Goal: Information Seeking & Learning: Learn about a topic

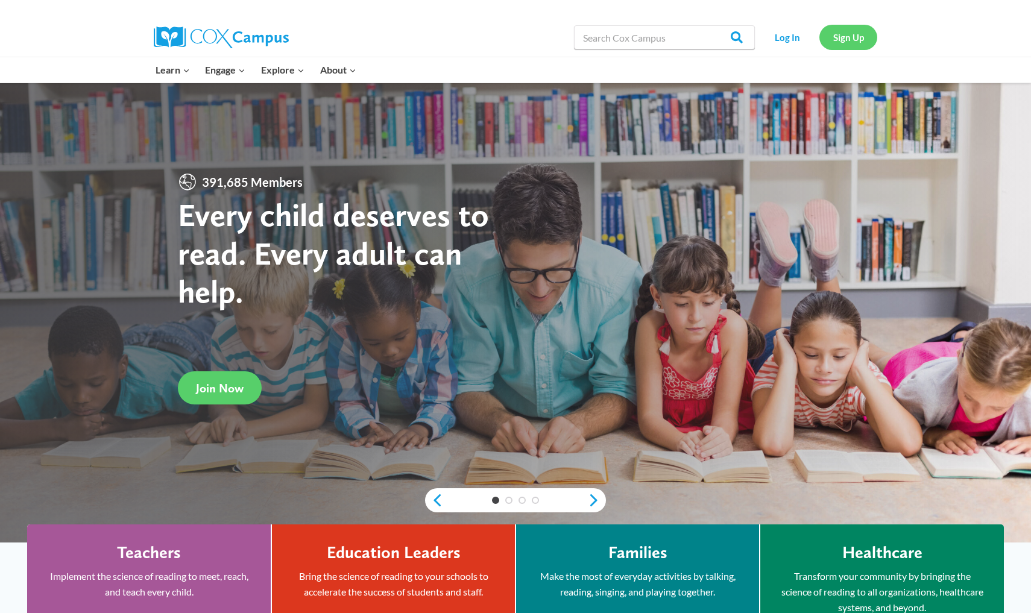
click at [569, 43] on link "Sign Up" at bounding box center [849, 37] width 58 height 25
click at [569, 33] on link "Log In" at bounding box center [787, 37] width 52 height 25
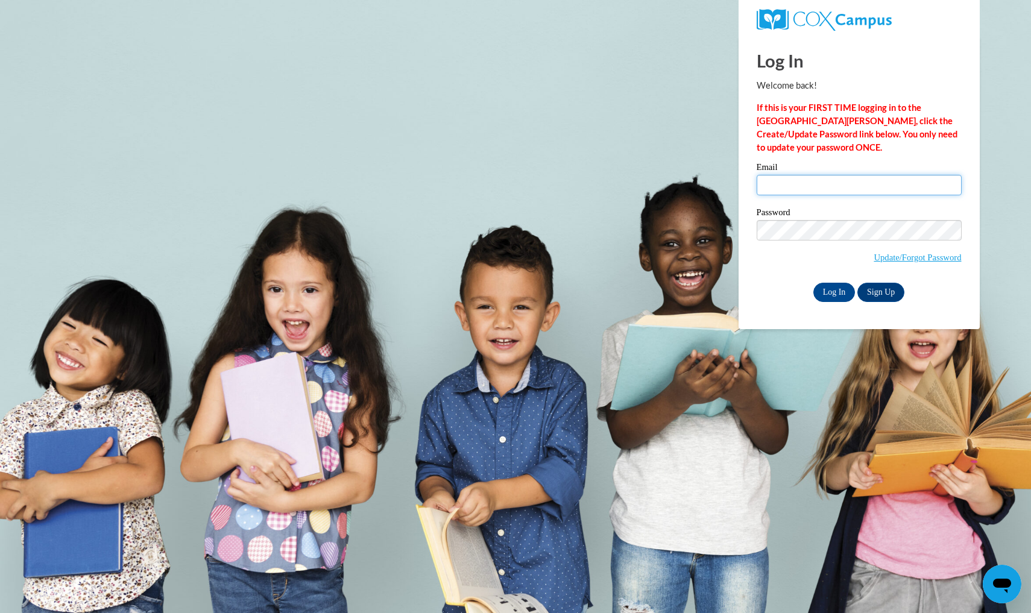
click at [944, 186] on input "Email" at bounding box center [859, 185] width 205 height 21
type input "daishamares2003@gmail.com"
click at [840, 292] on input "Log In" at bounding box center [835, 292] width 42 height 19
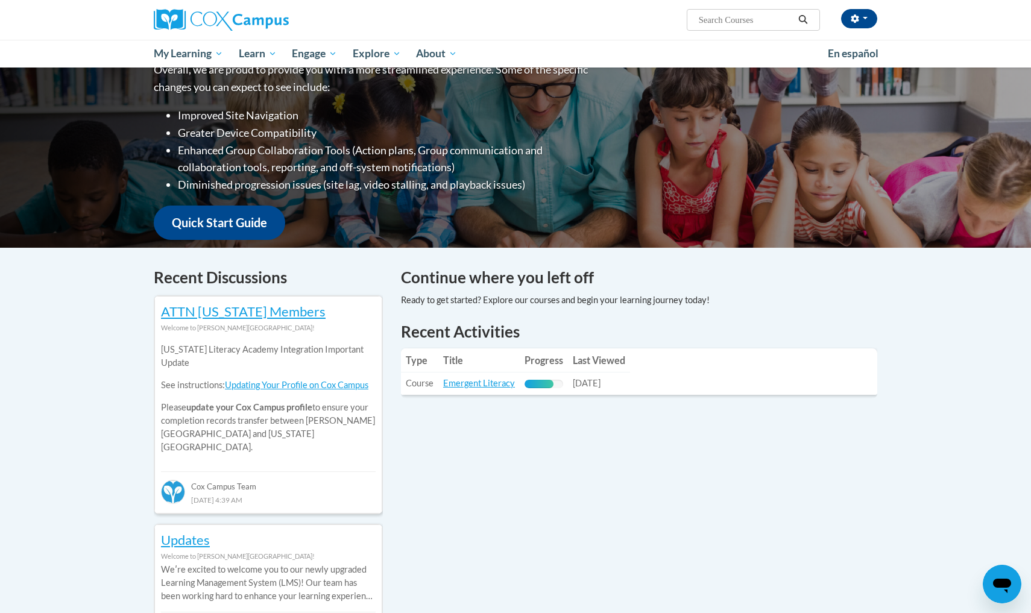
scroll to position [174, 0]
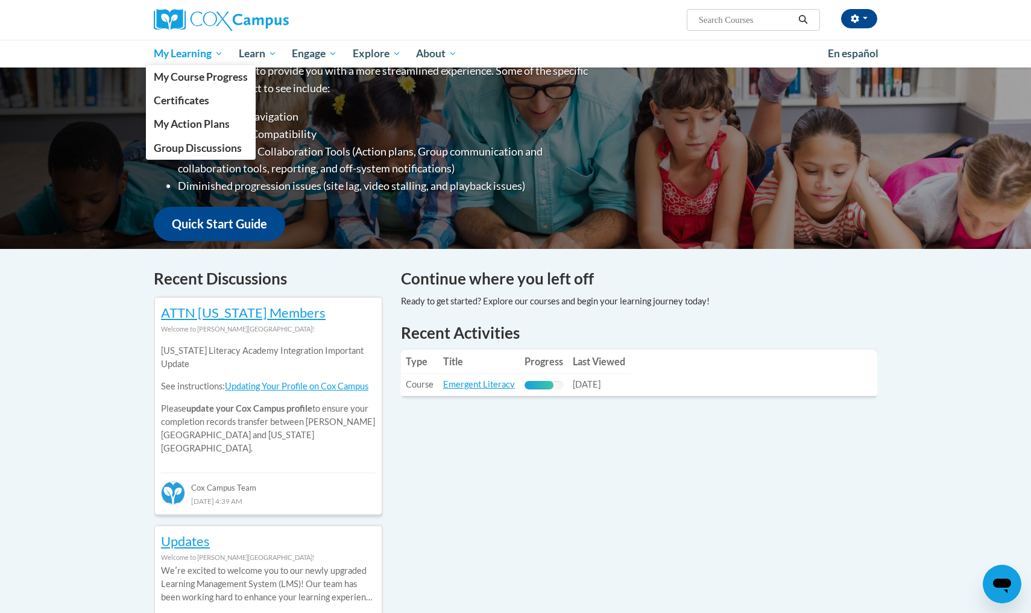
click at [192, 50] on span "My Learning" at bounding box center [188, 53] width 69 height 14
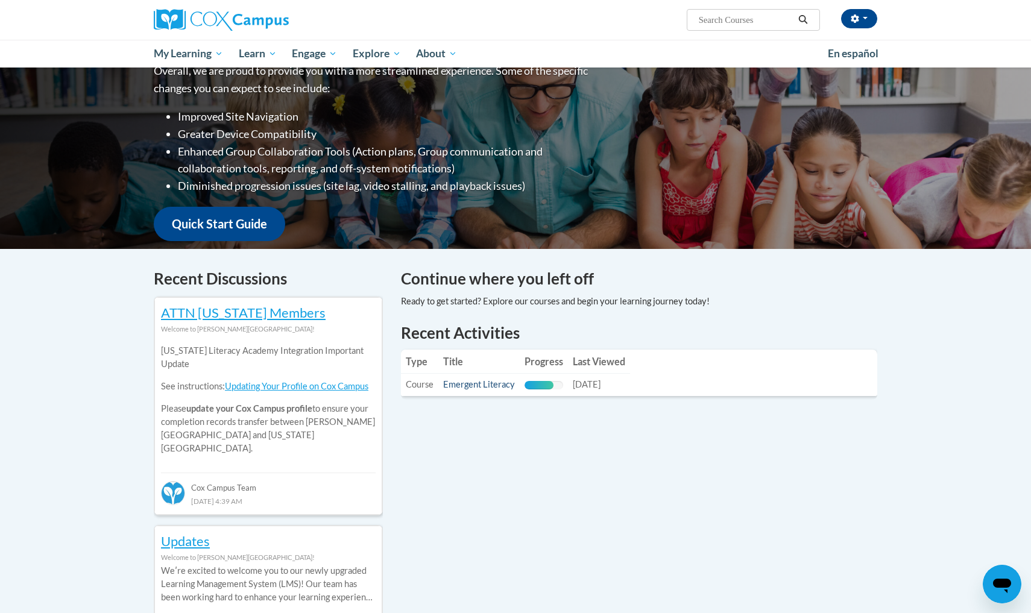
click at [467, 389] on link "Emergent Literacy" at bounding box center [479, 384] width 72 height 10
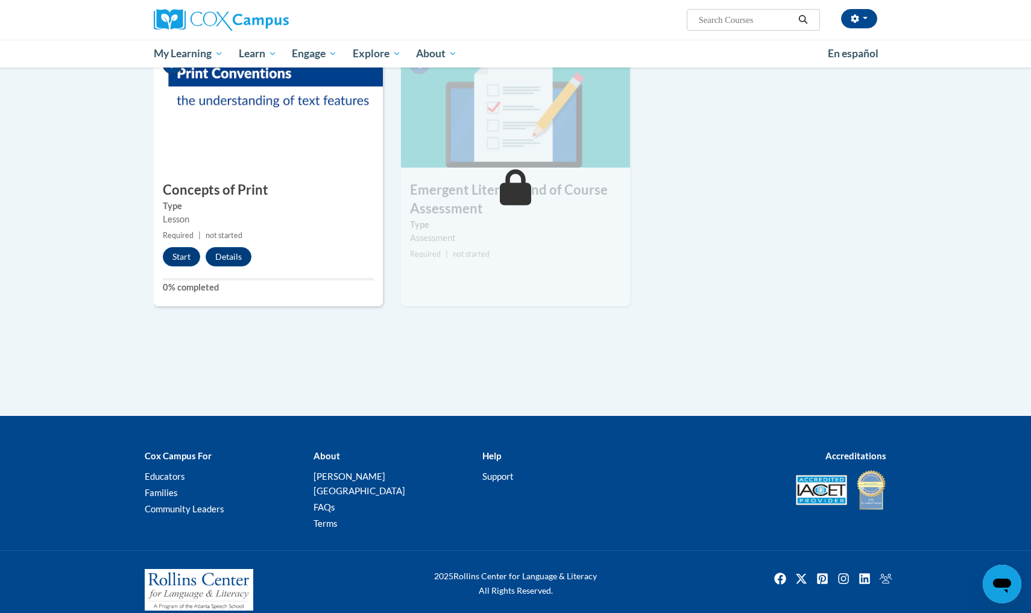
scroll to position [864, 0]
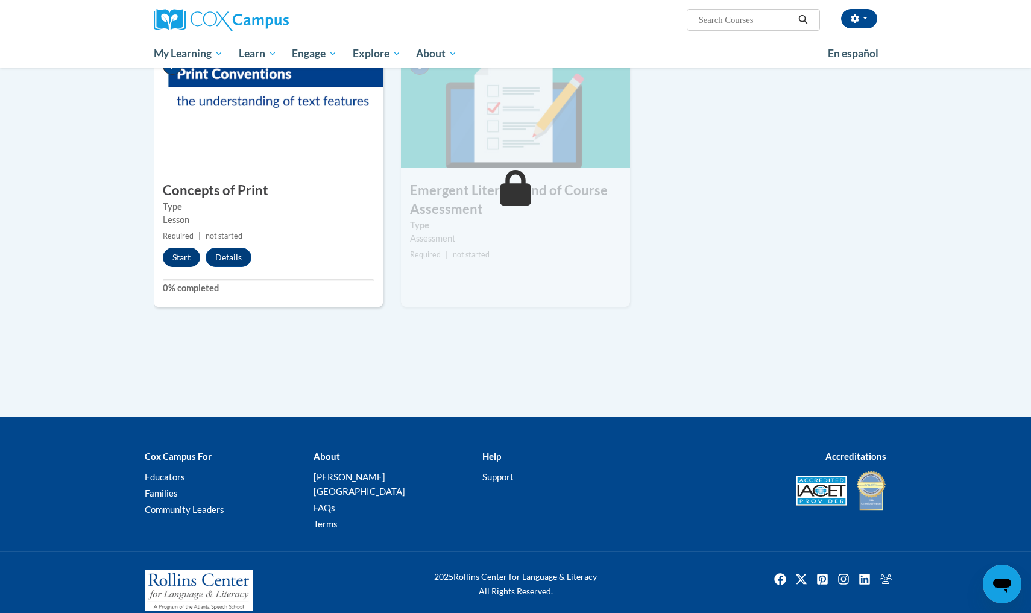
click at [189, 257] on button "Start" at bounding box center [181, 257] width 37 height 19
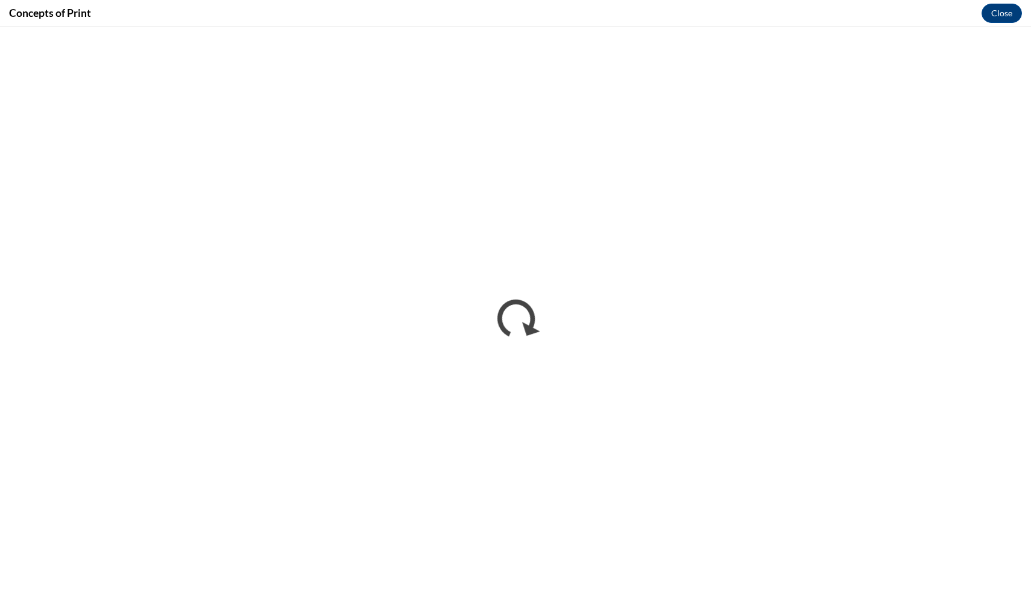
scroll to position [0, 0]
click at [1001, 13] on button "Close" at bounding box center [1002, 13] width 40 height 19
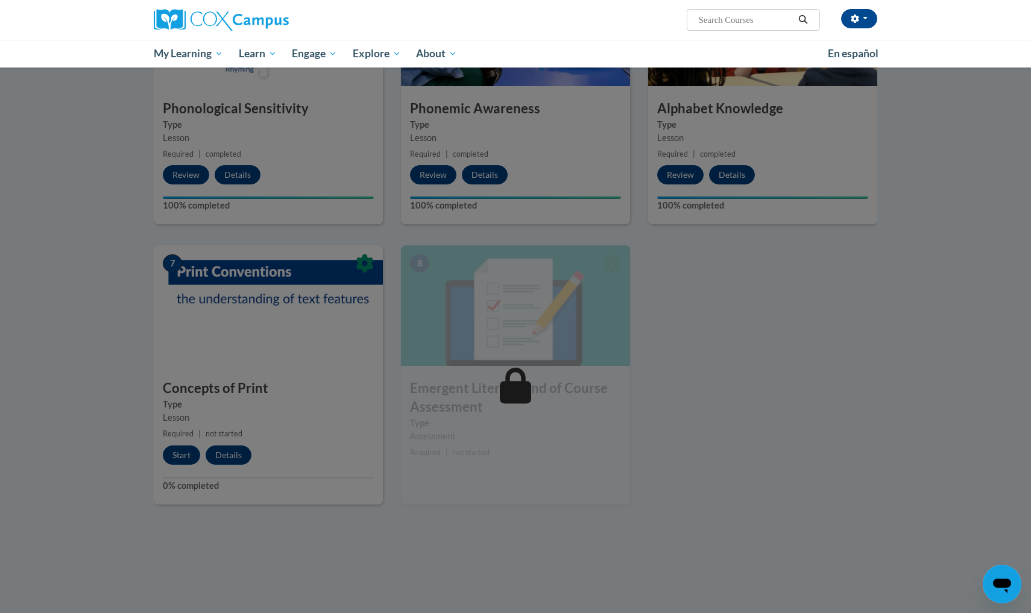
scroll to position [662, 0]
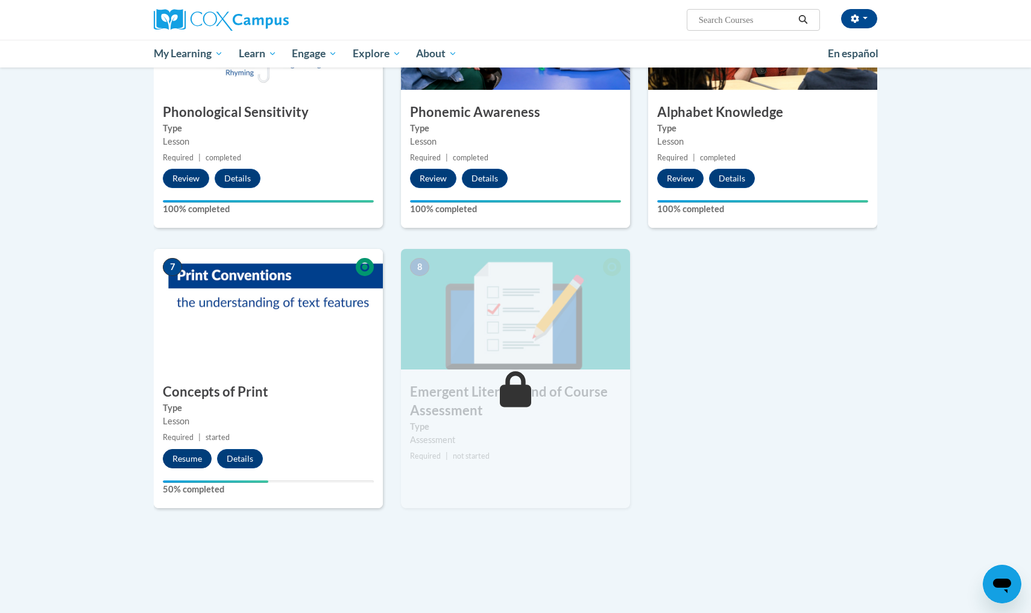
click at [185, 460] on button "Resume" at bounding box center [187, 458] width 49 height 19
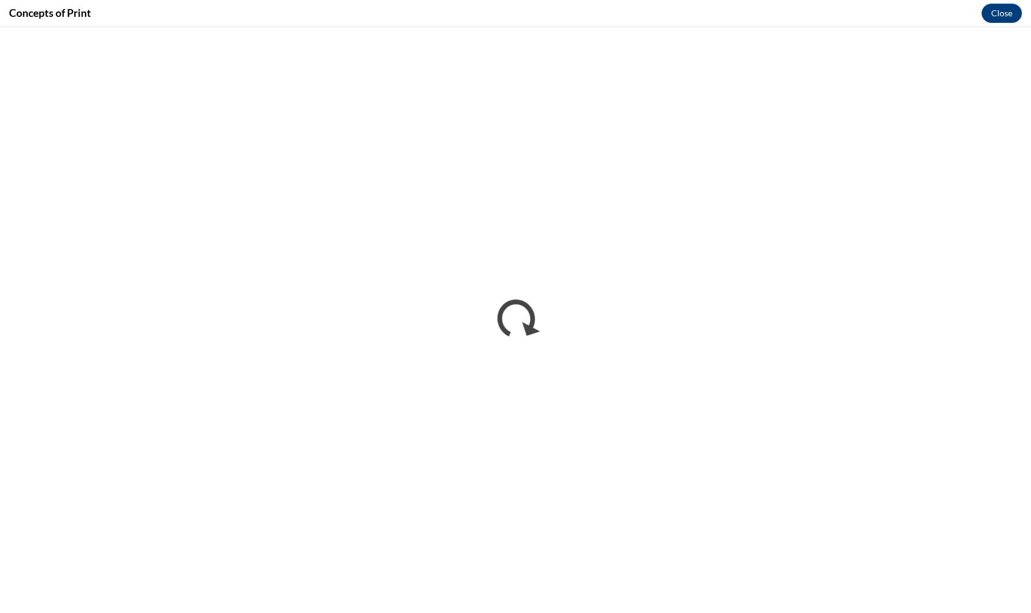
scroll to position [0, 0]
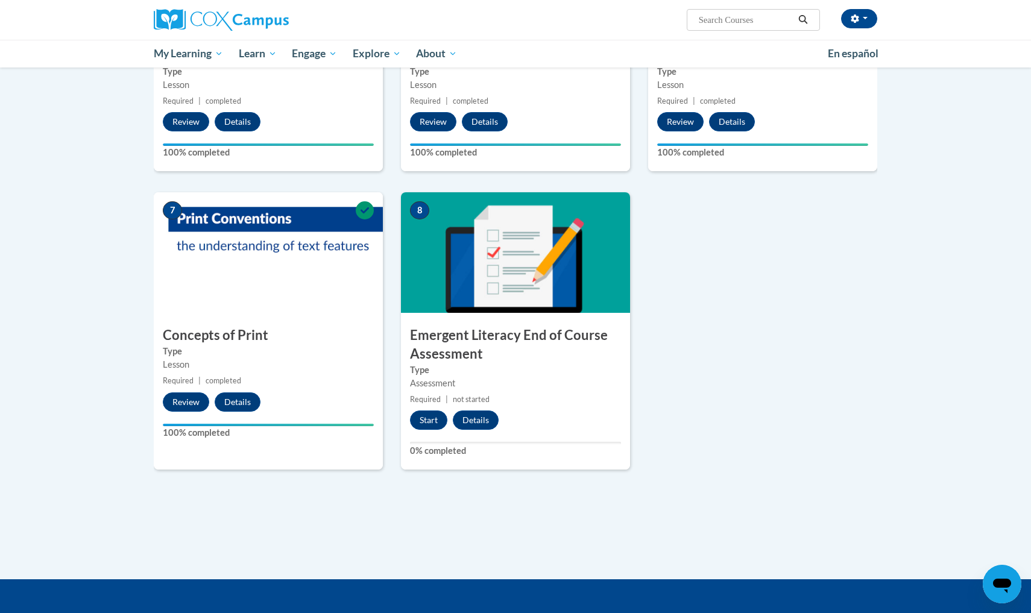
scroll to position [720, 0]
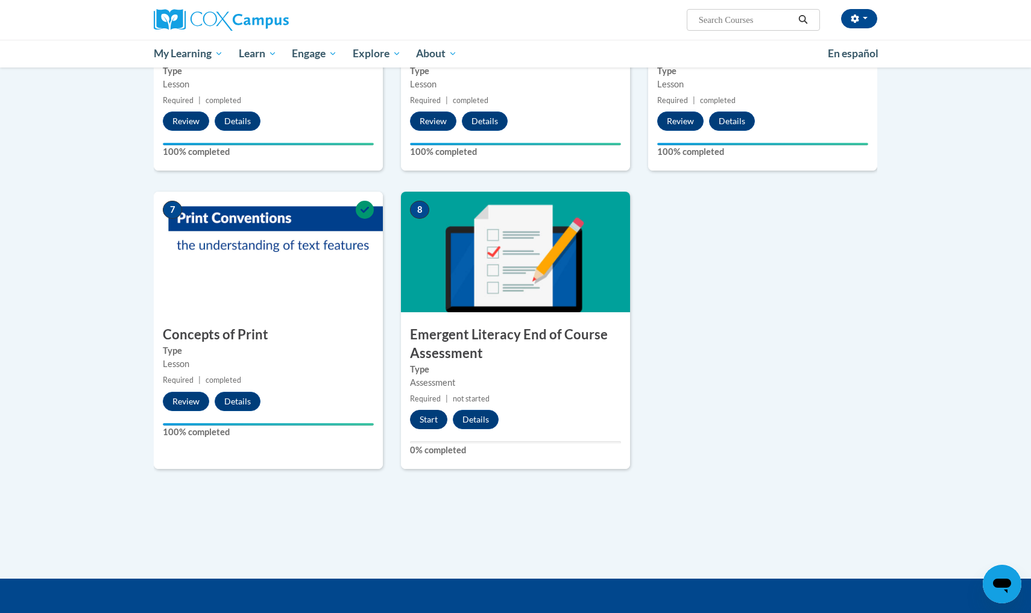
click at [430, 422] on button "Start" at bounding box center [428, 419] width 37 height 19
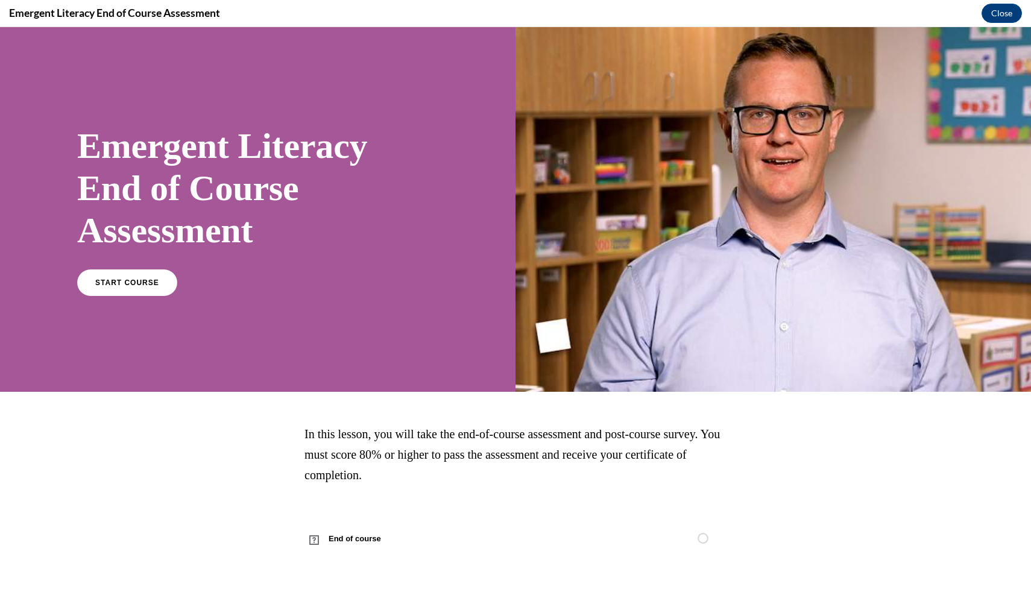
scroll to position [0, 0]
click at [675, 540] on link "End of course" at bounding box center [516, 539] width 422 height 34
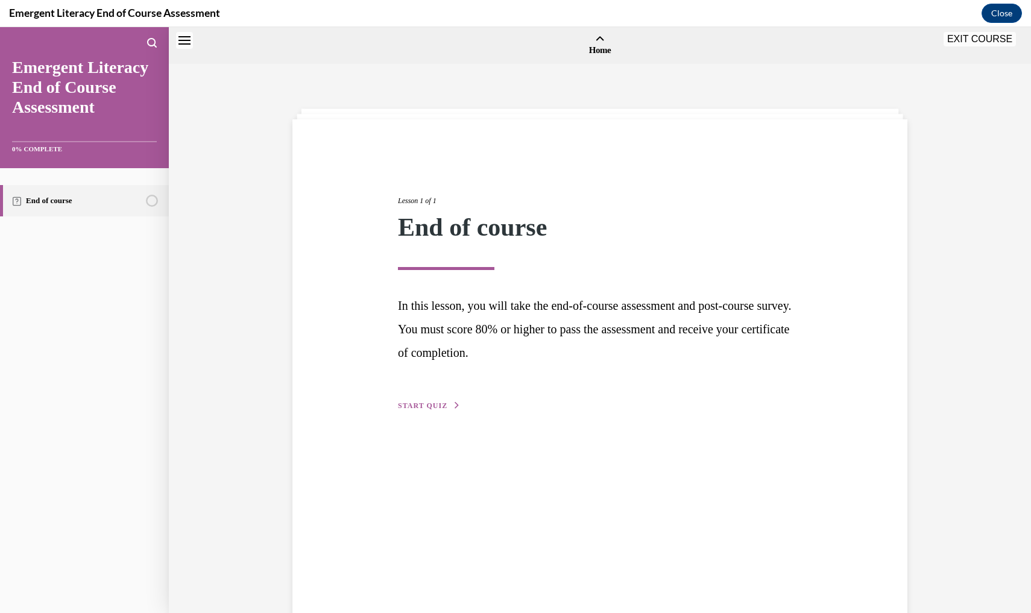
scroll to position [37, 0]
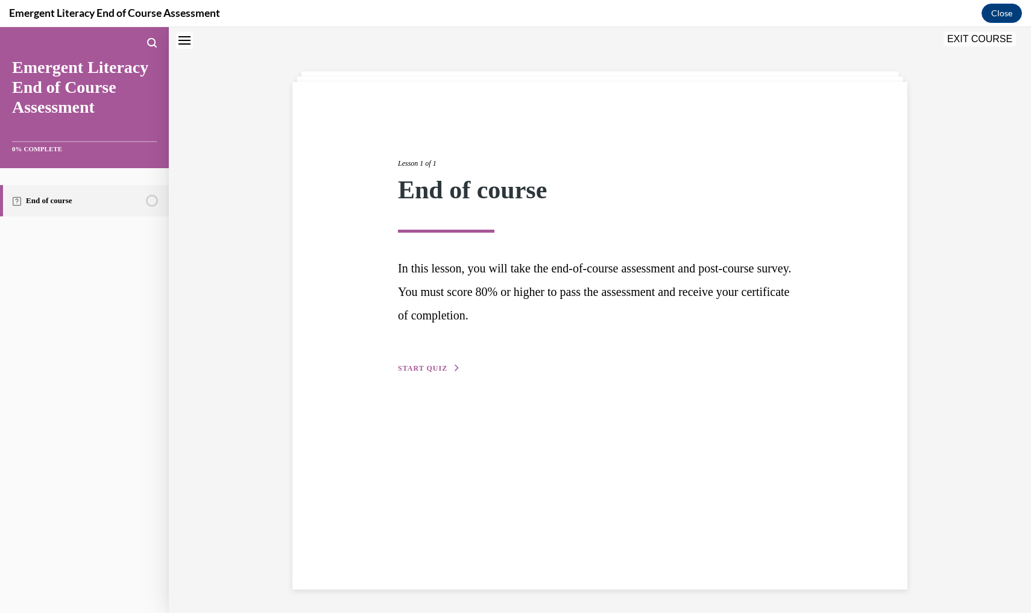
click at [431, 365] on span "START QUIZ" at bounding box center [422, 368] width 49 height 8
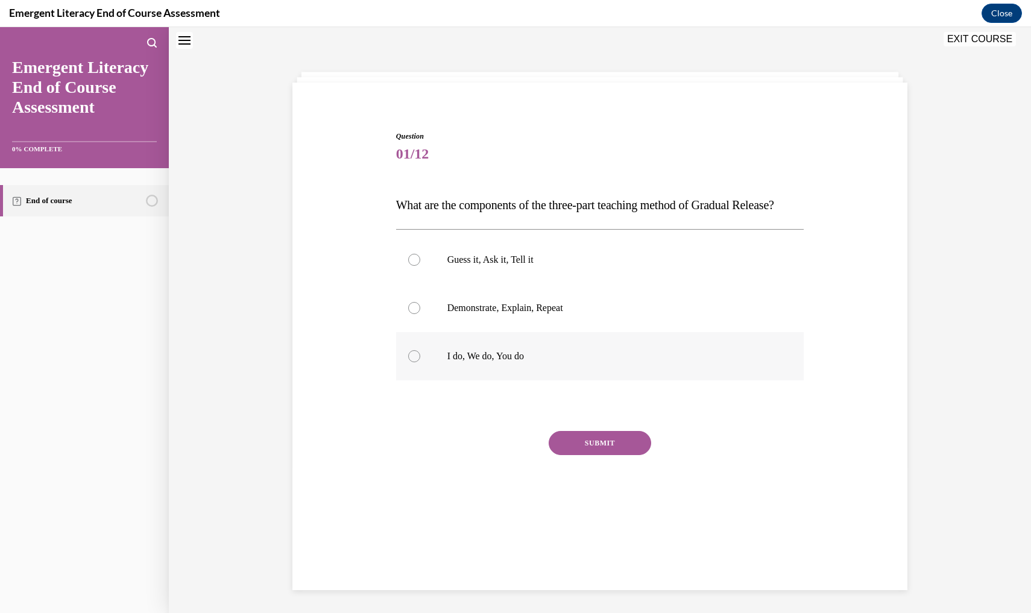
click at [419, 362] on div at bounding box center [414, 356] width 12 height 12
click at [419, 362] on input "I do, We do, You do" at bounding box center [414, 356] width 12 height 12
radio input "true"
click at [589, 455] on button "SUBMIT" at bounding box center [600, 443] width 103 height 24
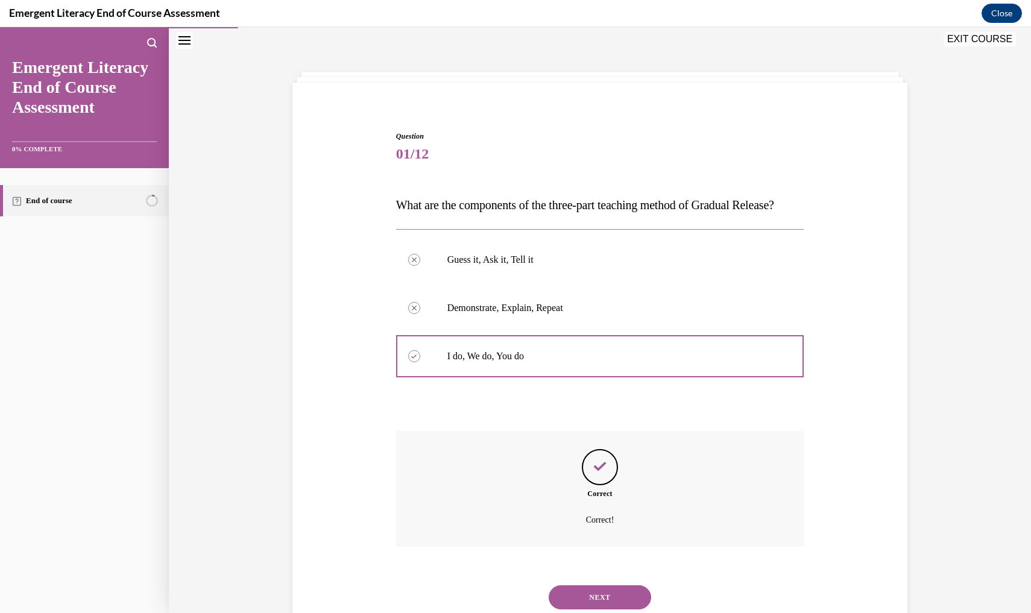
scroll to position [84, 0]
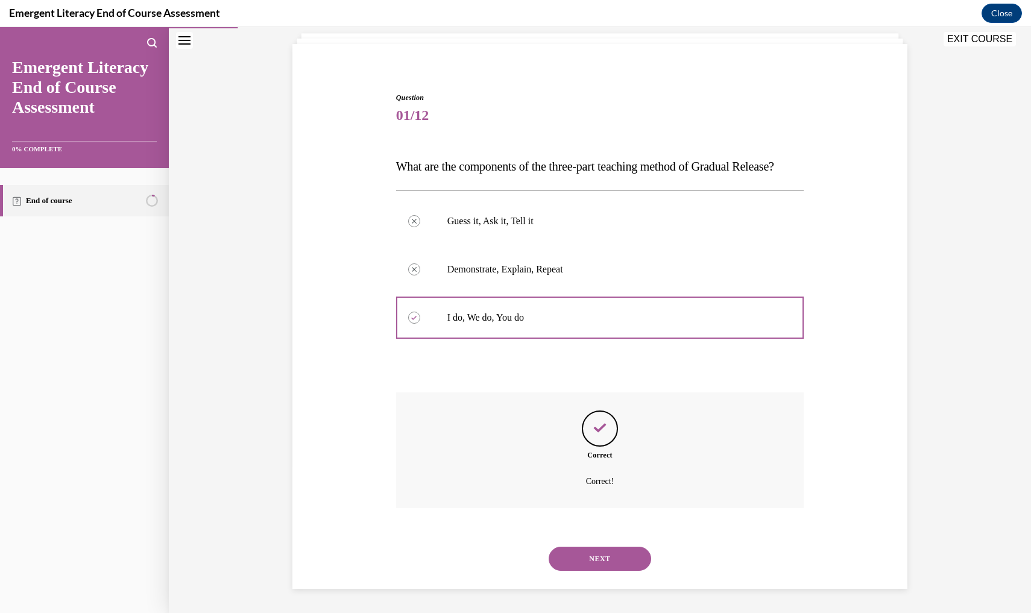
click at [603, 561] on button "NEXT" at bounding box center [600, 559] width 103 height 24
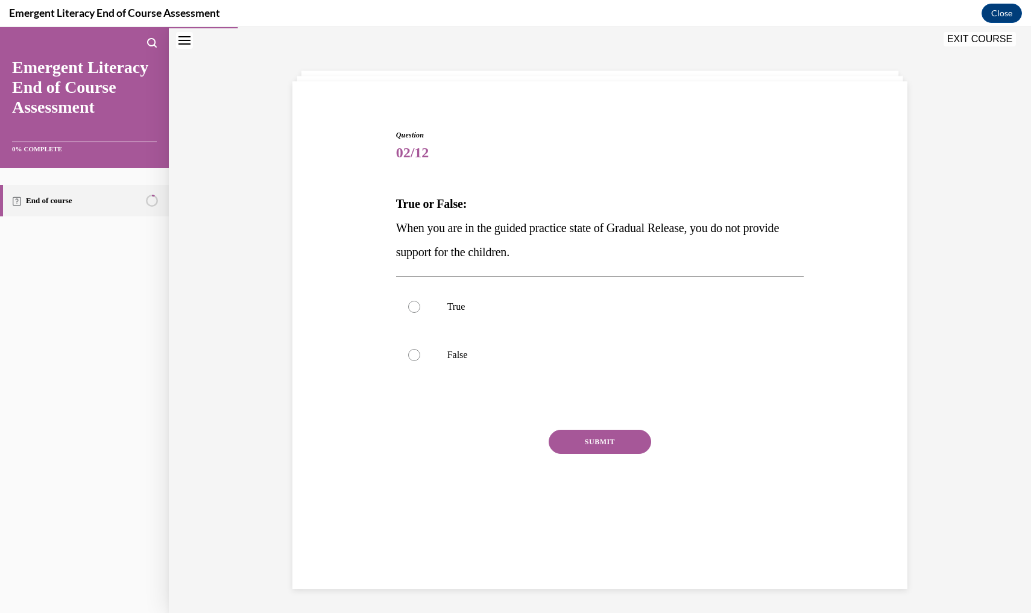
click at [426, 257] on span "When you are in the guided practice state of Gradual Release, you do not provid…" at bounding box center [587, 239] width 383 height 37
click at [414, 262] on p "When you are in the guided practice state of Gradual Release, you do not provid…" at bounding box center [600, 240] width 408 height 48
click at [416, 263] on p "When you are in the guided practice state of Gradual Release, you do not provid…" at bounding box center [600, 240] width 408 height 48
click at [413, 262] on p "When you are in the guided practice state of Gradual Release, you do not provid…" at bounding box center [600, 240] width 408 height 48
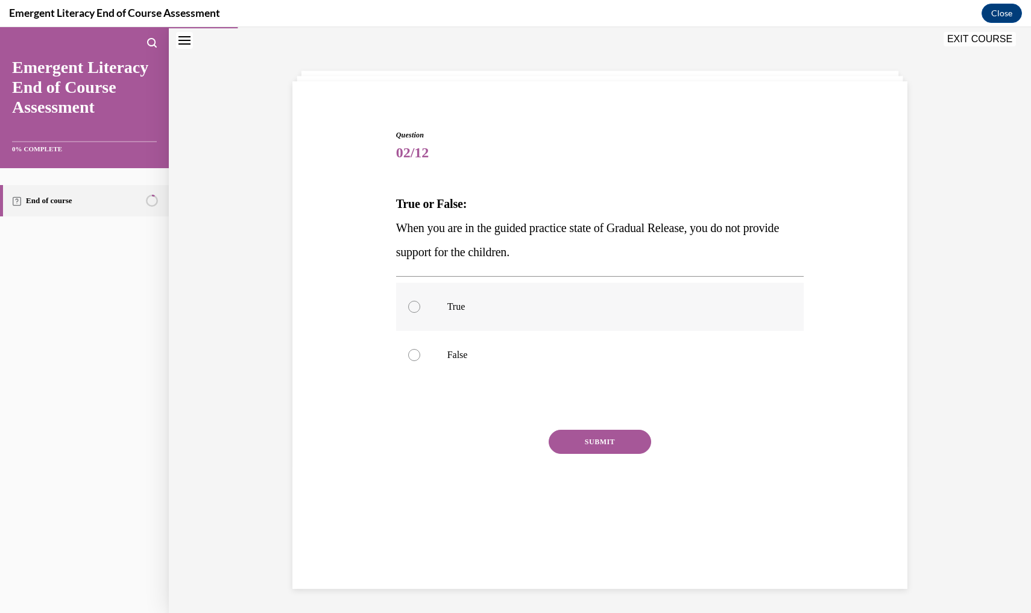
click at [413, 309] on div at bounding box center [414, 307] width 12 height 12
click at [413, 309] on input "True" at bounding box center [414, 307] width 12 height 12
radio input "true"
click at [592, 399] on div at bounding box center [600, 404] width 408 height 14
click at [606, 398] on div at bounding box center [600, 404] width 408 height 14
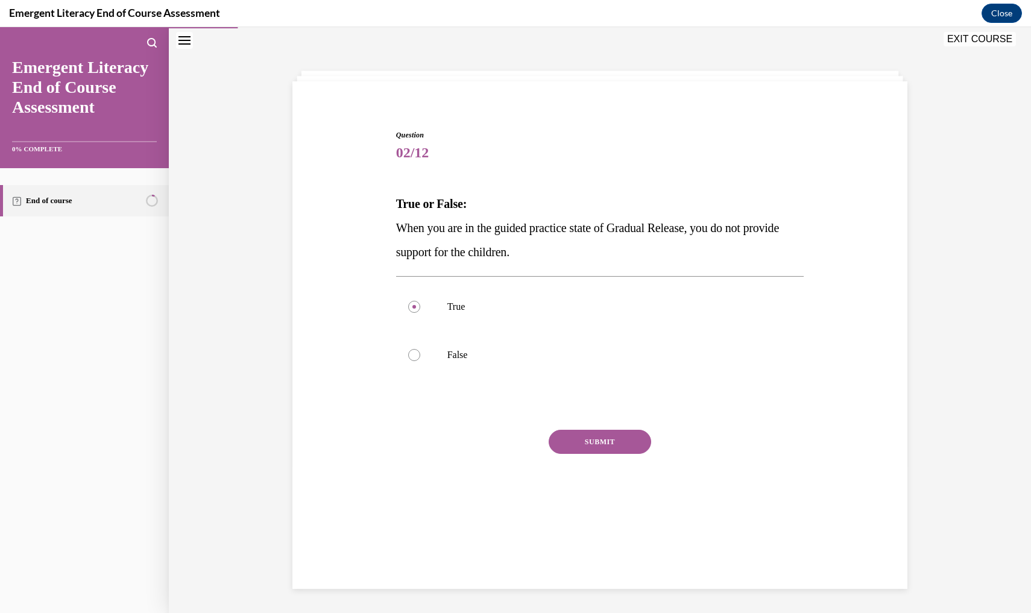
click at [606, 398] on div at bounding box center [600, 404] width 408 height 14
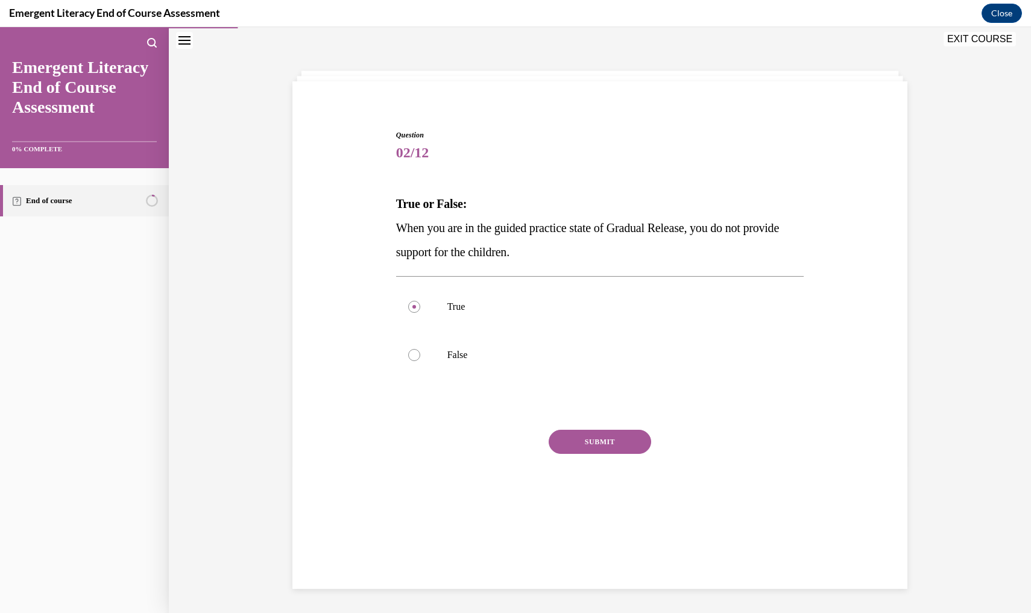
click at [606, 398] on div at bounding box center [600, 404] width 408 height 14
click at [606, 396] on div "Question 02/12 True or False: When you are in the guided practice state of Grad…" at bounding box center [600, 329] width 408 height 399
click at [606, 393] on div "Question 02/12 True or False: When you are in the guided practice state of Grad…" at bounding box center [600, 329] width 408 height 399
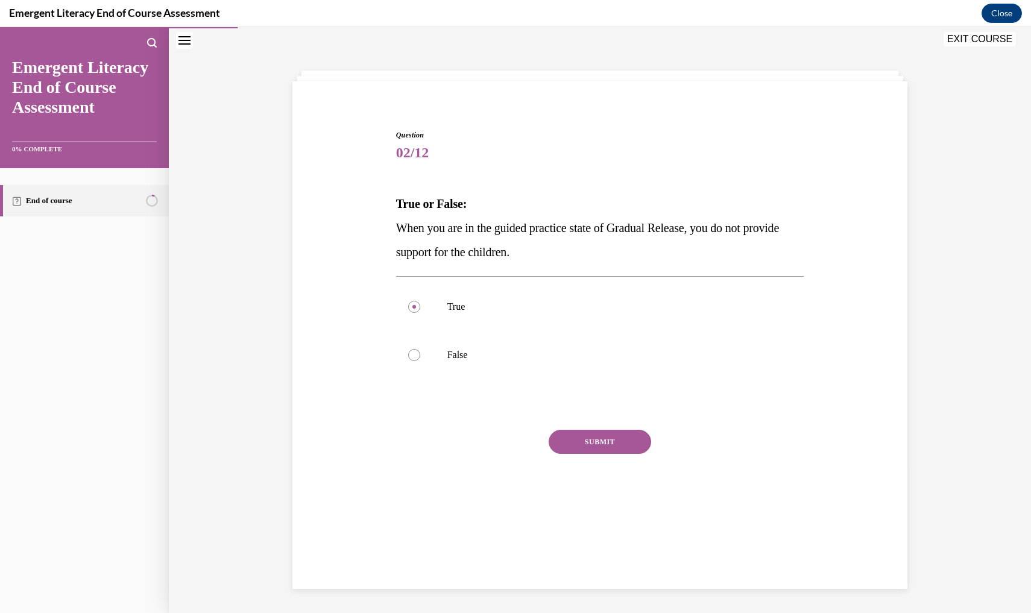
click at [606, 393] on div "Question 02/12 True or False: When you are in the guided practice state of Grad…" at bounding box center [600, 329] width 408 height 399
click at [416, 264] on div "Question 02/12 True or False: When you are in the guided practice state of Grad…" at bounding box center [600, 329] width 408 height 399
click at [448, 262] on p "When you are in the guided practice state of Gradual Release, you do not provid…" at bounding box center [600, 240] width 408 height 48
click at [455, 312] on p "True" at bounding box center [611, 307] width 327 height 12
click at [420, 312] on input "True" at bounding box center [414, 307] width 12 height 12
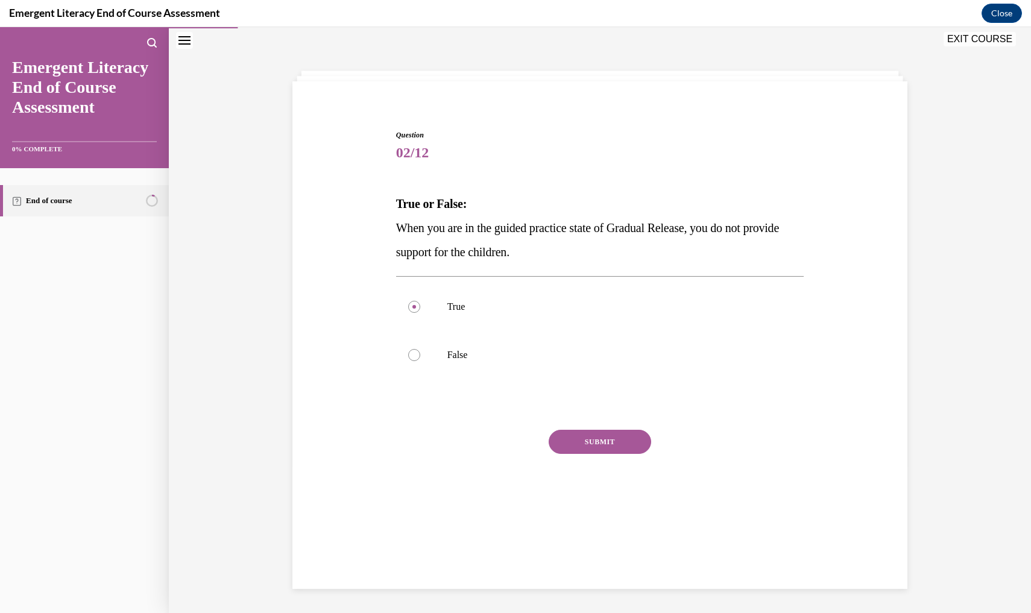
click at [464, 259] on p "When you are in the guided practice state of Gradual Release, you do not provid…" at bounding box center [600, 240] width 408 height 48
click at [464, 303] on p "True" at bounding box center [611, 307] width 327 height 12
click at [420, 303] on input "True" at bounding box center [414, 307] width 12 height 12
click at [470, 266] on div "Question 02/12 True or False: When you are in the guided practice state of Grad…" at bounding box center [600, 329] width 408 height 399
drag, startPoint x: 640, startPoint y: 37, endPoint x: 943, endPoint y: 265, distance: 378.6
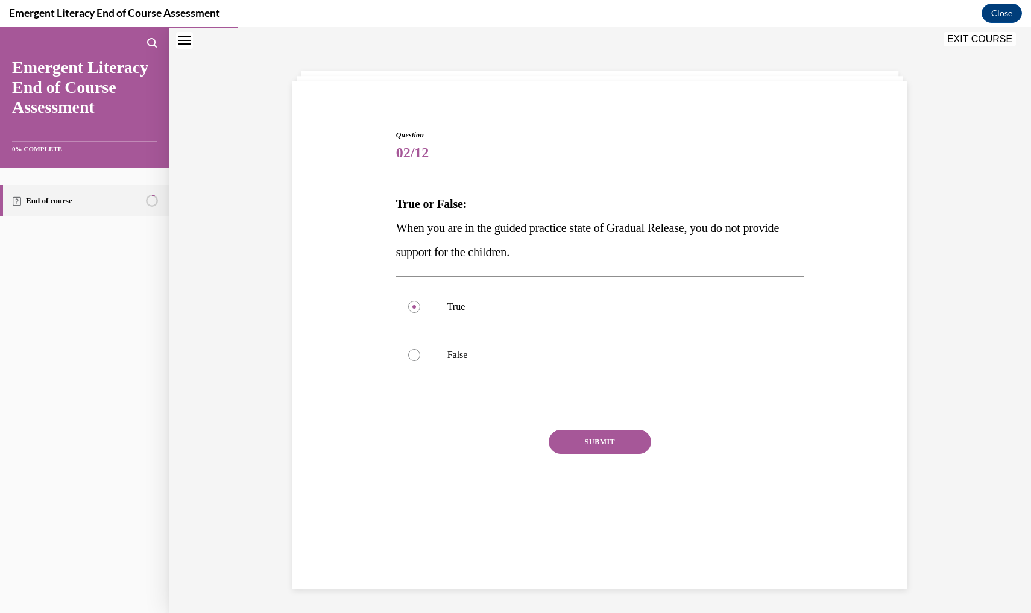
click at [943, 267] on div "Question 02/12 True or False: When you are in the guided practice state of Grad…" at bounding box center [600, 320] width 862 height 586
click at [600, 398] on div at bounding box center [600, 404] width 408 height 14
click at [971, 40] on button "EXIT COURSE" at bounding box center [980, 39] width 72 height 14
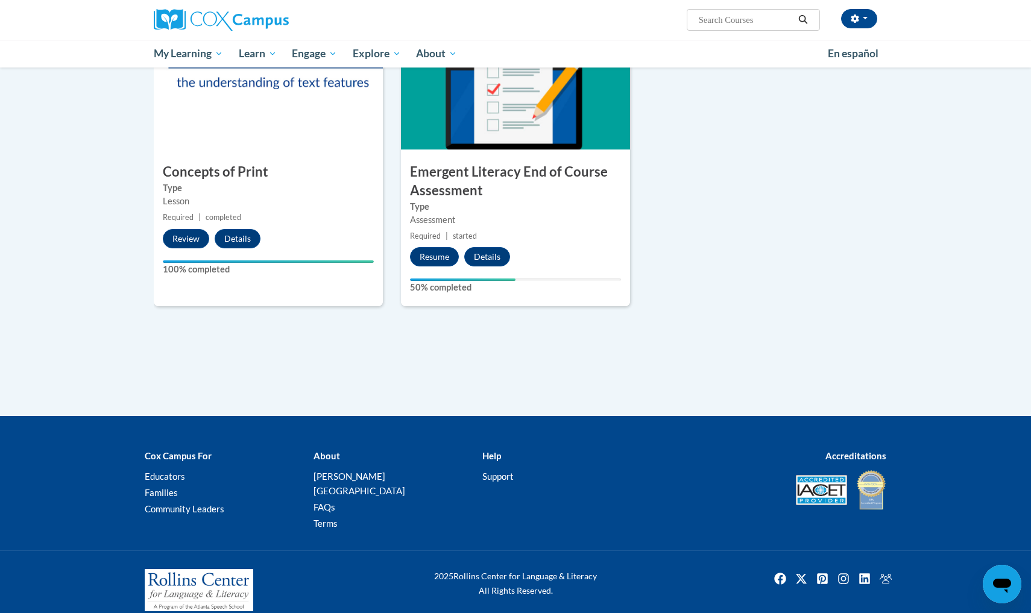
scroll to position [882, 0]
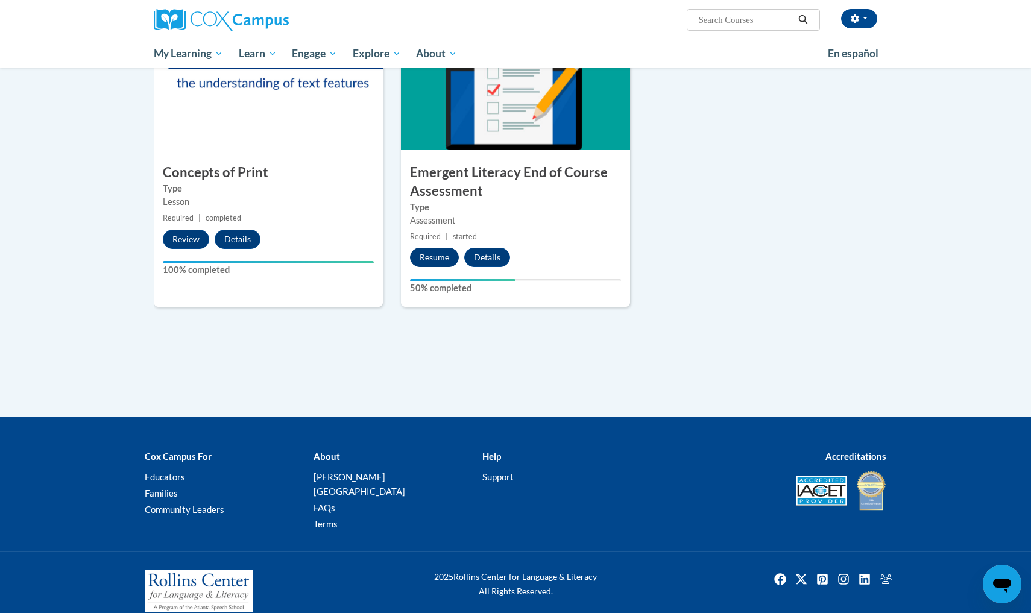
click at [440, 255] on button "Resume" at bounding box center [434, 257] width 49 height 19
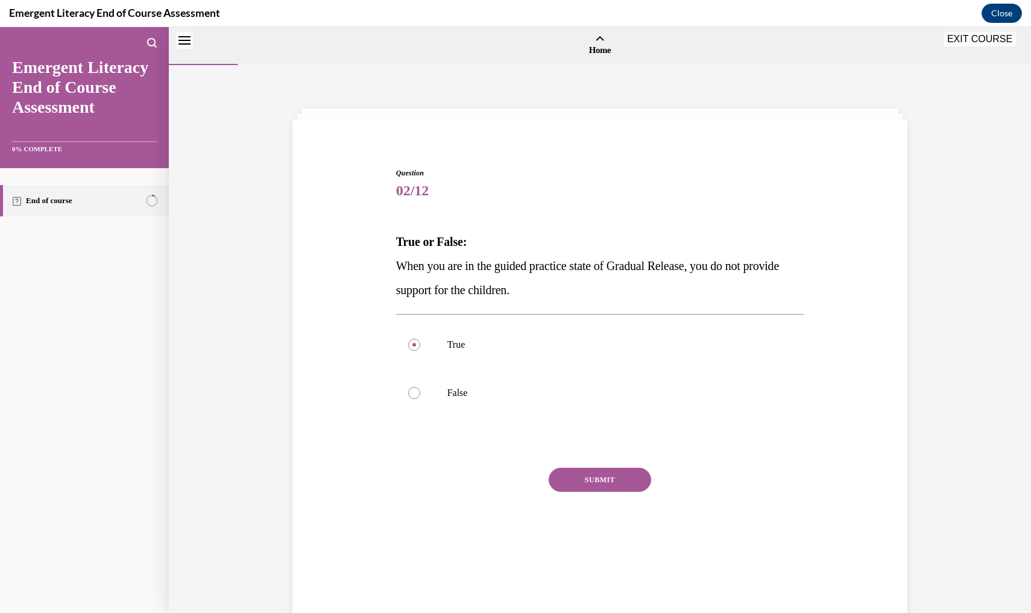
scroll to position [37, 0]
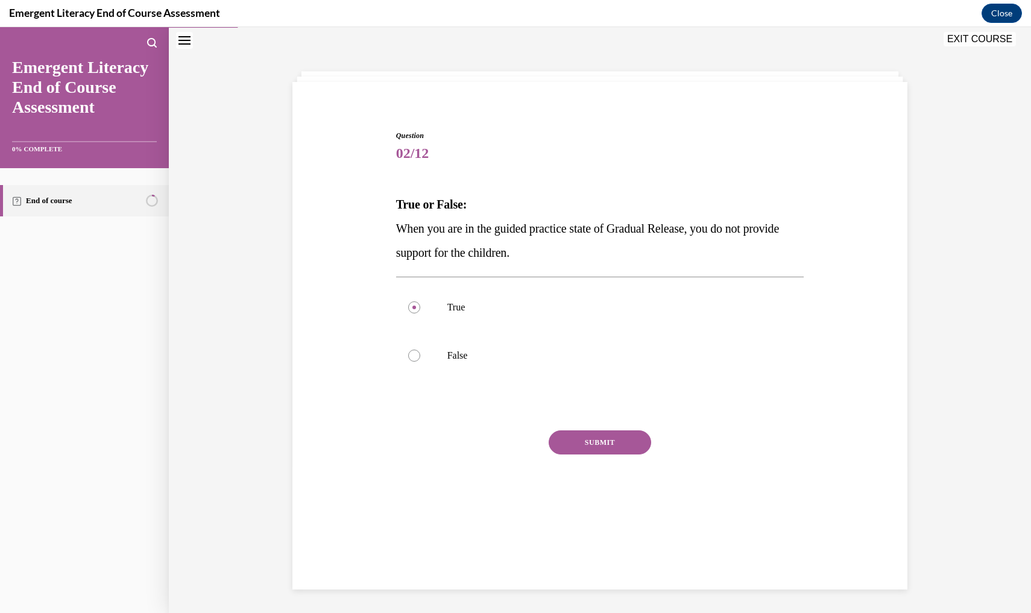
click at [606, 444] on button "SUBMIT" at bounding box center [600, 443] width 103 height 24
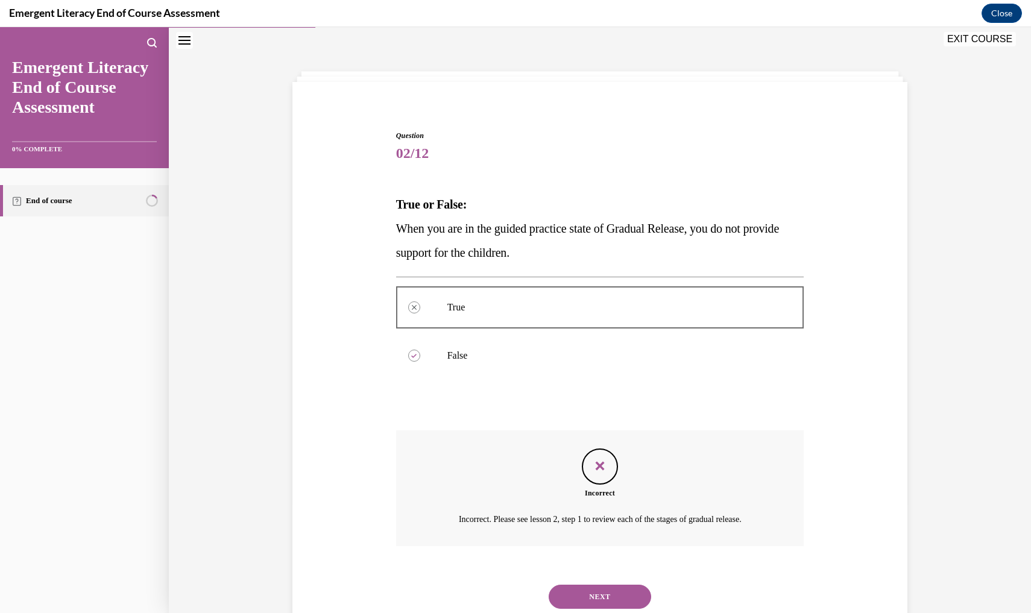
scroll to position [60, 0]
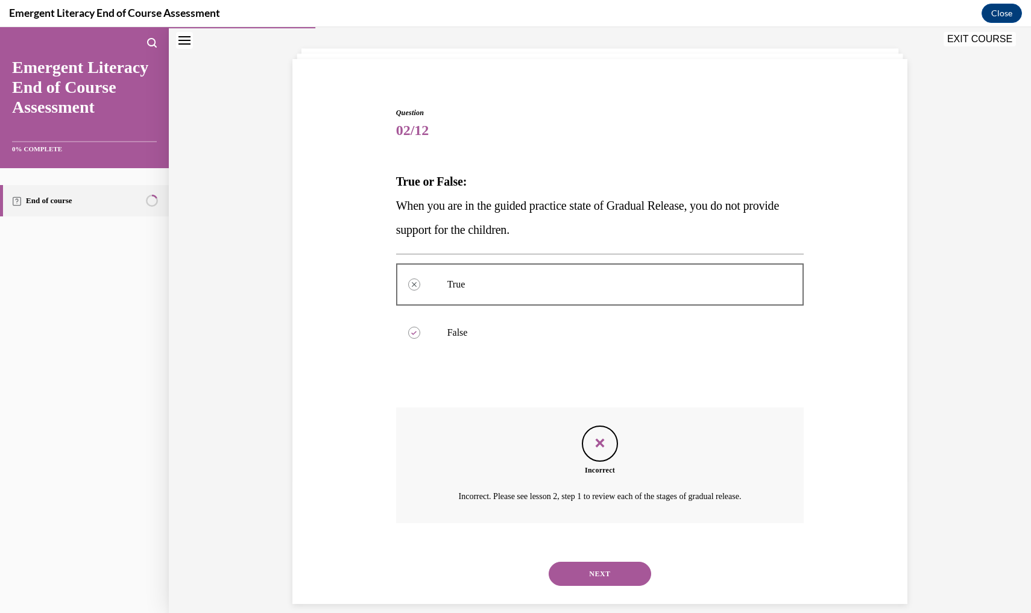
click at [590, 562] on button "NEXT" at bounding box center [600, 574] width 103 height 24
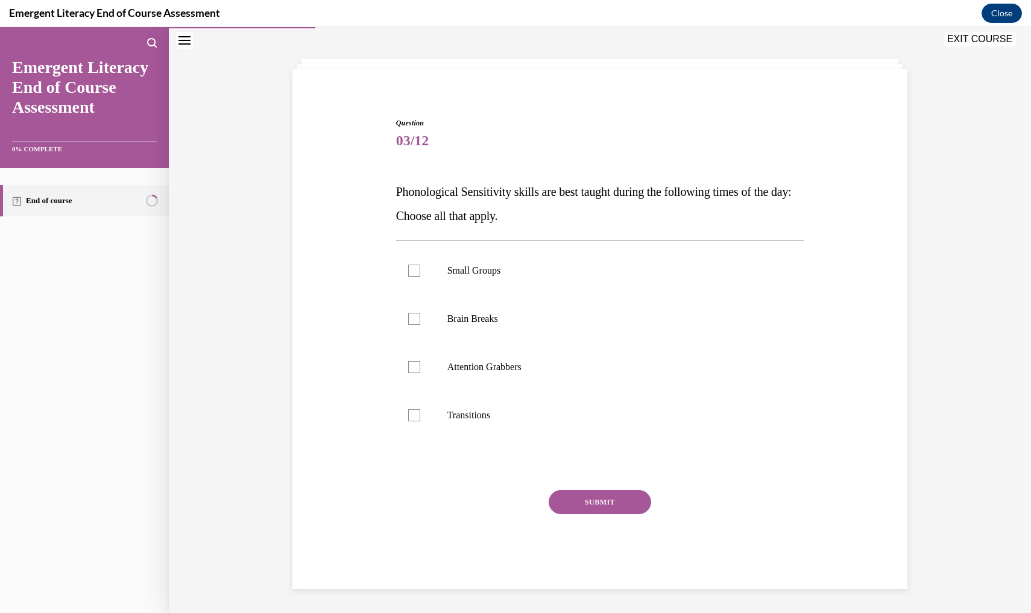
scroll to position [38, 0]
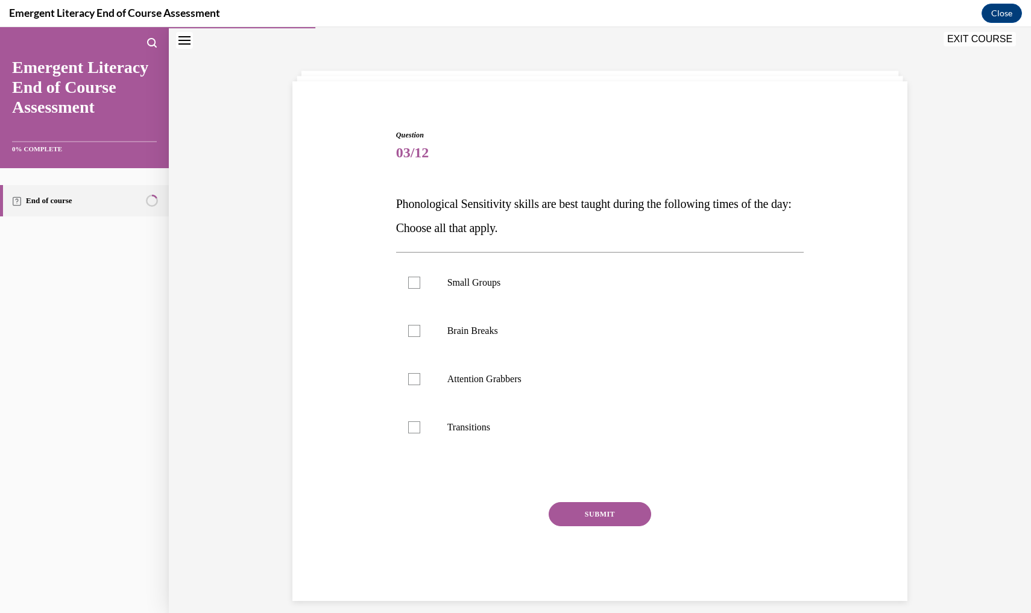
click at [414, 257] on div "Small Groups Brain Breaks Attention Grabbers Transitions" at bounding box center [600, 355] width 408 height 206
click at [418, 313] on label "Brain Breaks" at bounding box center [600, 331] width 408 height 48
click at [418, 325] on input "Brain Breaks" at bounding box center [414, 331] width 12 height 12
checkbox input "true"
click at [413, 261] on label "Small Groups" at bounding box center [600, 283] width 408 height 48
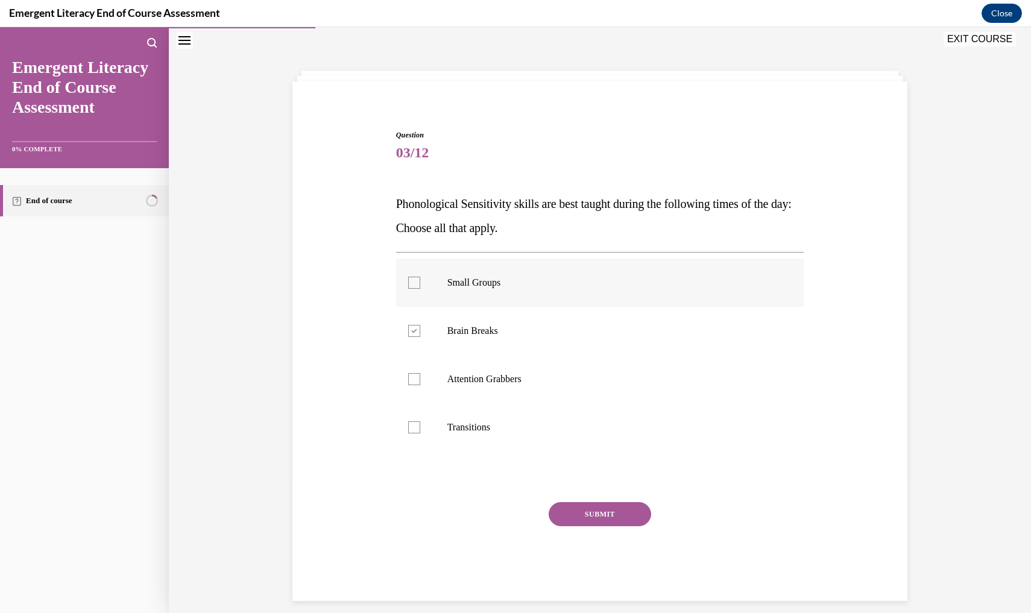
click at [413, 277] on input "Small Groups" at bounding box center [414, 283] width 12 height 12
checkbox input "true"
click at [411, 364] on label "Attention Grabbers" at bounding box center [600, 379] width 408 height 48
click at [411, 373] on input "Attention Grabbers" at bounding box center [414, 379] width 12 height 12
checkbox input "true"
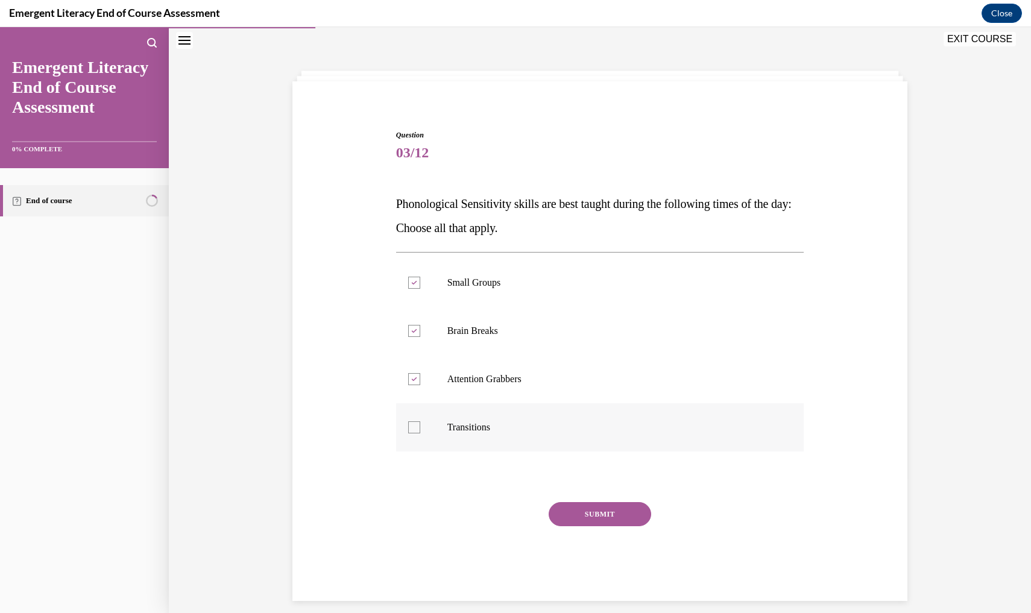
click at [413, 404] on label "Transitions" at bounding box center [600, 427] width 408 height 48
click at [413, 422] on input "Transitions" at bounding box center [414, 428] width 12 height 12
checkbox input "true"
click at [629, 494] on div "Question 03/12 Phonological Sensitivity skills are best taught during the follo…" at bounding box center [600, 366] width 408 height 472
click at [601, 492] on div "Question 03/12 Phonological Sensitivity skills are best taught during the follo…" at bounding box center [600, 366] width 408 height 472
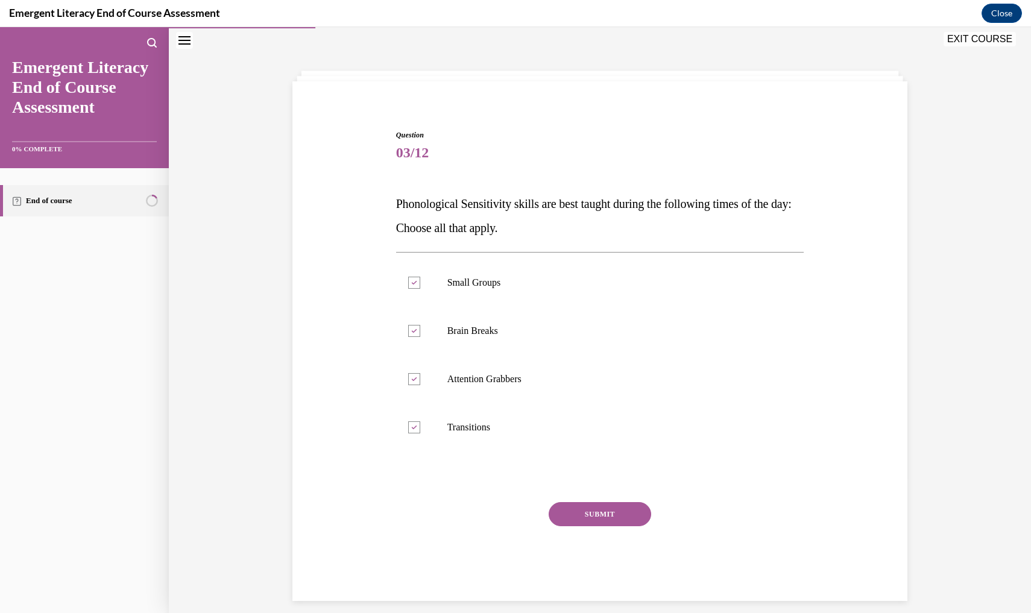
click at [601, 492] on div "Question 03/12 Phonological Sensitivity skills are best taught during the follo…" at bounding box center [600, 366] width 408 height 472
click at [568, 492] on div "Question 03/12 Phonological Sensitivity skills are best taught during the follo…" at bounding box center [600, 366] width 408 height 472
click at [577, 492] on div "Question 03/12 Phonological Sensitivity skills are best taught during the follo…" at bounding box center [600, 366] width 408 height 472
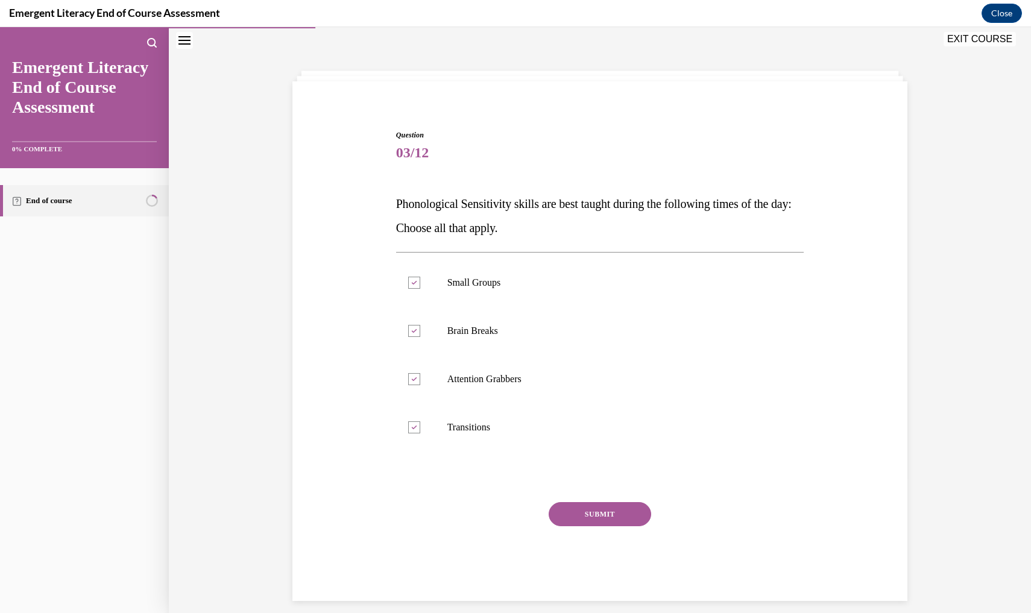
click at [577, 492] on div "Question 03/12 Phonological Sensitivity skills are best taught during the follo…" at bounding box center [600, 366] width 408 height 472
click at [579, 490] on div "Question 03/12 Phonological Sensitivity skills are best taught during the follo…" at bounding box center [600, 366] width 408 height 472
click at [602, 486] on div "Question 03/12 Phonological Sensitivity skills are best taught during the follo…" at bounding box center [600, 366] width 408 height 472
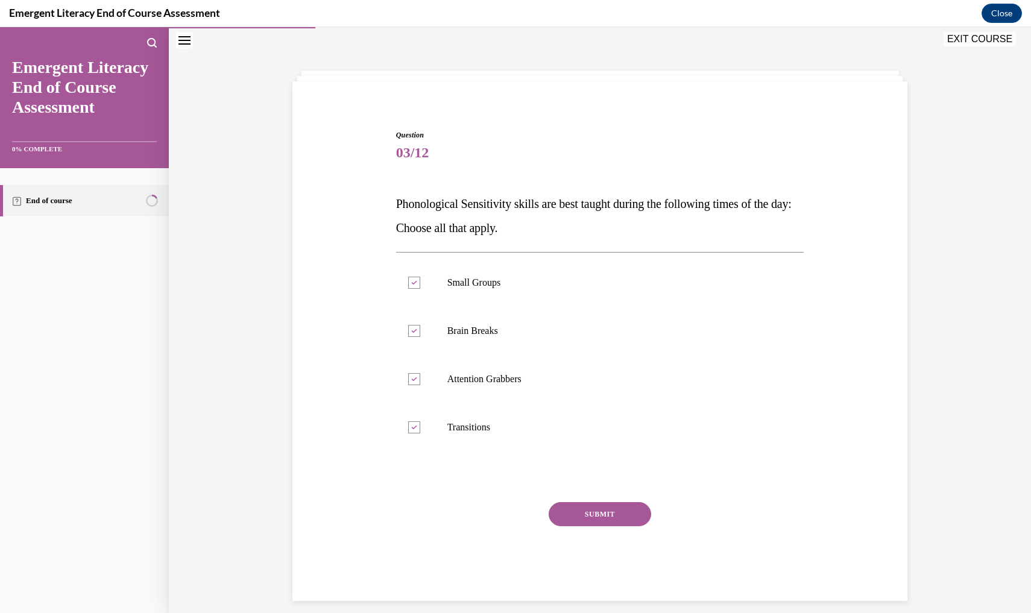
click at [633, 489] on div "Question 03/12 Phonological Sensitivity skills are best taught during the follo…" at bounding box center [600, 366] width 408 height 472
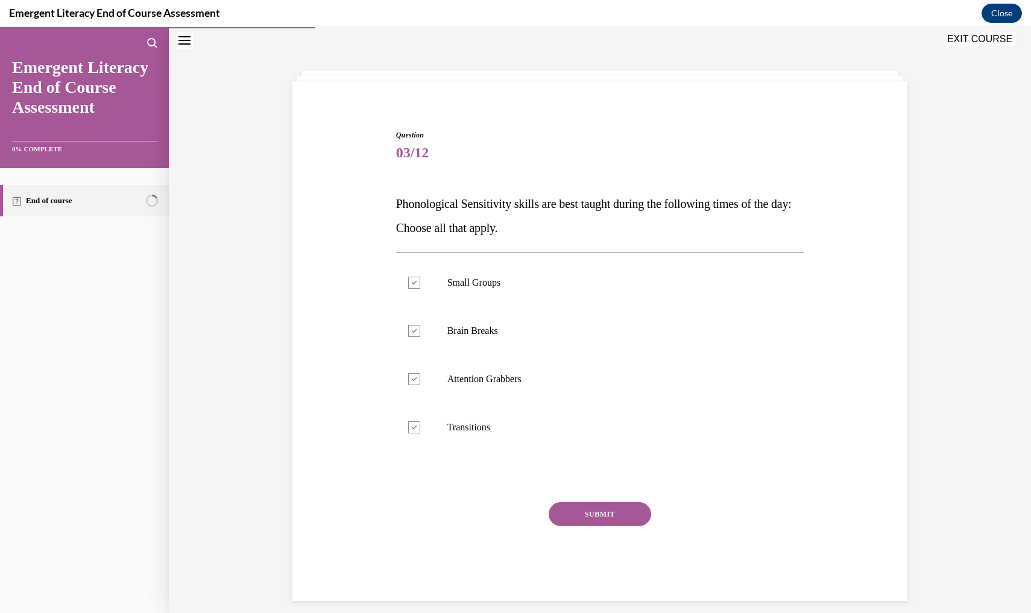
click at [967, 36] on button "EXIT COURSE" at bounding box center [980, 39] width 72 height 14
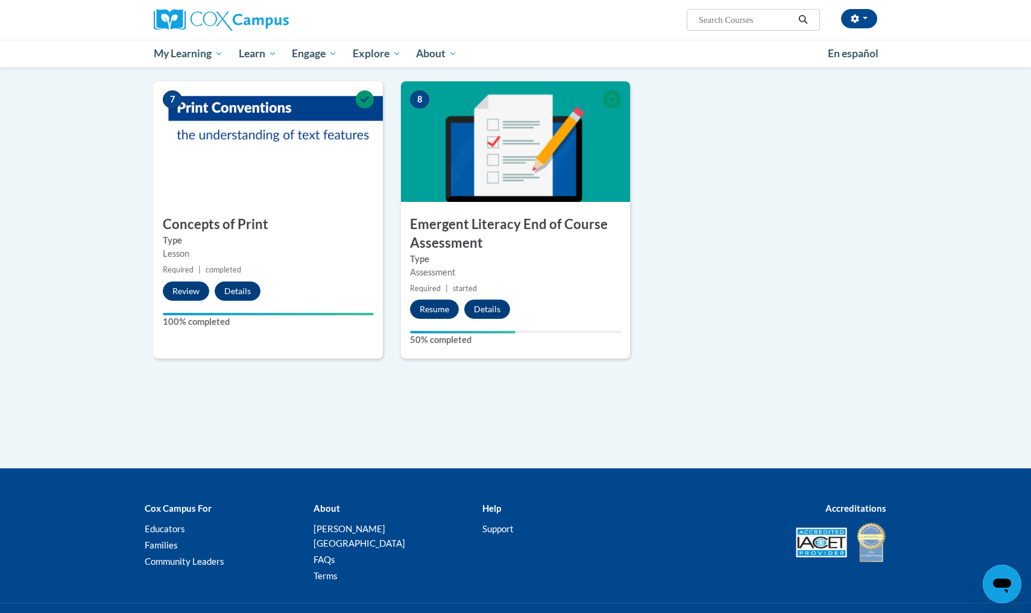
scroll to position [831, 0]
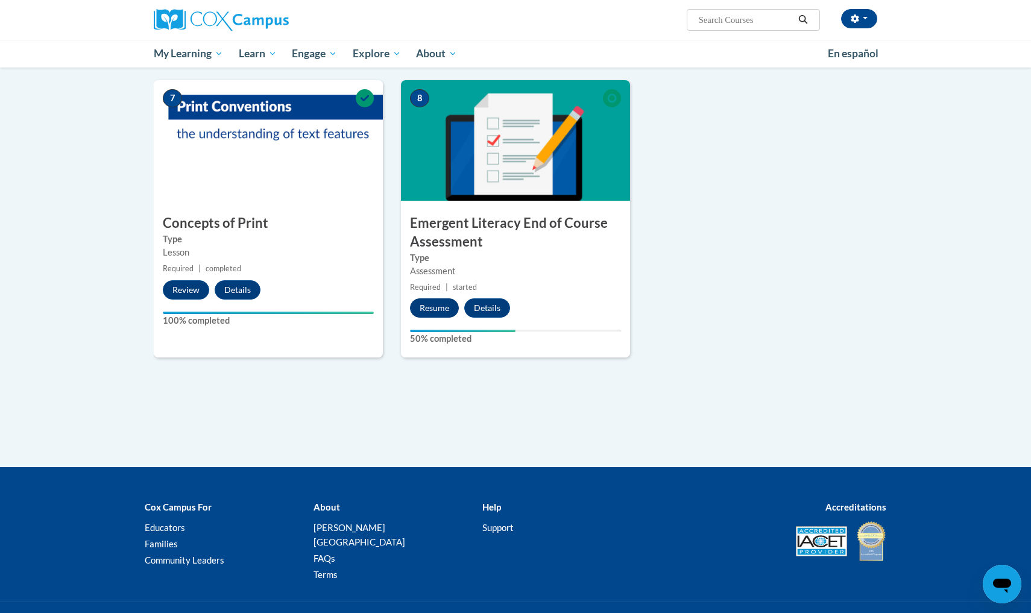
click at [435, 306] on button "Resume" at bounding box center [434, 308] width 49 height 19
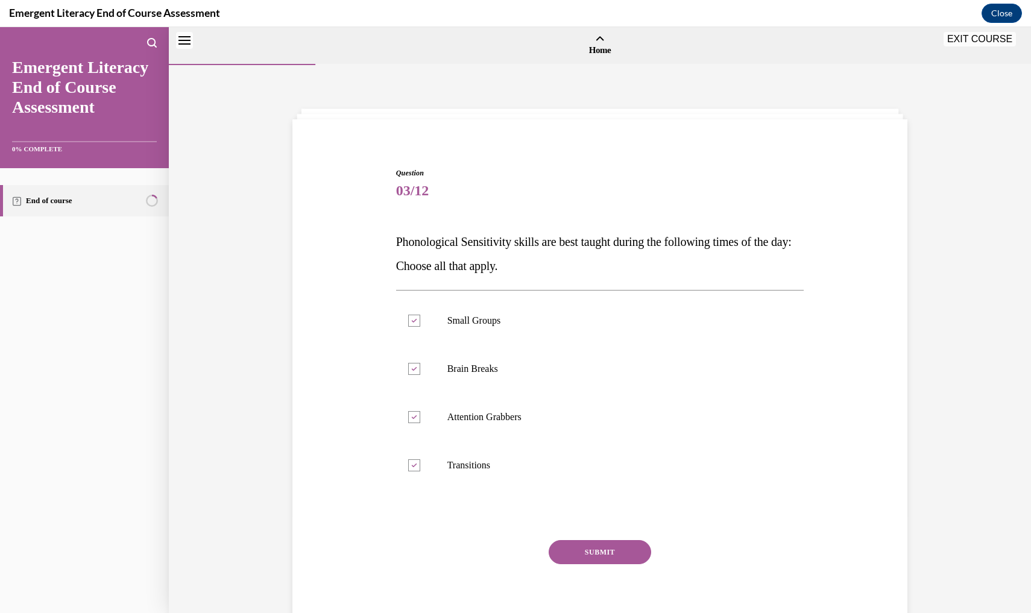
scroll to position [37, 0]
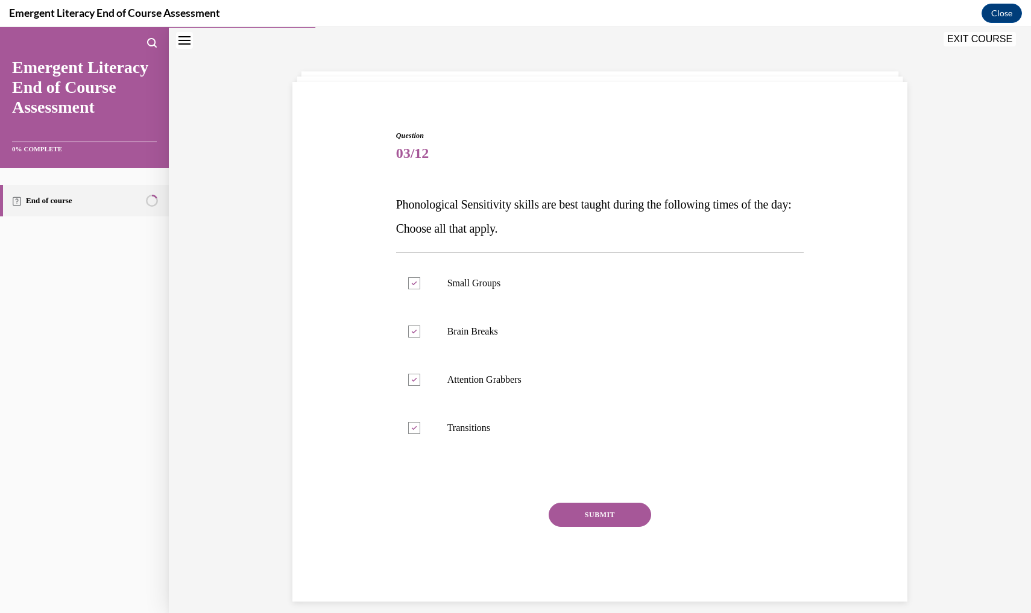
click at [593, 517] on button "SUBMIT" at bounding box center [600, 515] width 103 height 24
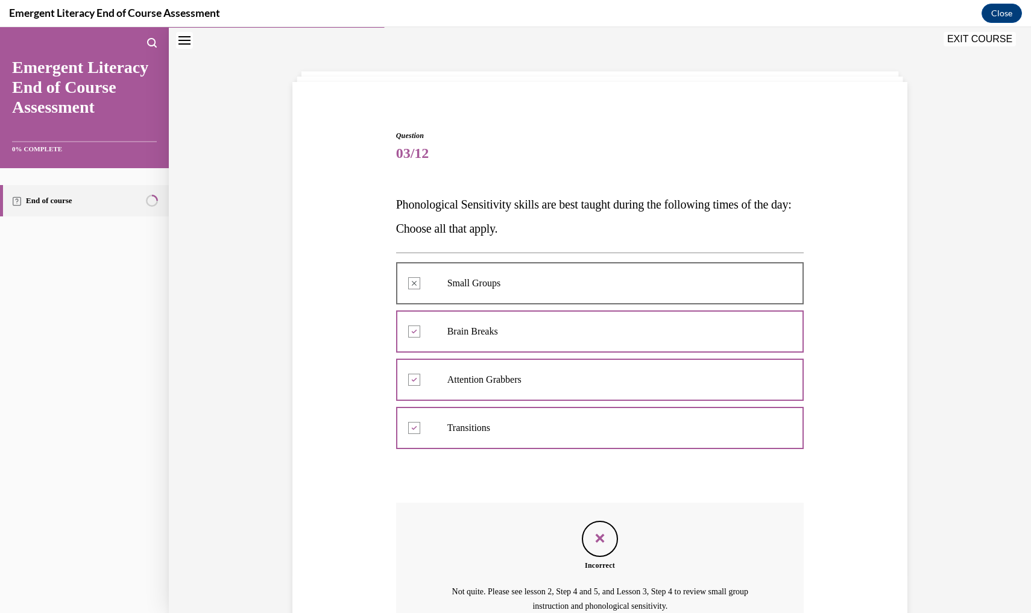
scroll to position [147, 0]
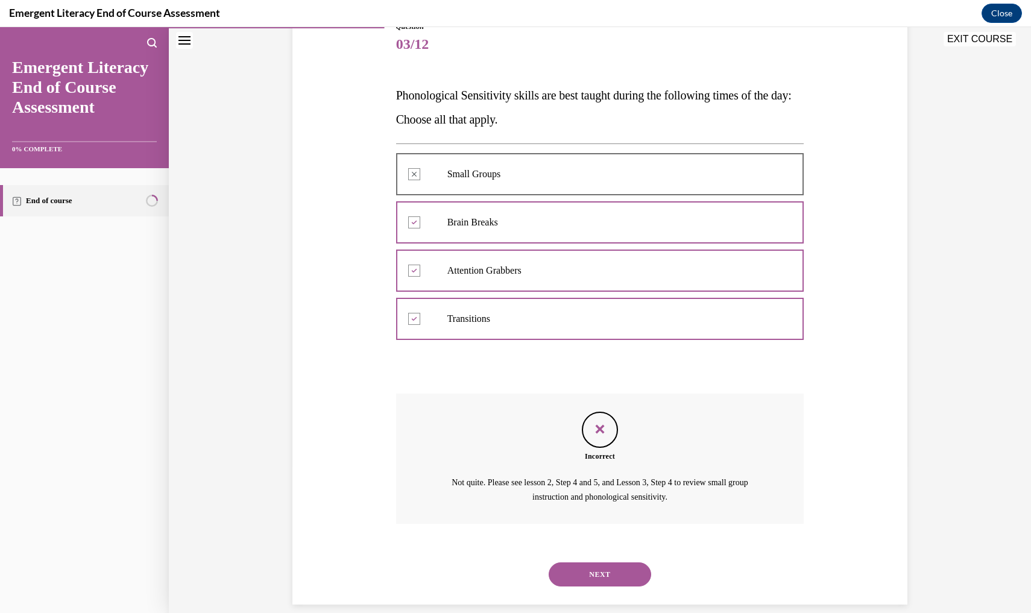
click at [592, 563] on button "NEXT" at bounding box center [600, 575] width 103 height 24
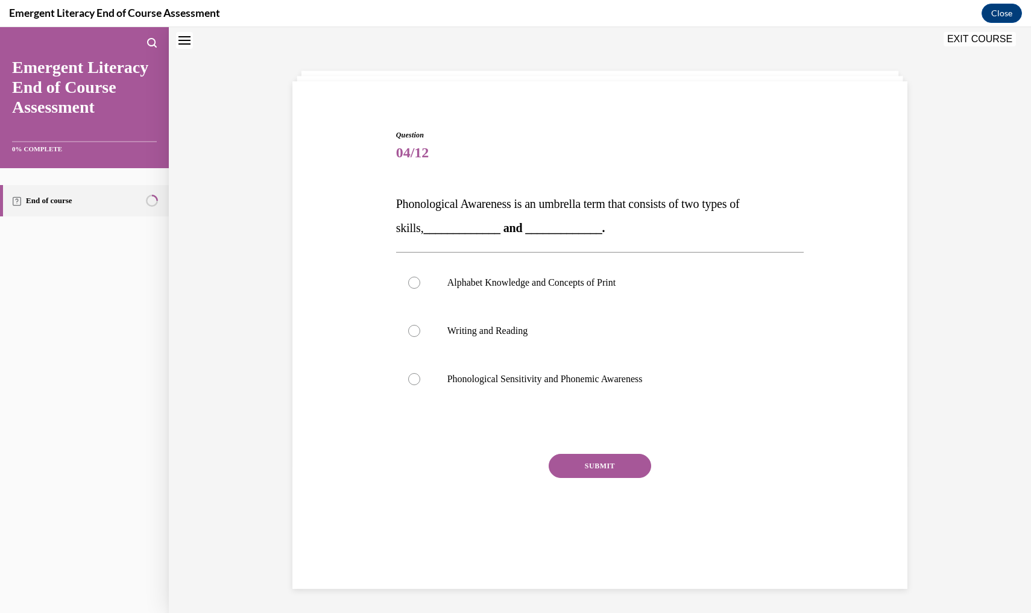
scroll to position [37, 0]
click at [420, 381] on label "Phonological Sensitivity and Phonemic Awareness" at bounding box center [600, 380] width 408 height 48
click at [420, 381] on input "Phonological Sensitivity and Phonemic Awareness" at bounding box center [414, 381] width 12 height 12
radio input "true"
click at [607, 465] on button "SUBMIT" at bounding box center [600, 467] width 103 height 24
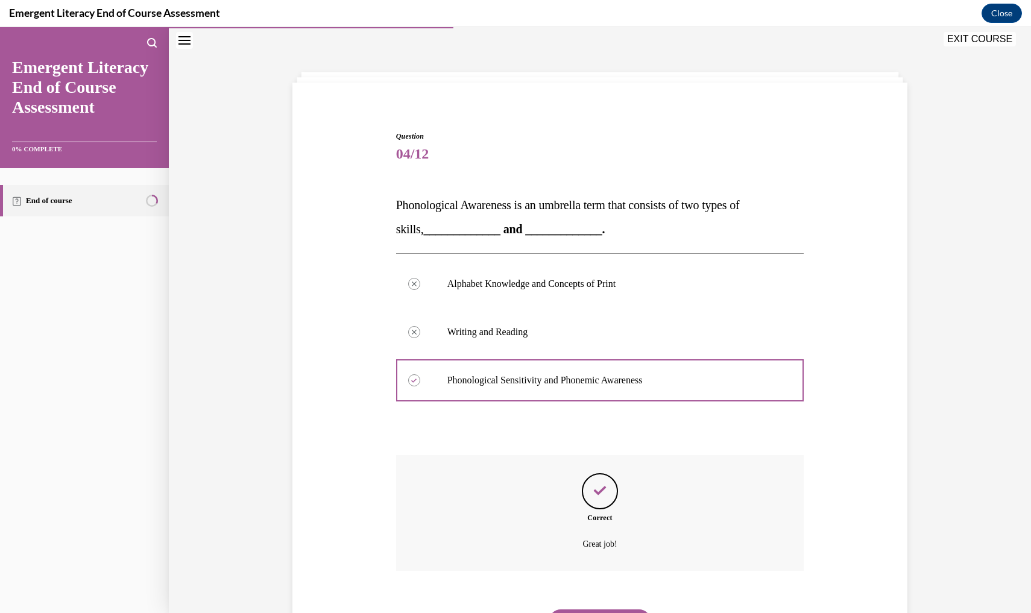
scroll to position [84, 0]
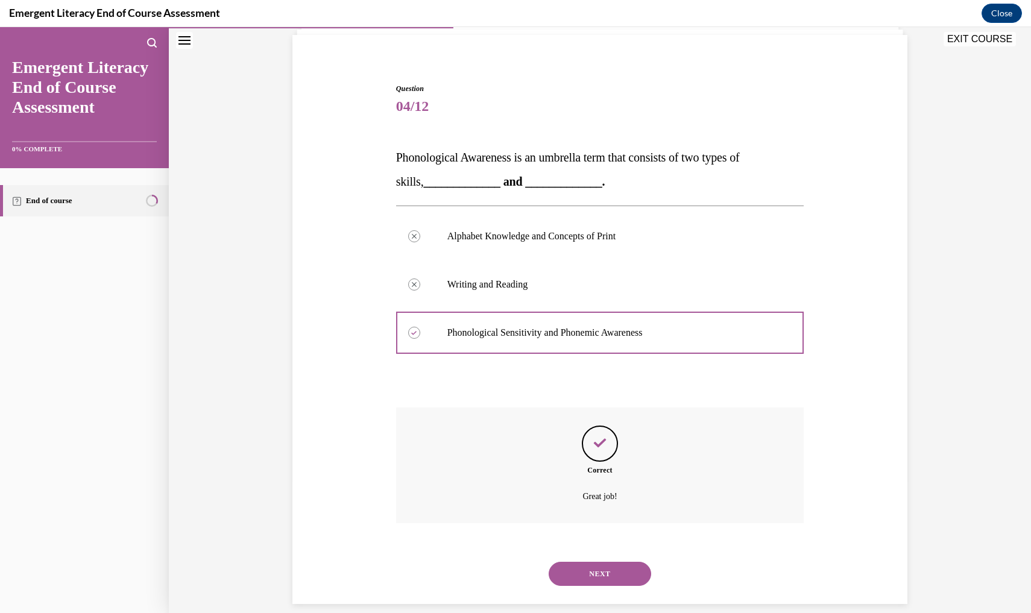
click at [590, 568] on button "NEXT" at bounding box center [600, 574] width 103 height 24
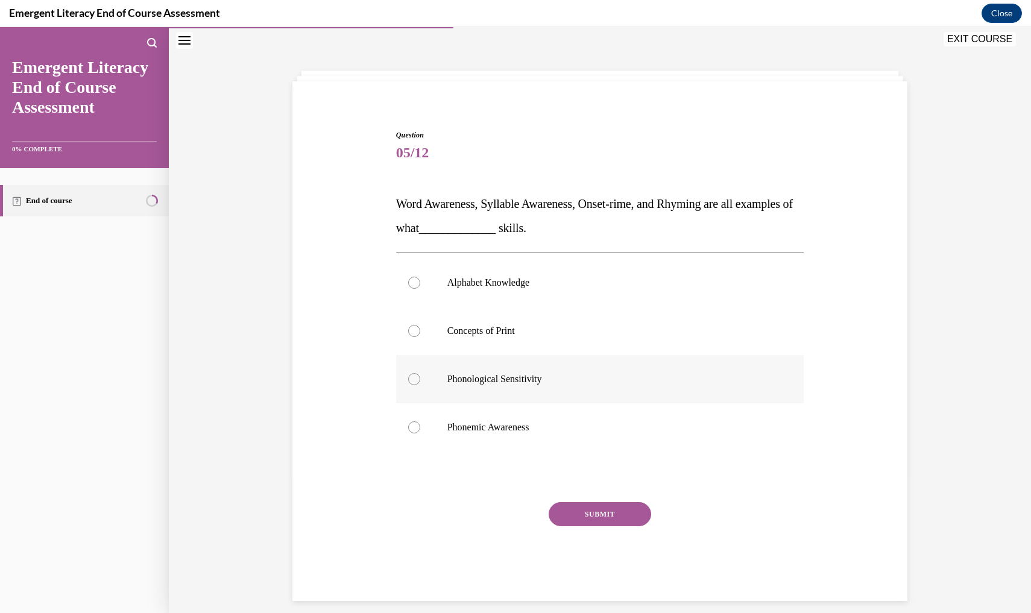
click at [423, 384] on label "Phonological Sensitivity" at bounding box center [600, 379] width 408 height 48
click at [420, 384] on input "Phonological Sensitivity" at bounding box center [414, 379] width 12 height 12
radio input "true"
click at [599, 516] on button "SUBMIT" at bounding box center [600, 514] width 103 height 24
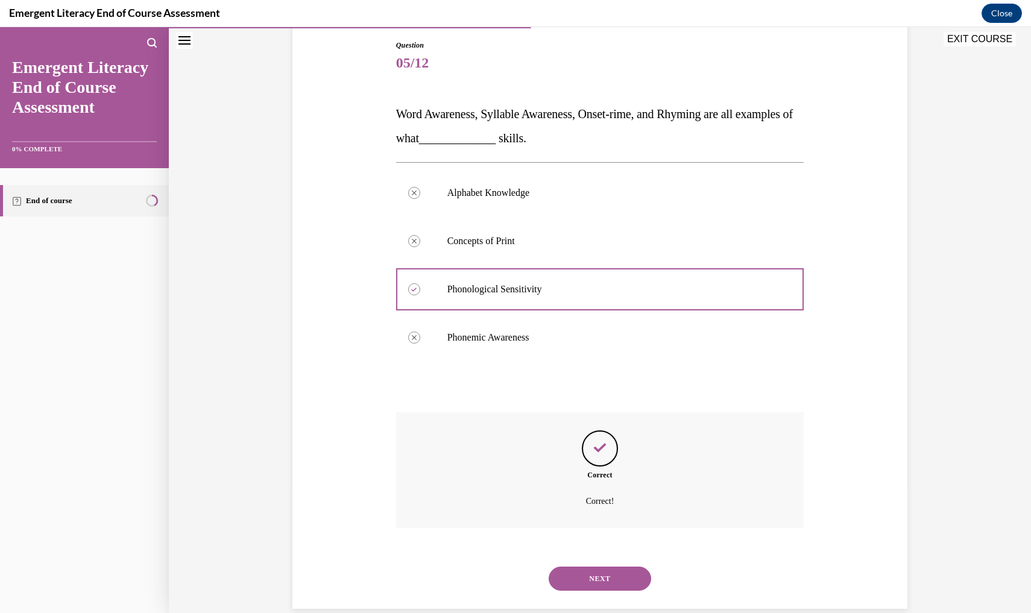
scroll to position [133, 0]
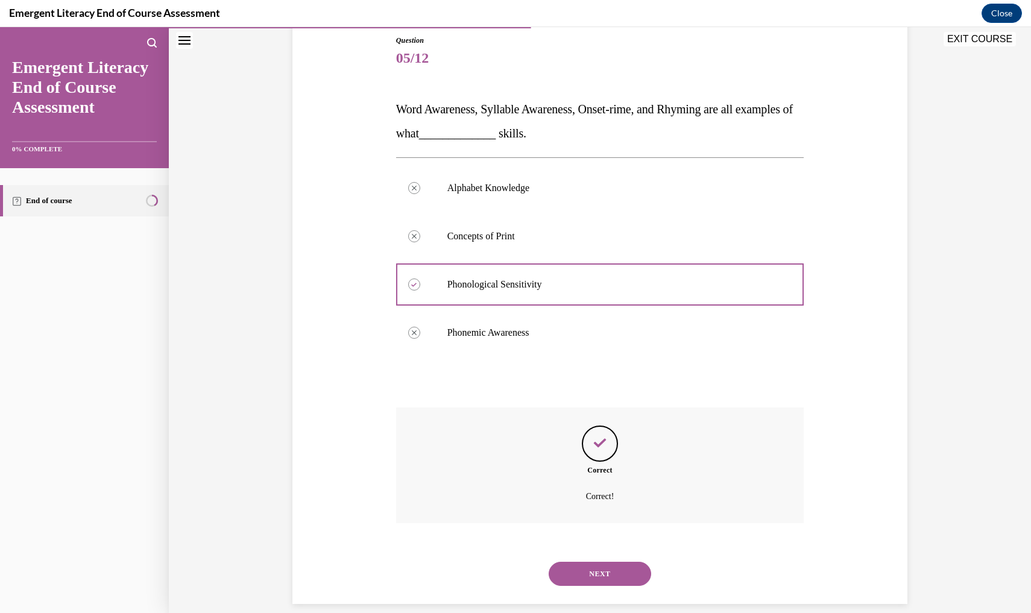
click at [595, 562] on button "NEXT" at bounding box center [600, 574] width 103 height 24
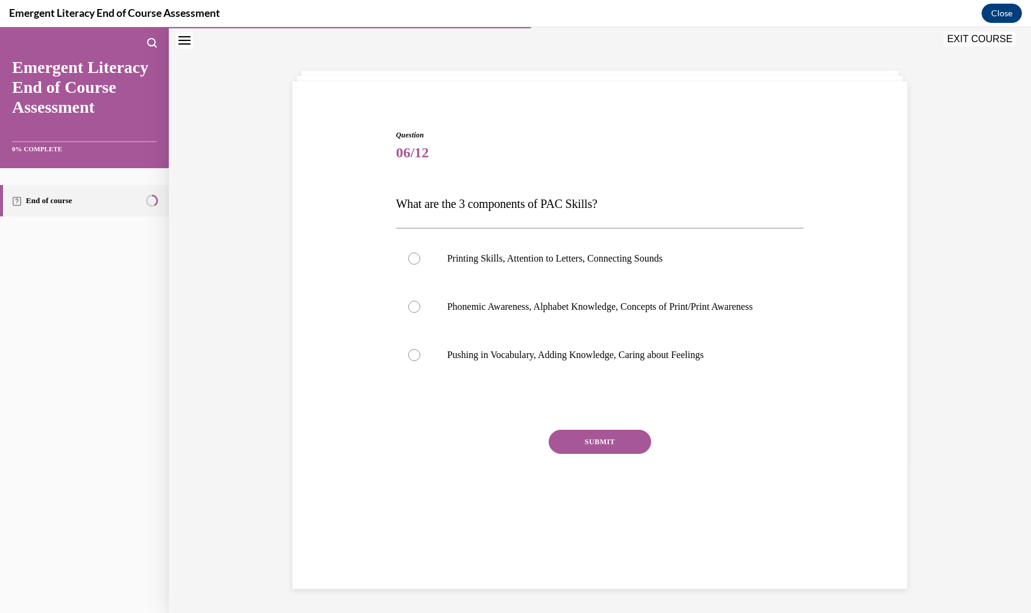
click at [413, 216] on div "Question 06/12 What are the 3 components of PAC Skills? Printing Skills, Attent…" at bounding box center [600, 329] width 408 height 399
click at [415, 217] on div "Question 06/12 What are the 3 components of PAC Skills? Printing Skills, Attent…" at bounding box center [600, 329] width 408 height 399
click at [414, 221] on div "Question 06/12 What are the 3 components of PAC Skills? Printing Skills, Attent…" at bounding box center [600, 329] width 408 height 399
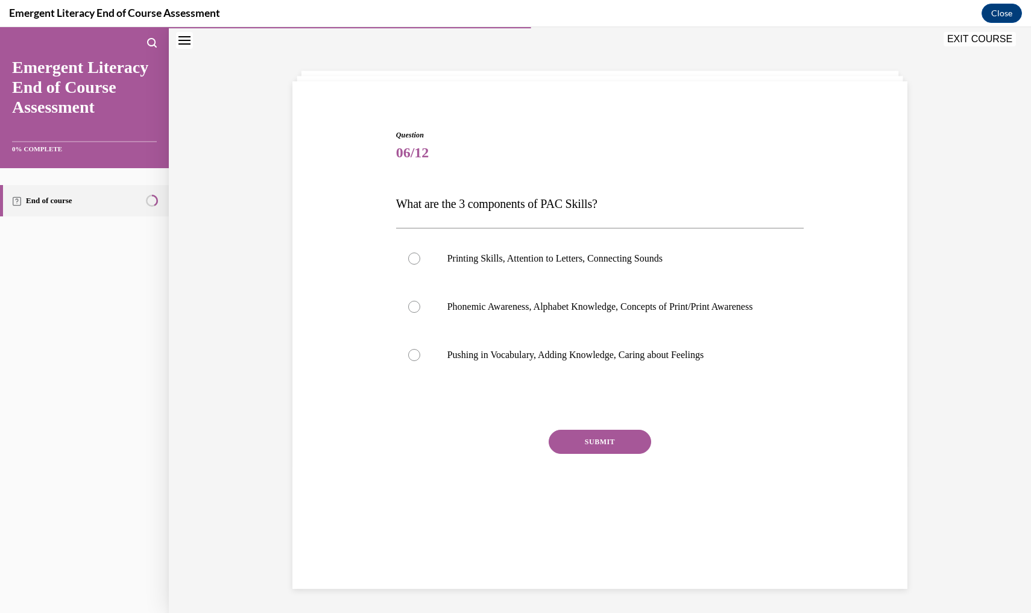
click at [413, 217] on div "Question 06/12 What are the 3 components of PAC Skills? Printing Skills, Attent…" at bounding box center [600, 329] width 408 height 399
click at [457, 210] on span "What are the 3 components of PAC Skills?" at bounding box center [496, 203] width 201 height 13
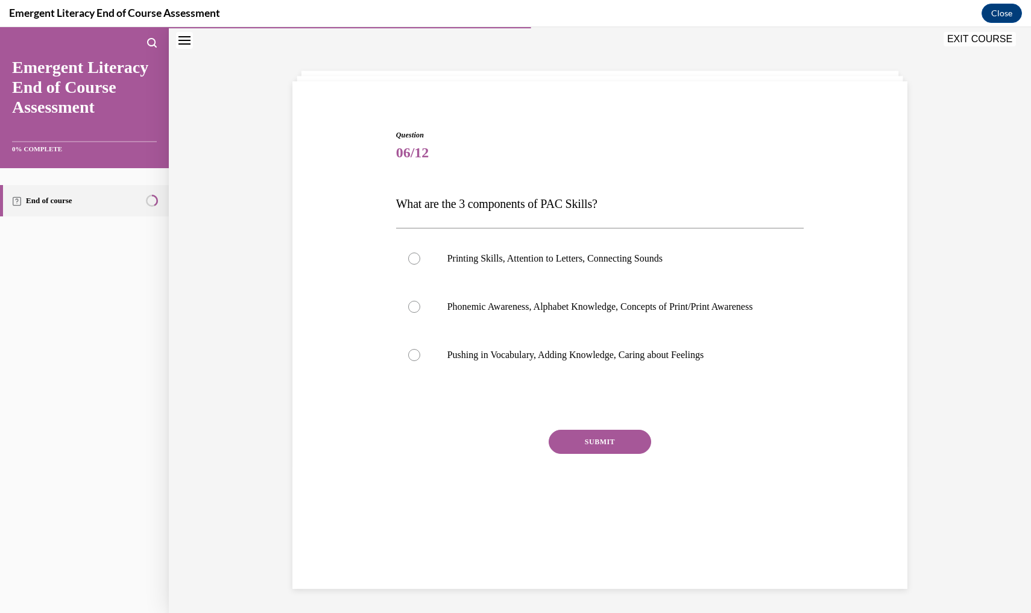
click at [453, 221] on div "Question 06/12 What are the 3 components of PAC Skills? Printing Skills, Attent…" at bounding box center [600, 329] width 408 height 399
click at [412, 220] on div "Question 06/12 What are the 3 components of PAC Skills? Printing Skills, Attent…" at bounding box center [600, 329] width 408 height 399
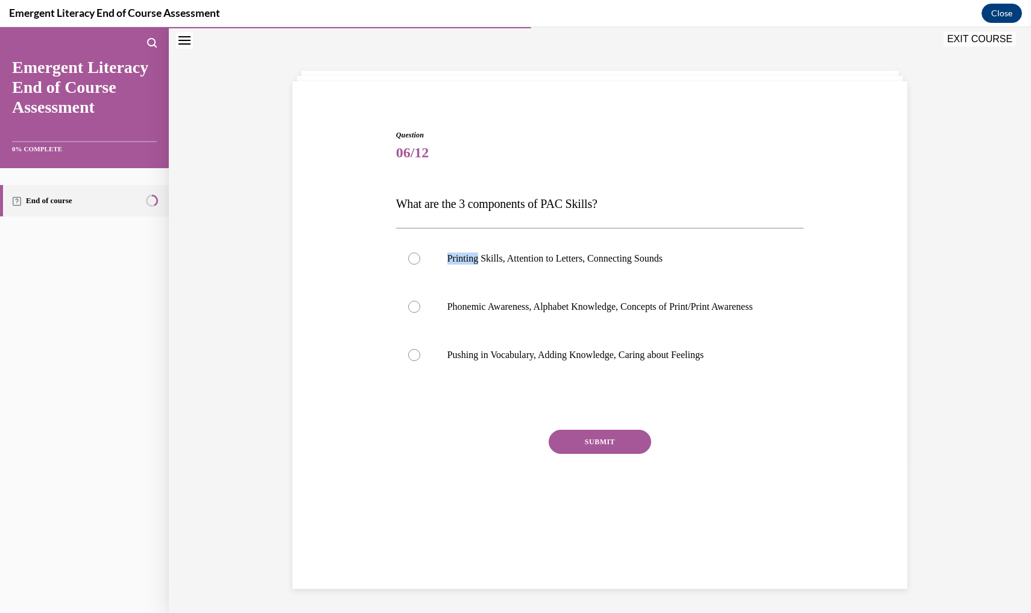
click at [412, 220] on div "Question 06/12 What are the 3 components of PAC Skills? Printing Skills, Attent…" at bounding box center [600, 329] width 408 height 399
click at [1006, 16] on button "Close" at bounding box center [1002, 13] width 40 height 19
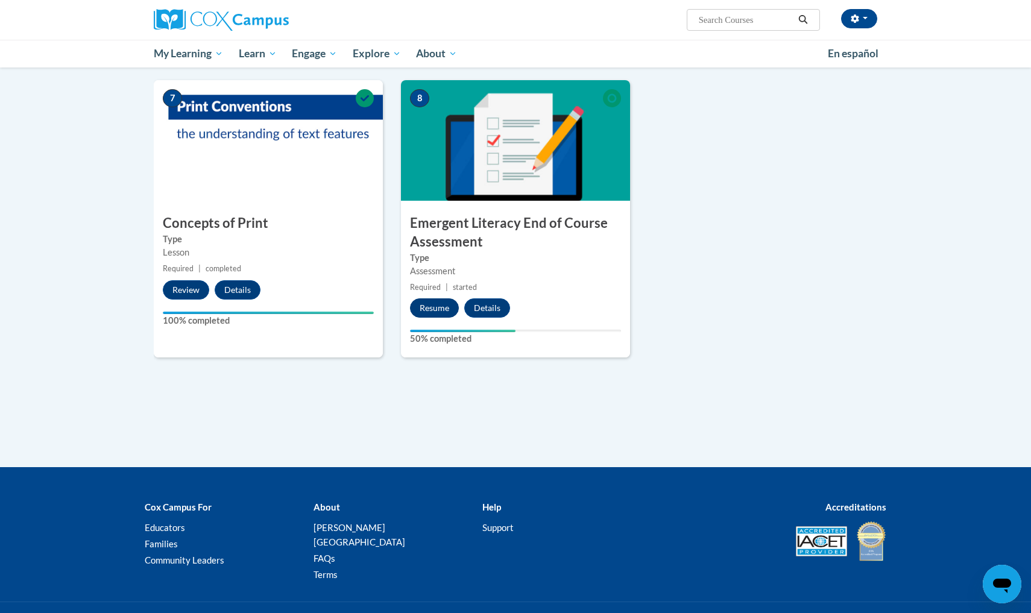
click at [437, 303] on button "Resume" at bounding box center [434, 308] width 49 height 19
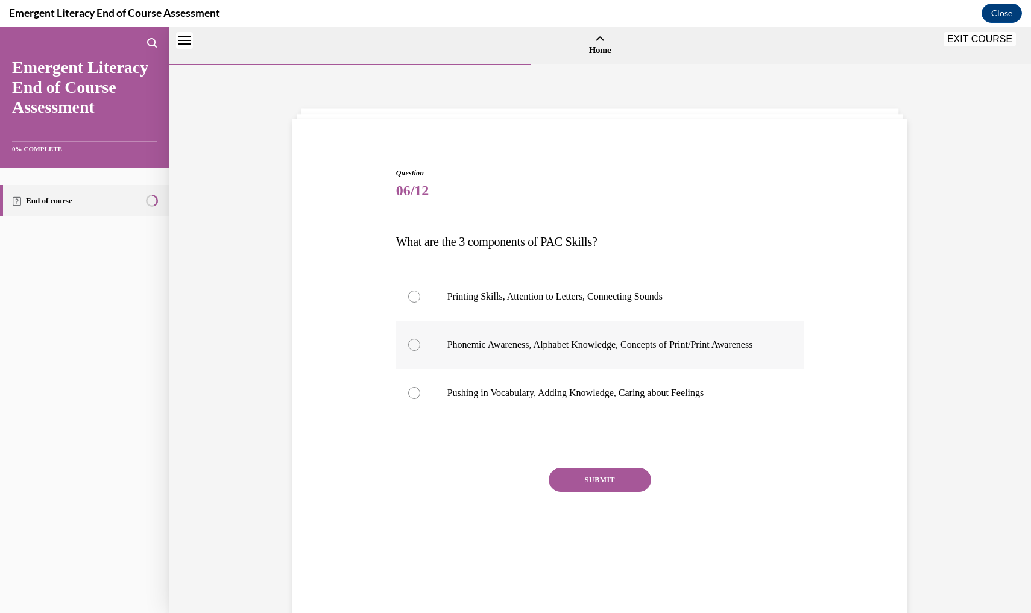
scroll to position [37, 0]
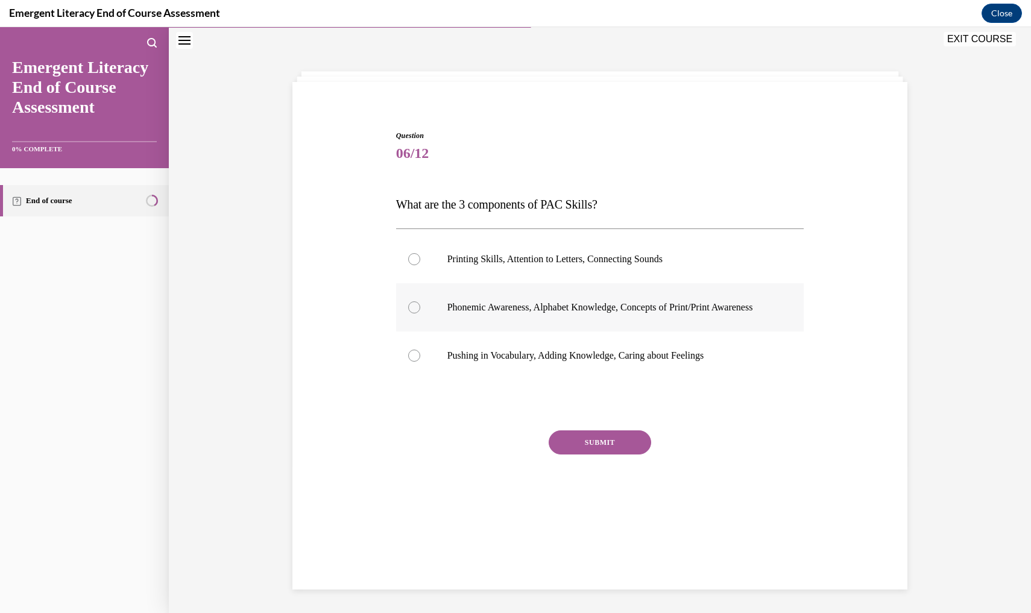
click at [415, 314] on div at bounding box center [414, 308] width 12 height 12
click at [415, 314] on input "Phonemic Awareness, Alphabet Knowledge, Concepts of Print/Print Awareness" at bounding box center [414, 308] width 12 height 12
radio input "true"
click at [570, 454] on button "SUBMIT" at bounding box center [600, 443] width 103 height 24
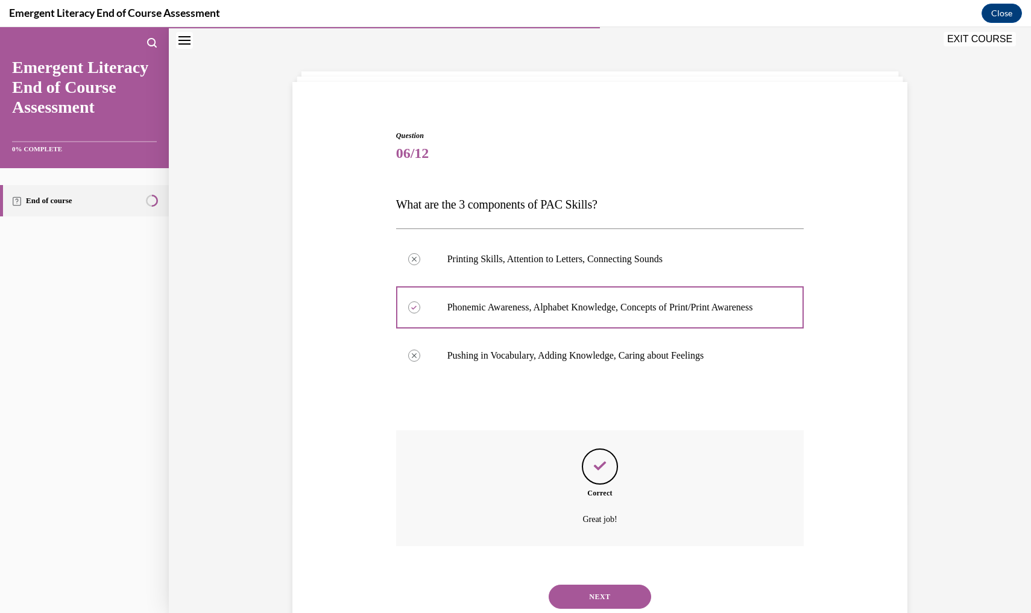
scroll to position [72, 0]
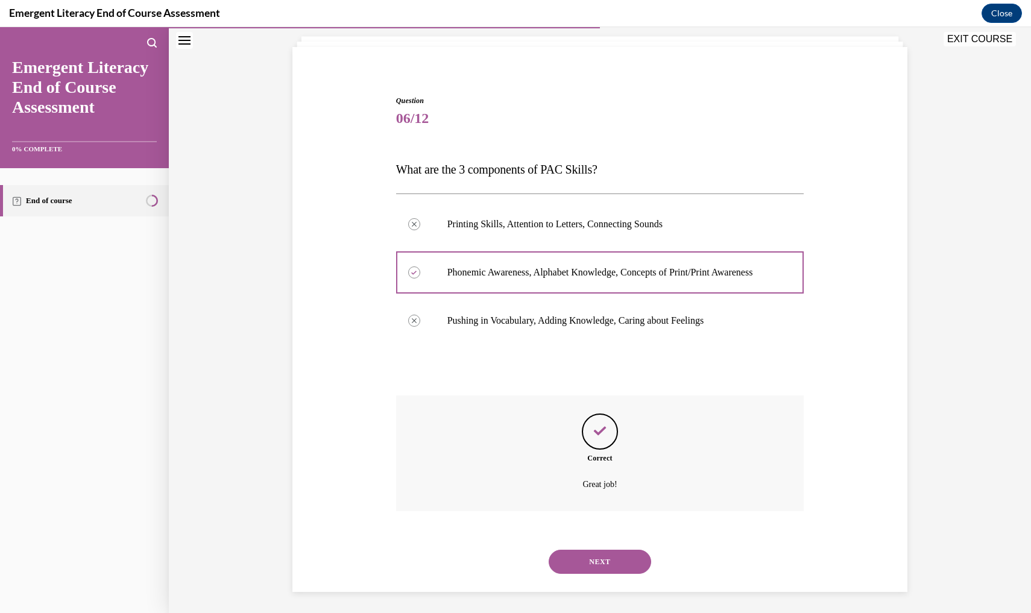
click at [600, 558] on button "NEXT" at bounding box center [600, 562] width 103 height 24
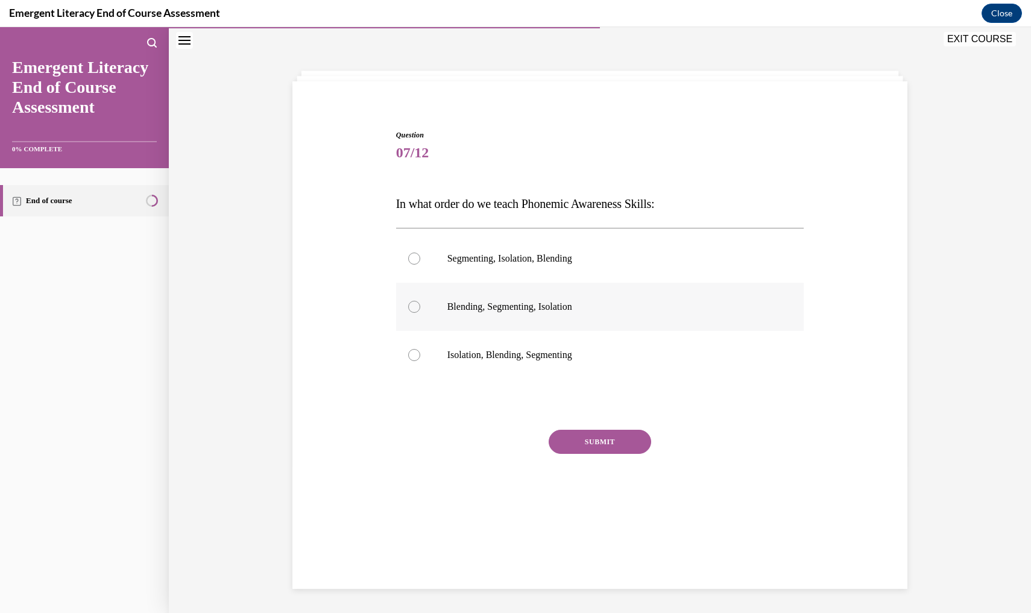
click at [410, 323] on label "Blending, Segmenting, Isolation" at bounding box center [600, 307] width 408 height 48
click at [410, 313] on input "Blending, Segmenting, Isolation" at bounding box center [414, 307] width 12 height 12
radio input "true"
click at [406, 321] on label "Blending, Segmenting, Isolation" at bounding box center [600, 307] width 408 height 48
click at [408, 313] on input "Blending, Segmenting, Isolation" at bounding box center [414, 307] width 12 height 12
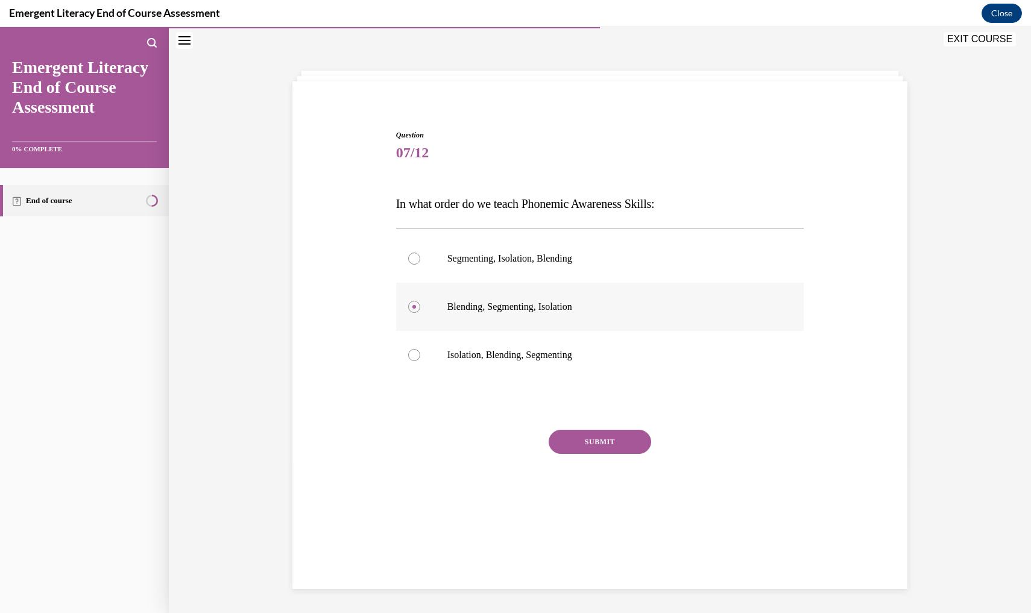
click at [415, 320] on label "Blending, Segmenting, Isolation" at bounding box center [600, 307] width 408 height 48
click at [415, 313] on input "Blending, Segmenting, Isolation" at bounding box center [414, 307] width 12 height 12
click at [415, 320] on label "Blending, Segmenting, Isolation" at bounding box center [600, 307] width 408 height 48
click at [415, 313] on input "Blending, Segmenting, Isolation" at bounding box center [414, 307] width 12 height 12
click at [472, 326] on label "Blending, Segmenting, Isolation" at bounding box center [600, 307] width 408 height 48
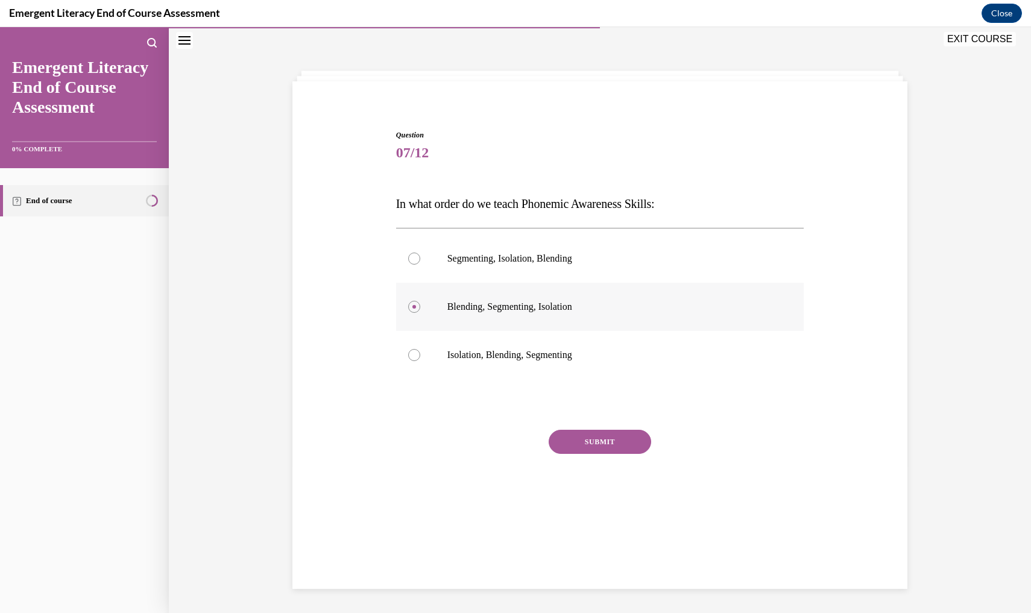
click at [420, 313] on input "Blending, Segmenting, Isolation" at bounding box center [414, 307] width 12 height 12
click at [989, 40] on button "EXIT COURSE" at bounding box center [980, 39] width 72 height 14
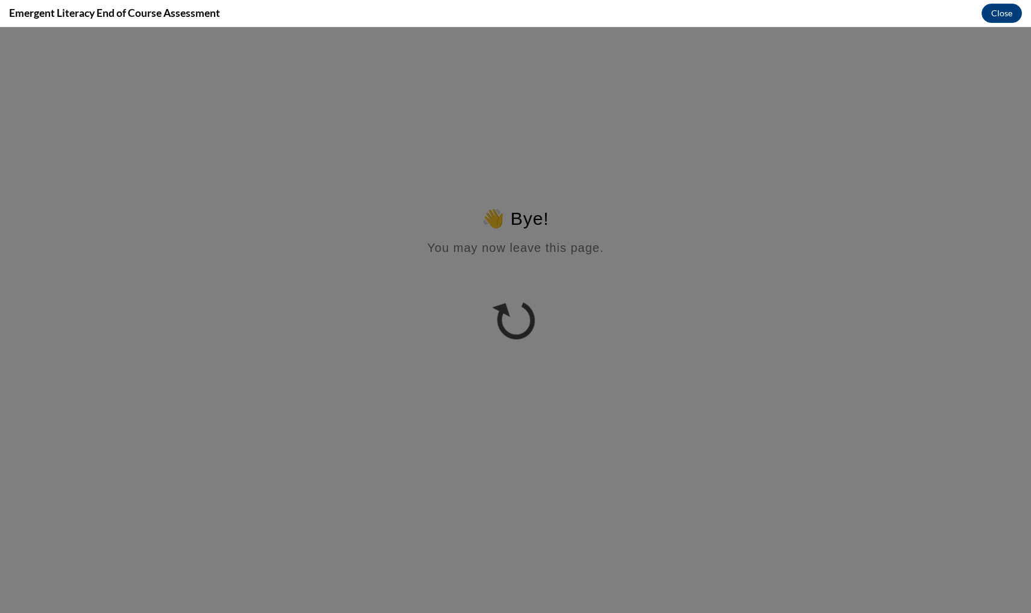
scroll to position [0, 0]
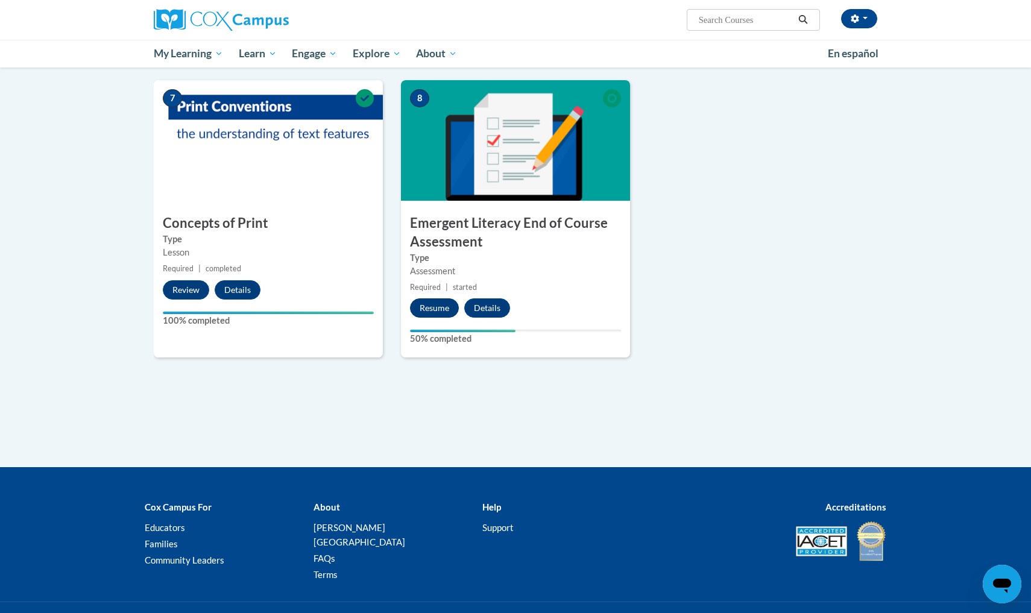
click at [427, 310] on button "Resume" at bounding box center [434, 308] width 49 height 19
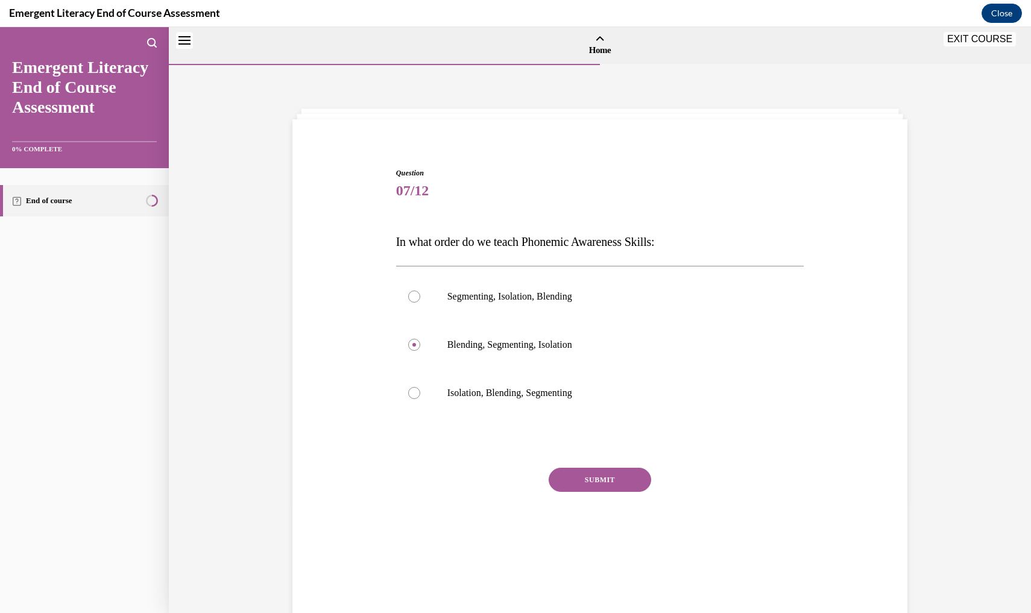
scroll to position [37, 0]
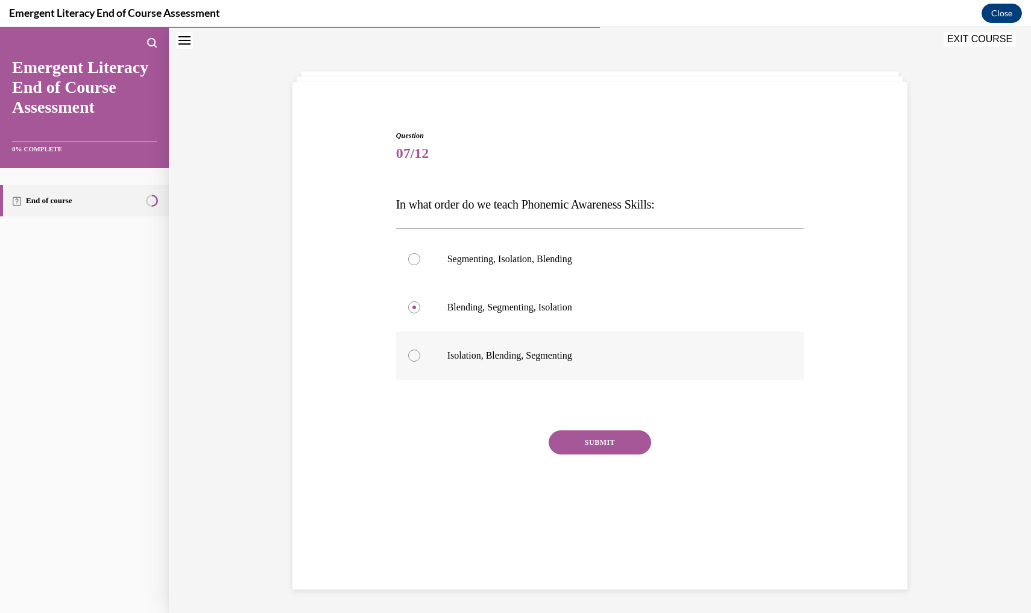
click at [411, 359] on div at bounding box center [414, 356] width 12 height 12
click at [411, 359] on input "Isolation, Blending, Segmenting" at bounding box center [414, 356] width 12 height 12
radio input "true"
click at [596, 451] on button "SUBMIT" at bounding box center [600, 443] width 103 height 24
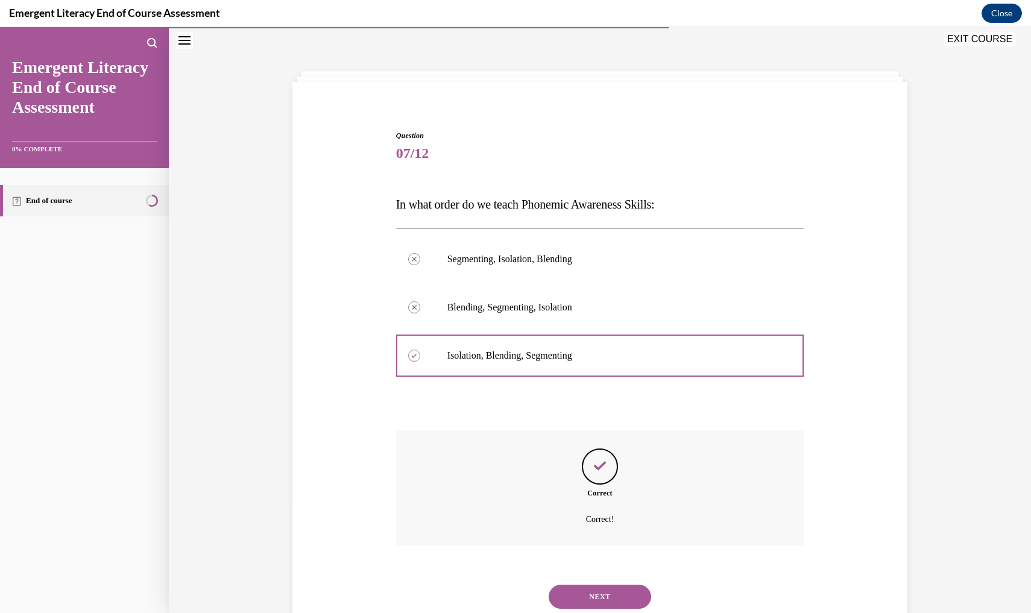
scroll to position [60, 0]
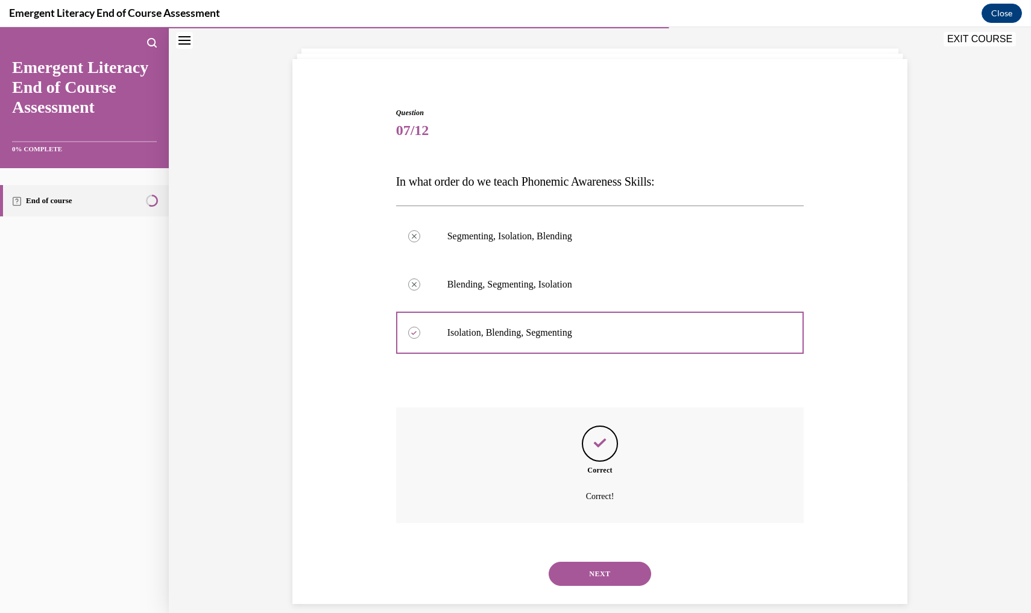
click at [592, 562] on button "NEXT" at bounding box center [600, 574] width 103 height 24
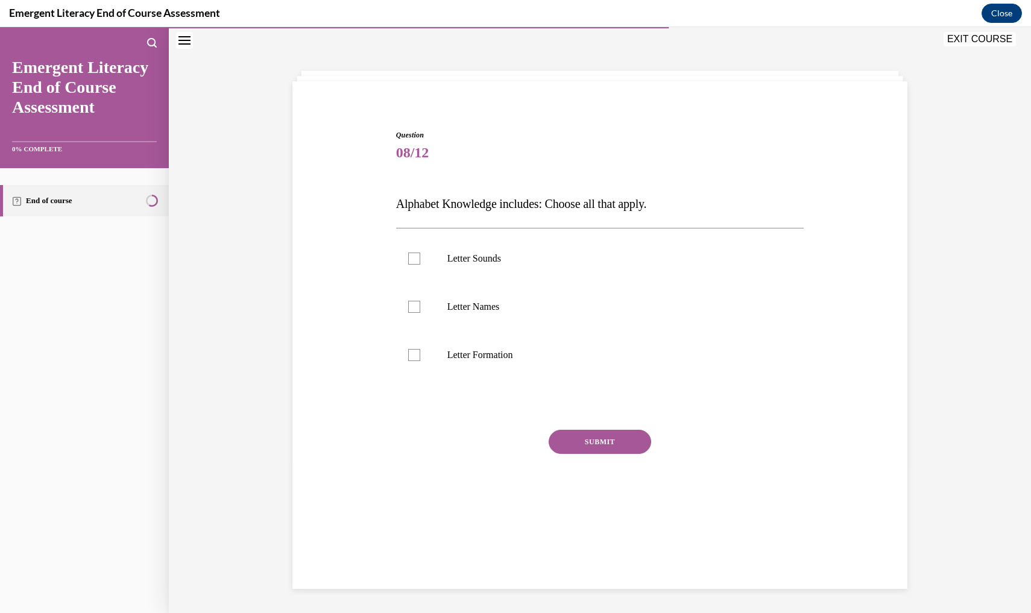
click at [414, 234] on div "Letter Sounds Letter Names Letter Formation" at bounding box center [600, 306] width 408 height 157
click at [413, 235] on label "Letter Sounds" at bounding box center [600, 259] width 408 height 48
click at [413, 253] on input "Letter Sounds" at bounding box center [414, 259] width 12 height 12
checkbox input "true"
click at [410, 286] on label "Letter Names" at bounding box center [600, 307] width 408 height 48
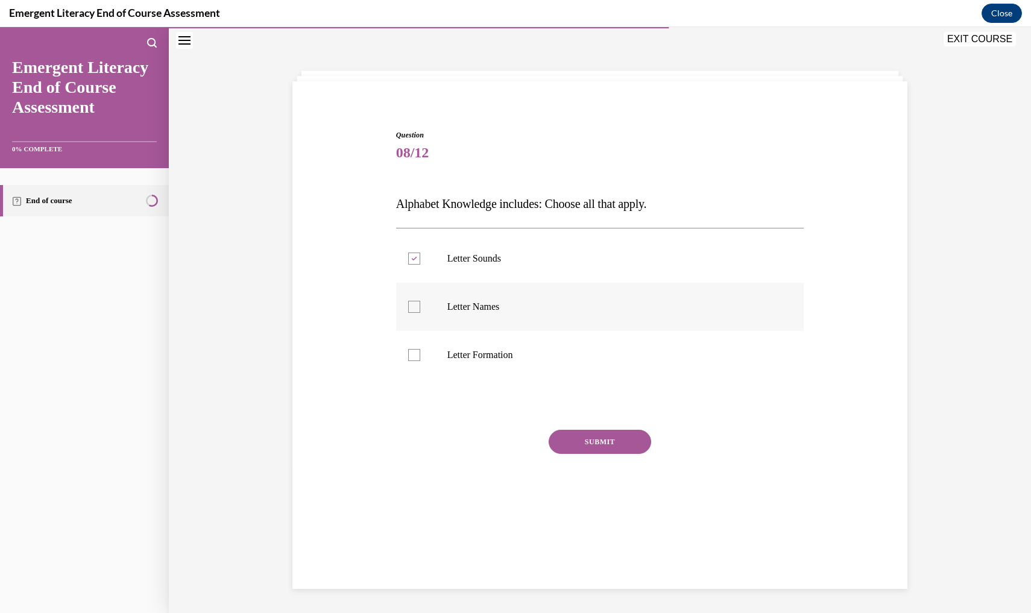
click at [410, 301] on input "Letter Names" at bounding box center [414, 307] width 12 height 12
click at [412, 323] on label "Letter Names" at bounding box center [600, 307] width 408 height 48
click at [412, 313] on input "Letter Names" at bounding box center [414, 307] width 12 height 12
checkbox input "false"
click at [415, 280] on label "Letter Sounds" at bounding box center [600, 259] width 408 height 48
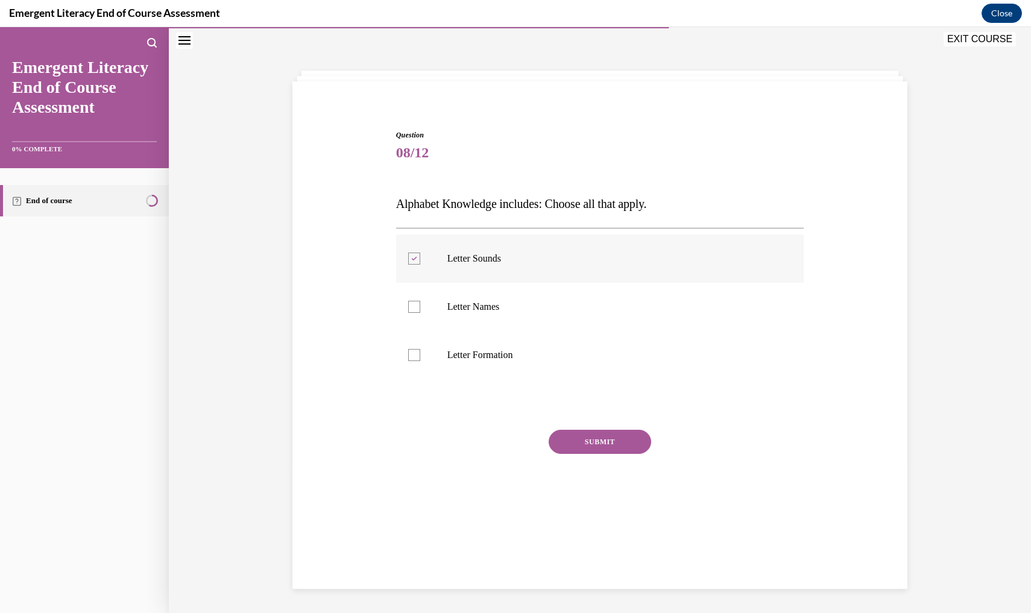
click at [415, 265] on input "Letter Sounds" at bounding box center [414, 259] width 12 height 12
click at [417, 233] on div "Letter Sounds Letter Names Letter Formation" at bounding box center [600, 306] width 408 height 157
click at [414, 234] on div "Letter Sounds Letter Names Letter Formation" at bounding box center [600, 306] width 408 height 157
click at [409, 238] on label "Letter Sounds" at bounding box center [600, 259] width 408 height 48
click at [409, 253] on input "Letter Sounds" at bounding box center [414, 259] width 12 height 12
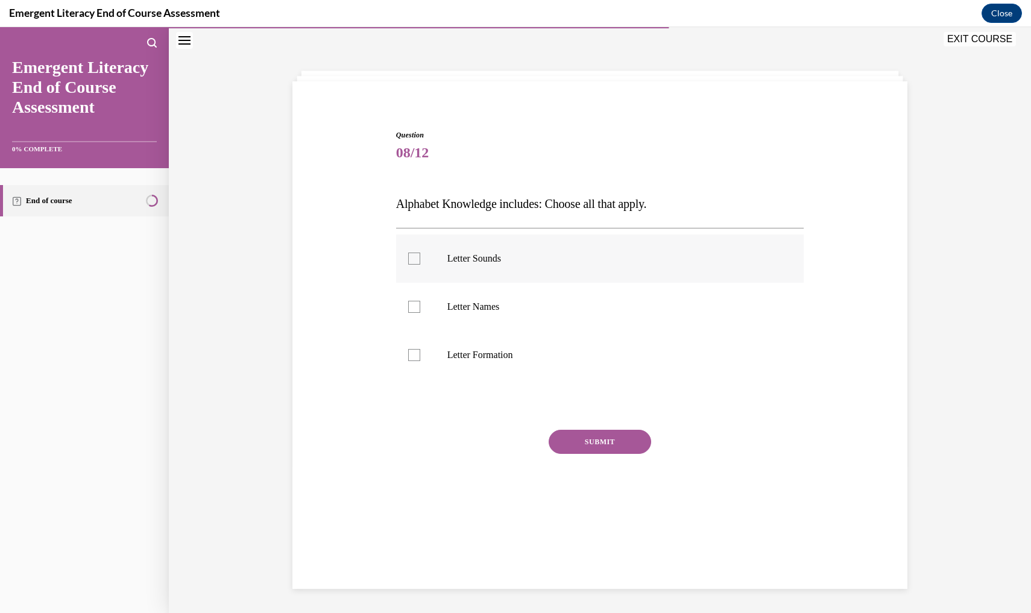
checkbox input "true"
click at [413, 285] on label "Letter Names" at bounding box center [600, 307] width 408 height 48
click at [413, 301] on input "Letter Names" at bounding box center [414, 307] width 12 height 12
click at [413, 330] on label "Letter Names" at bounding box center [600, 307] width 408 height 48
click at [413, 313] on input "Letter Names" at bounding box center [414, 307] width 12 height 12
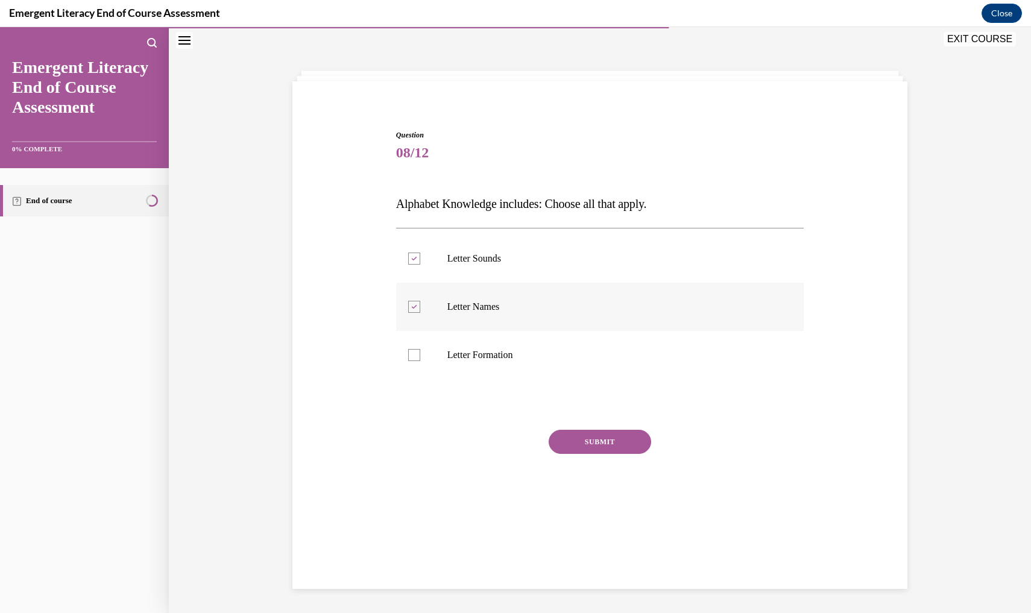
checkbox input "false"
click at [414, 332] on label "Letter Formation" at bounding box center [600, 355] width 408 height 48
click at [414, 349] on input "Letter Formation" at bounding box center [414, 355] width 12 height 12
checkbox input "true"
click at [414, 282] on label "Letter Sounds" at bounding box center [600, 259] width 408 height 48
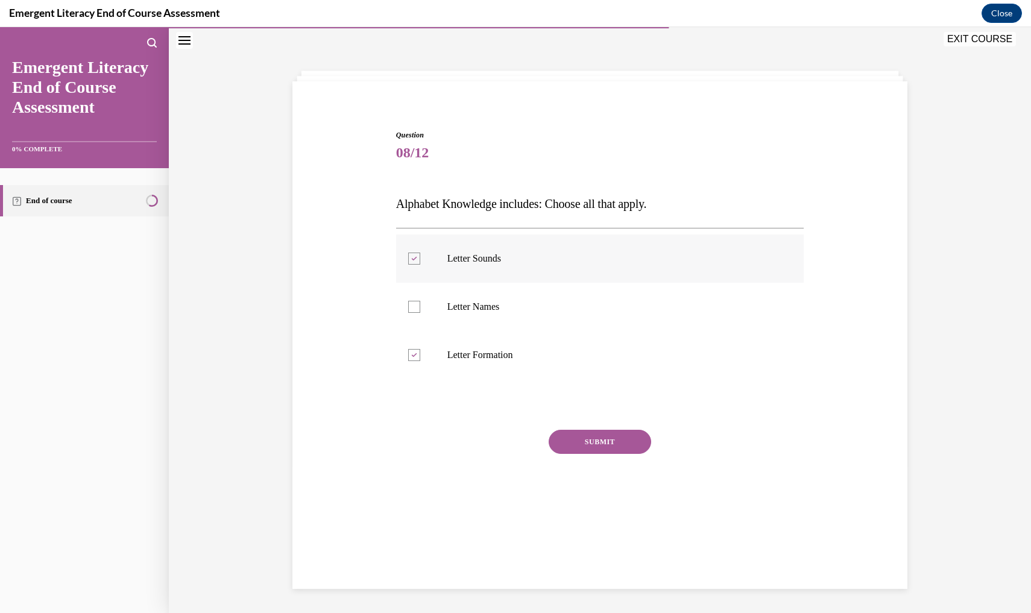
click at [414, 265] on input "Letter Sounds" at bounding box center [414, 259] width 12 height 12
click at [415, 238] on label "Letter Sounds" at bounding box center [600, 259] width 408 height 48
click at [415, 253] on input "Letter Sounds" at bounding box center [414, 259] width 12 height 12
checkbox input "true"
click at [416, 284] on label "Letter Names" at bounding box center [600, 307] width 408 height 48
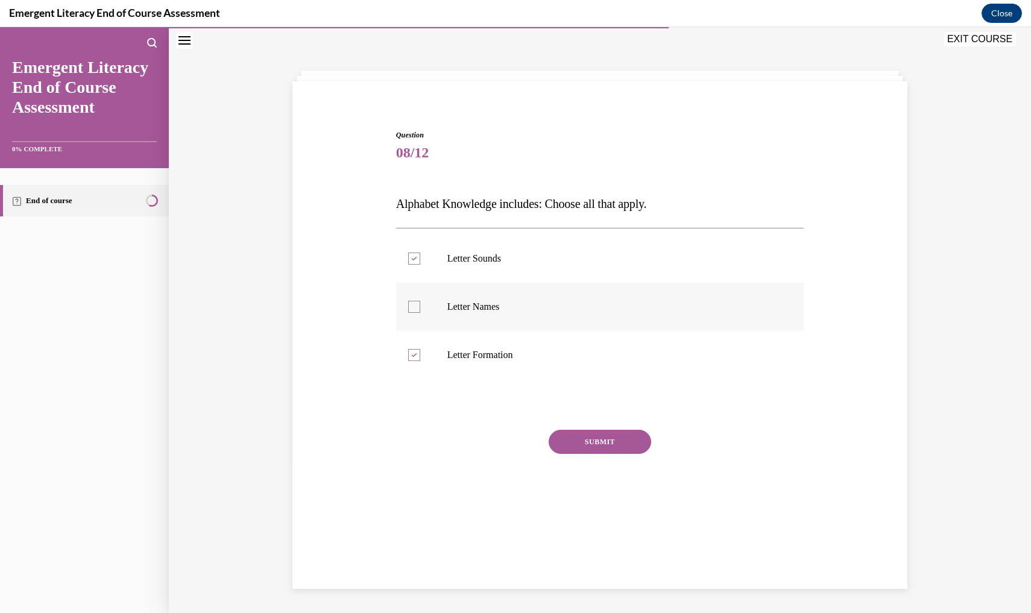
click at [416, 301] on input "Letter Names" at bounding box center [414, 307] width 12 height 12
checkbox input "true"
click at [604, 424] on div "Question 08/12 Alphabet Knowledge includes: Choose all that apply. Letter Sound…" at bounding box center [600, 329] width 408 height 399
click at [595, 419] on div "Question 08/12 Alphabet Knowledge includes: Choose all that apply. Letter Sound…" at bounding box center [600, 329] width 408 height 399
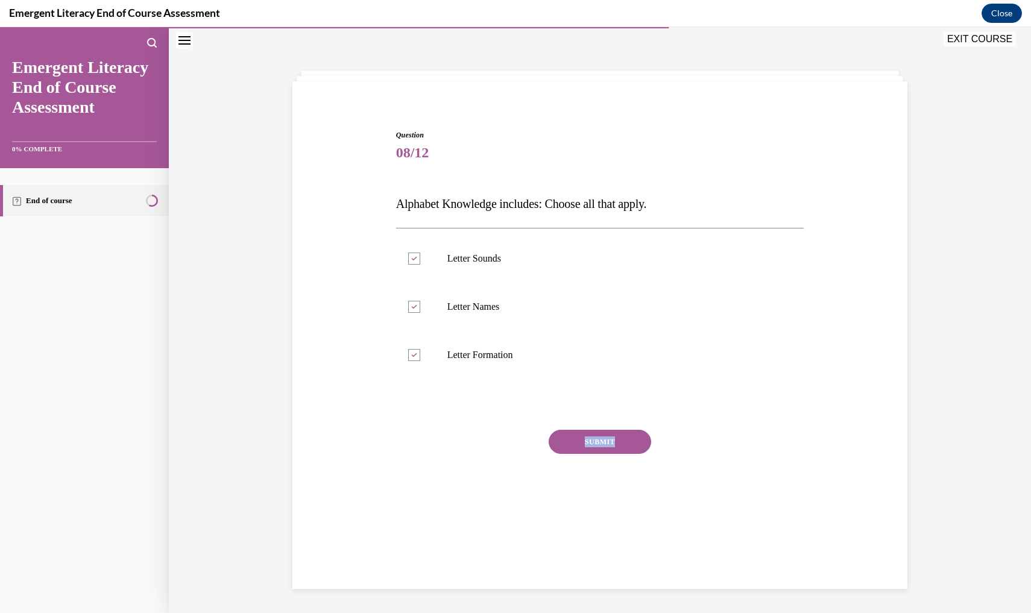
click at [595, 419] on div "Question 08/12 Alphabet Knowledge includes: Choose all that apply. Letter Sound…" at bounding box center [600, 329] width 408 height 399
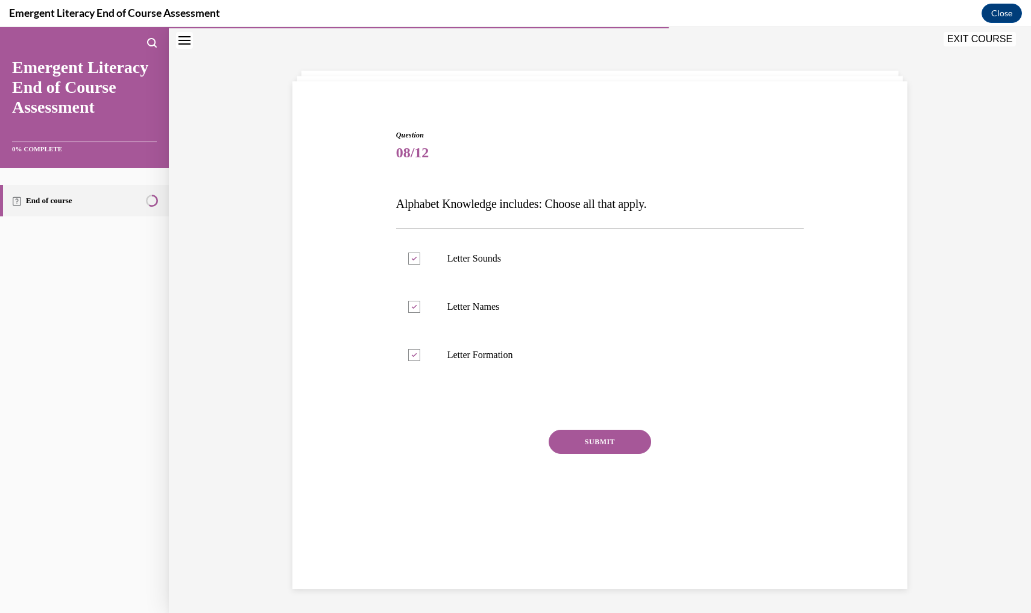
click at [597, 422] on div "Question 08/12 Alphabet Knowledge includes: Choose all that apply. Letter Sound…" at bounding box center [600, 329] width 408 height 399
click at [978, 40] on button "EXIT COURSE" at bounding box center [980, 39] width 72 height 14
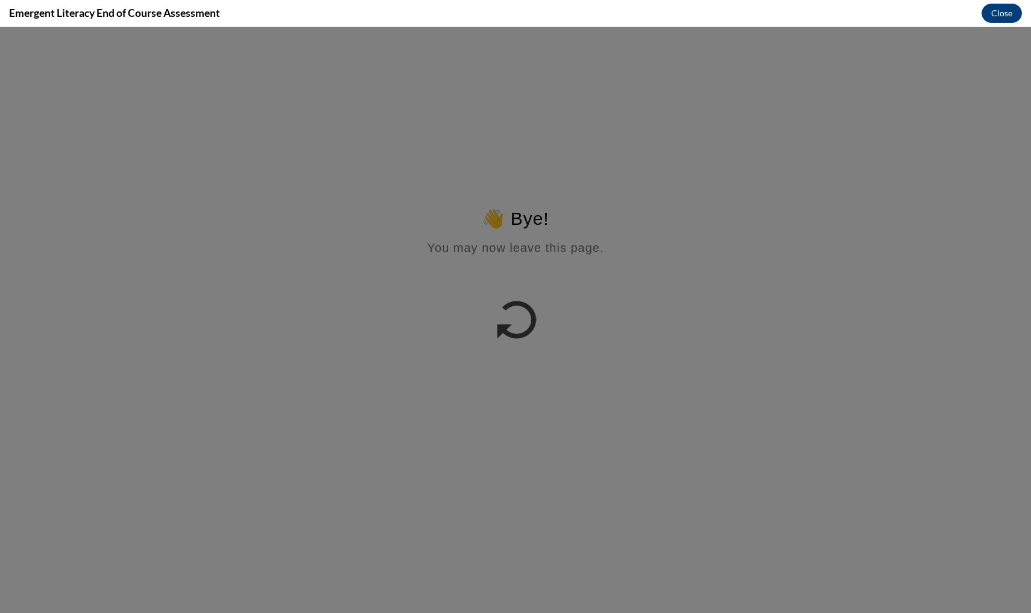
scroll to position [0, 0]
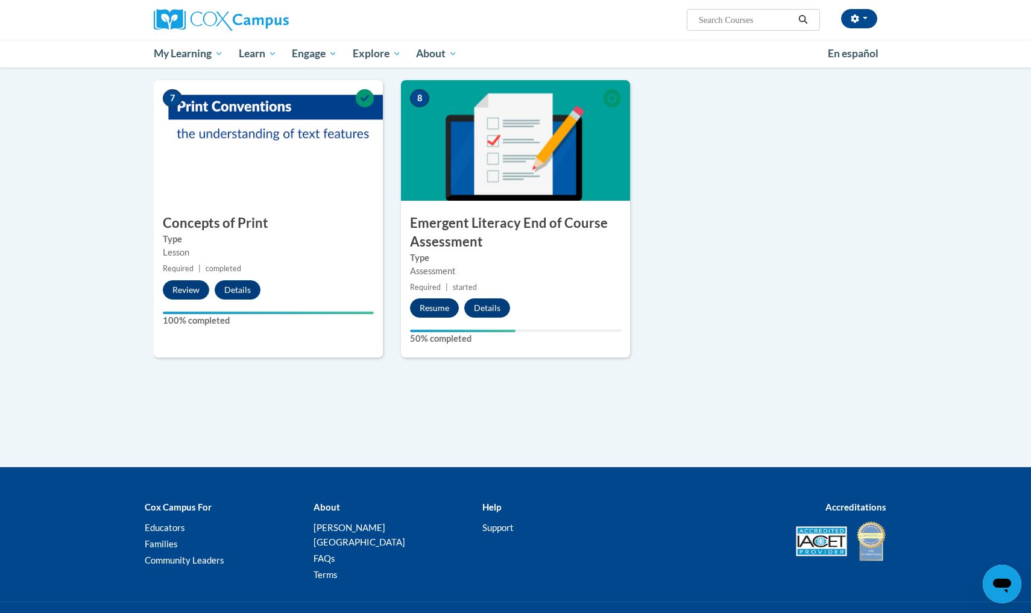
click at [432, 309] on button "Resume" at bounding box center [434, 308] width 49 height 19
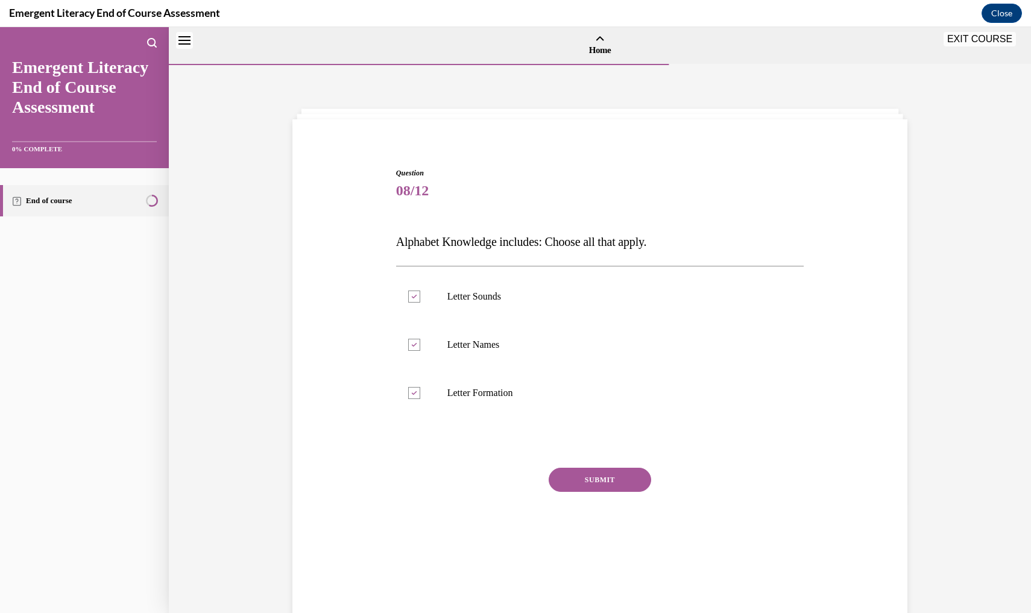
scroll to position [37, 0]
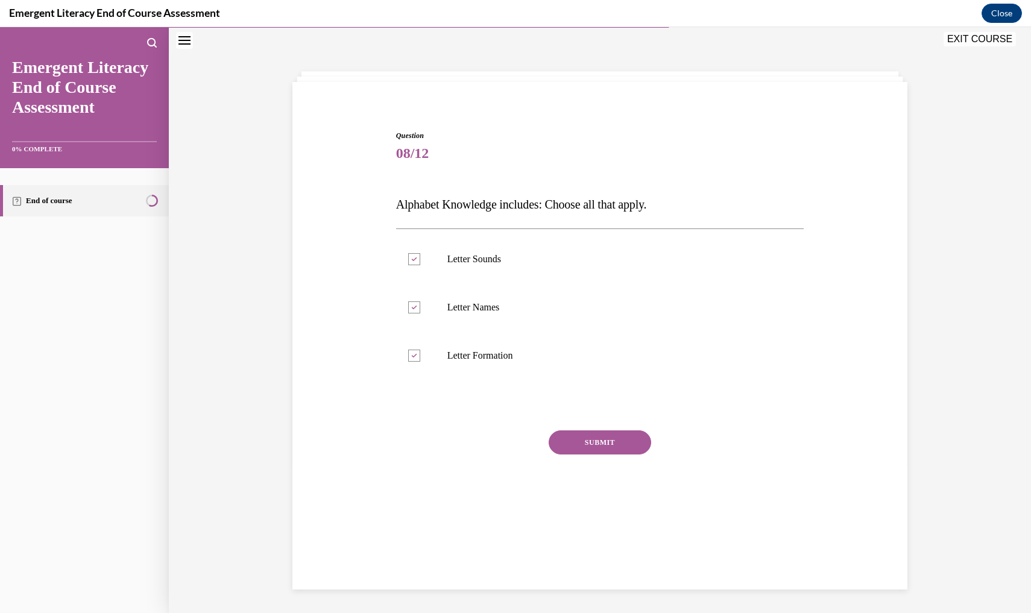
click at [581, 443] on button "SUBMIT" at bounding box center [600, 443] width 103 height 24
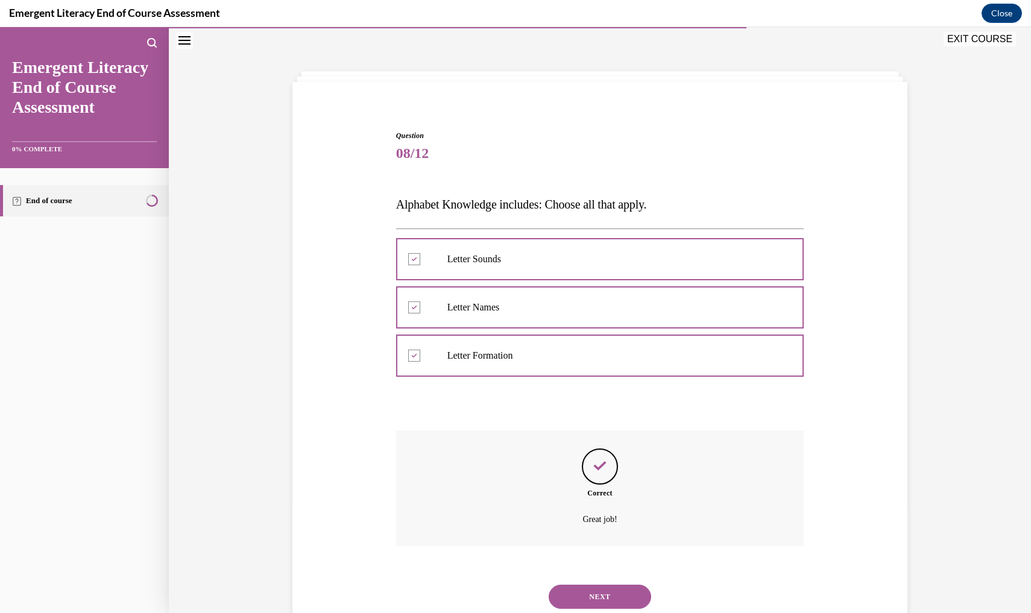
scroll to position [60, 0]
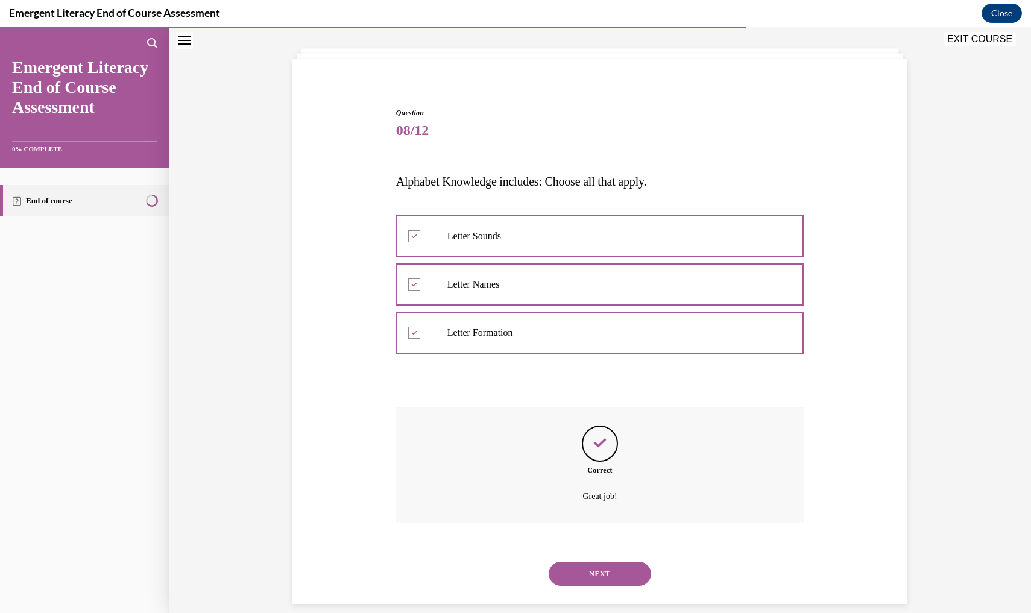
click at [590, 562] on button "NEXT" at bounding box center [600, 574] width 103 height 24
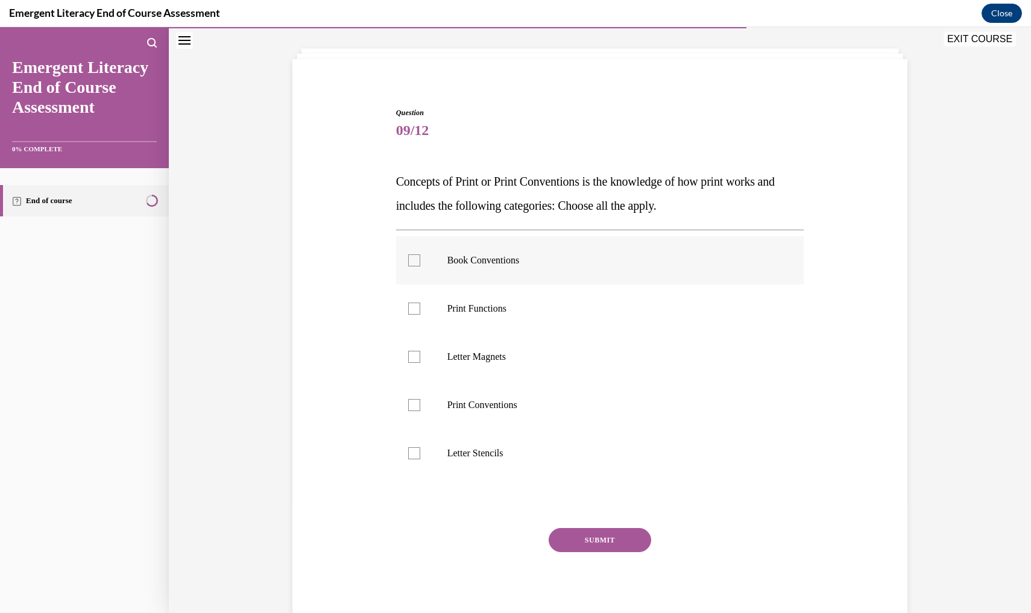
click at [415, 259] on div at bounding box center [414, 261] width 12 height 12
click at [415, 259] on input "Book Conventions" at bounding box center [414, 261] width 12 height 12
checkbox input "true"
click at [419, 305] on div at bounding box center [414, 309] width 12 height 12
click at [419, 305] on input "Print Functions" at bounding box center [414, 309] width 12 height 12
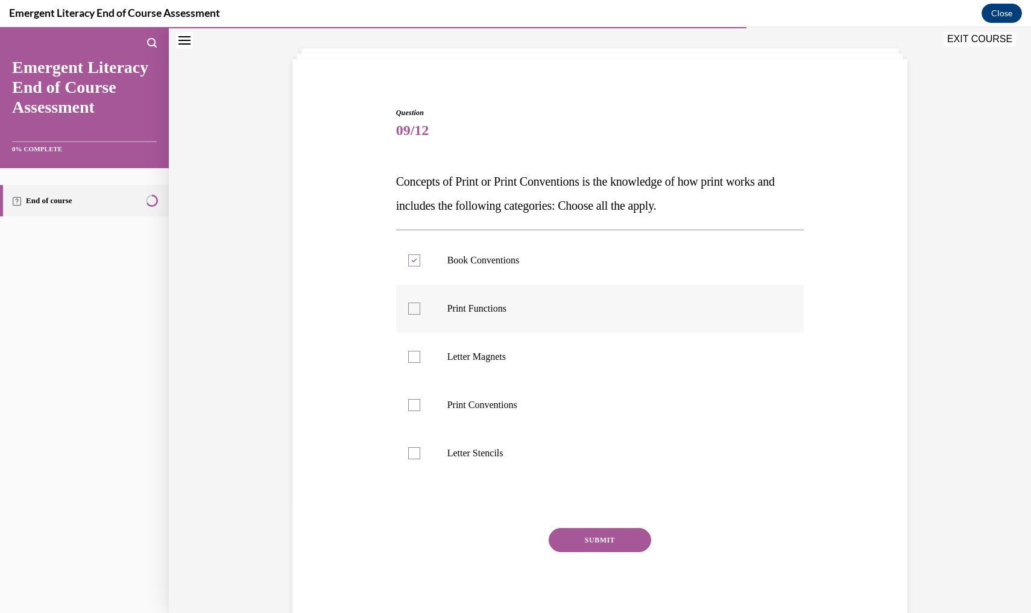
checkbox input "true"
click at [416, 408] on div at bounding box center [414, 405] width 12 height 12
click at [416, 408] on input "Print Conventions" at bounding box center [414, 405] width 12 height 12
checkbox input "true"
click at [599, 539] on button "SUBMIT" at bounding box center [600, 540] width 103 height 24
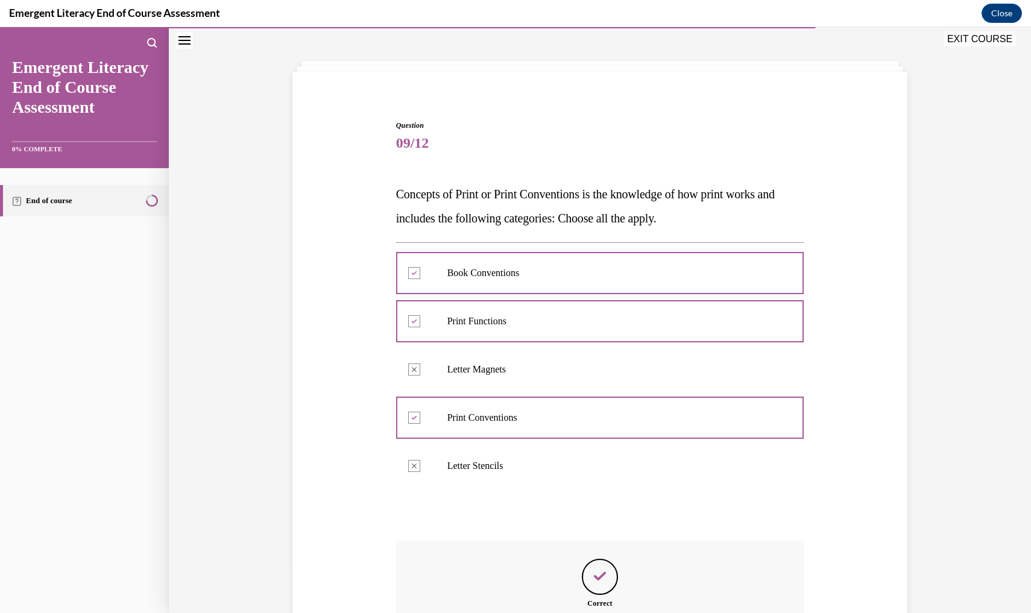
scroll to position [181, 0]
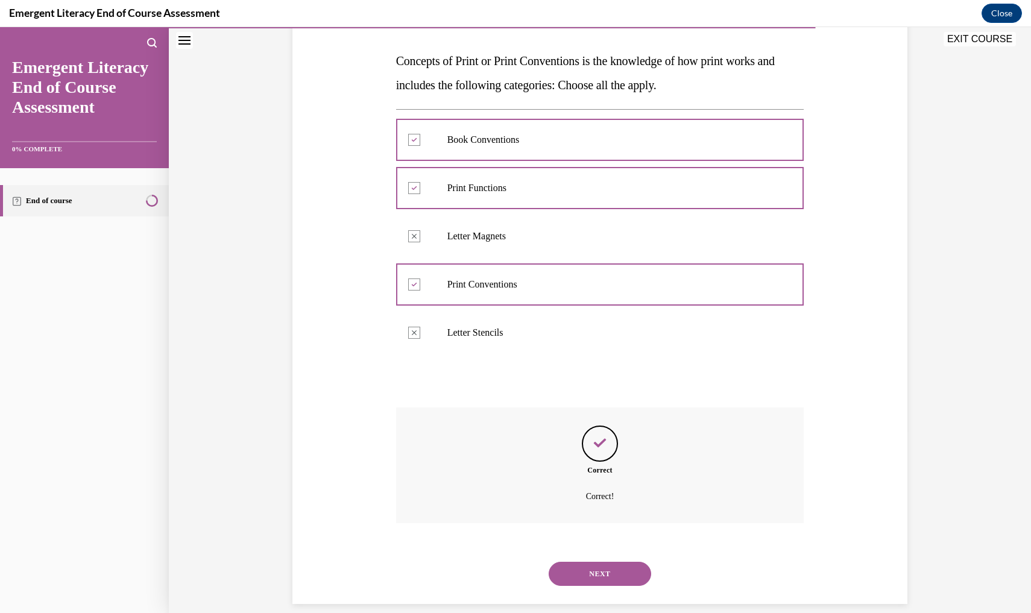
click at [598, 562] on button "NEXT" at bounding box center [600, 574] width 103 height 24
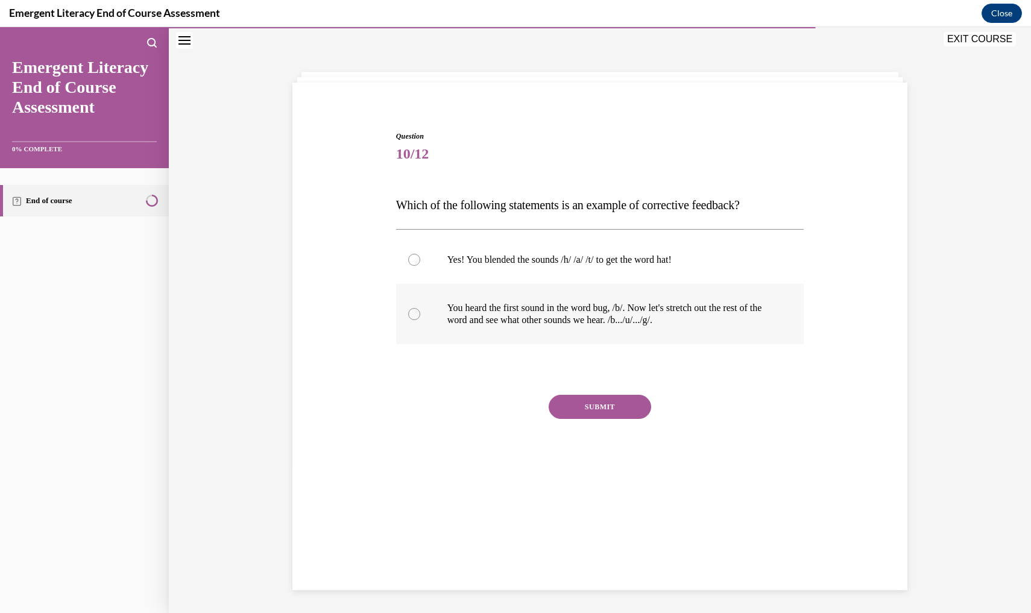
click at [412, 315] on div at bounding box center [414, 314] width 12 height 12
click at [412, 315] on input "You heard the first sound in the word bug, /b/. Now let's stretch out the rest …" at bounding box center [414, 314] width 12 height 12
radio input "true"
click at [623, 410] on button "SUBMIT" at bounding box center [600, 407] width 103 height 24
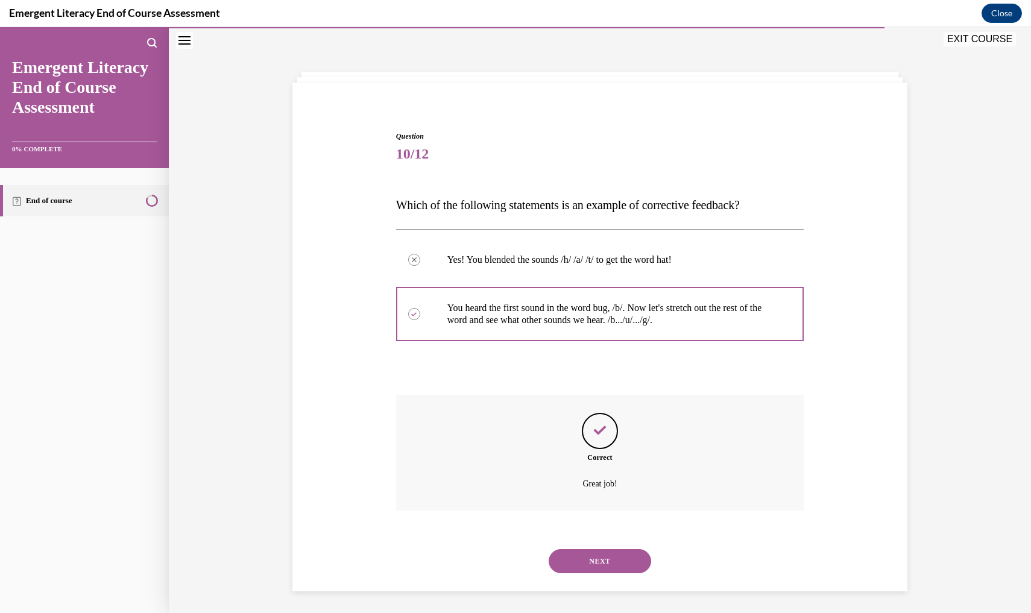
scroll to position [38, 0]
click at [591, 548] on button "NEXT" at bounding box center [600, 560] width 103 height 24
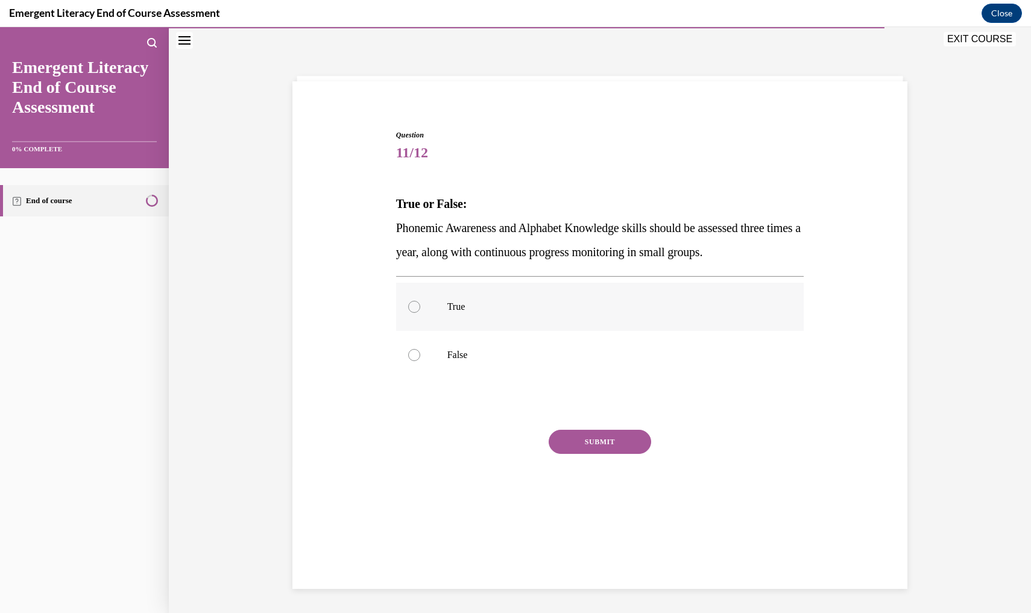
click at [413, 308] on div at bounding box center [414, 307] width 12 height 12
click at [413, 308] on input "True" at bounding box center [414, 307] width 12 height 12
radio input "true"
click at [603, 444] on button "SUBMIT" at bounding box center [600, 442] width 103 height 24
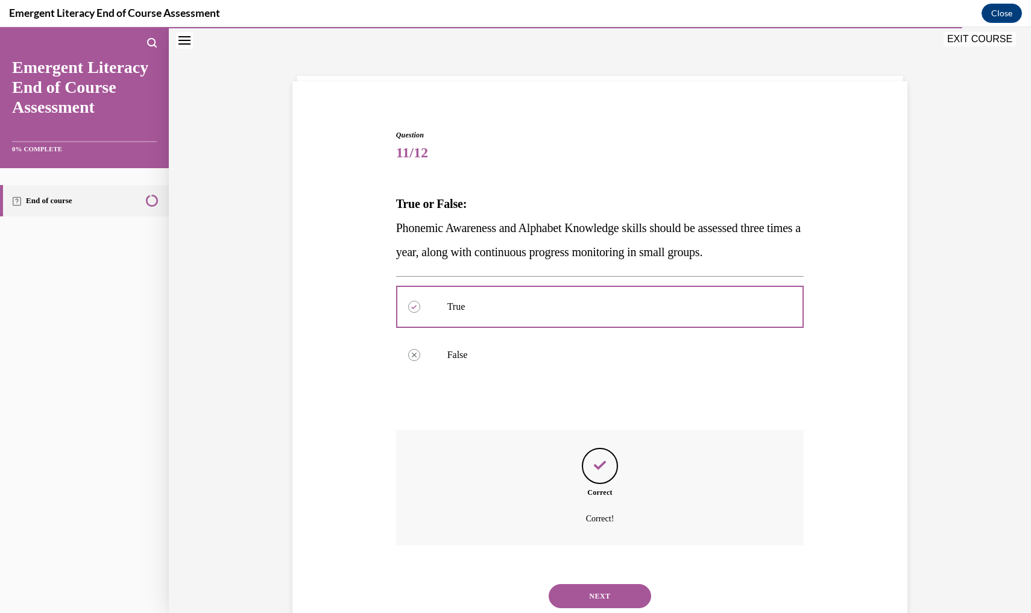
scroll to position [60, 0]
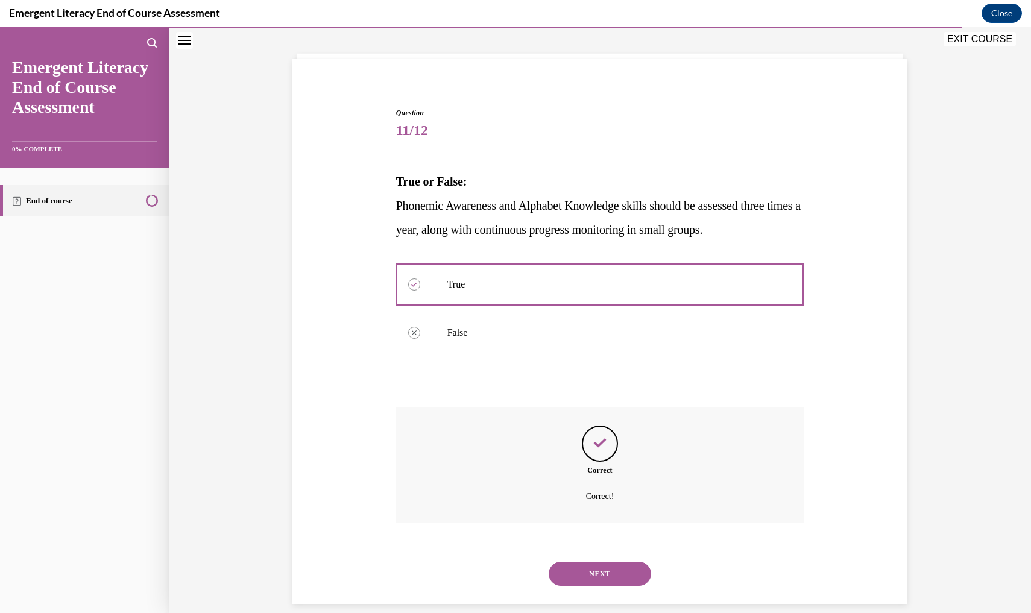
click at [589, 562] on button "NEXT" at bounding box center [600, 574] width 103 height 24
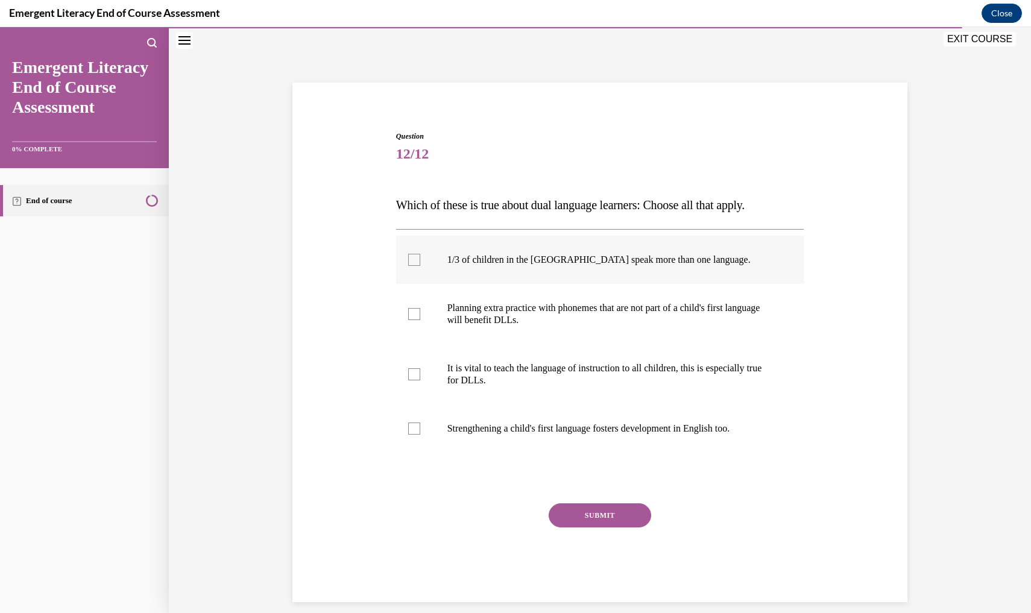
click at [413, 261] on div at bounding box center [414, 260] width 12 height 12
click at [413, 261] on input "1/3 of children in the US speak more than one language." at bounding box center [414, 260] width 12 height 12
checkbox input "true"
click at [412, 324] on label "Planning extra practice with phonemes that are not part of a child's first lang…" at bounding box center [600, 314] width 408 height 60
click at [412, 320] on input "Planning extra practice with phonemes that are not part of a child's first lang…" at bounding box center [414, 314] width 12 height 12
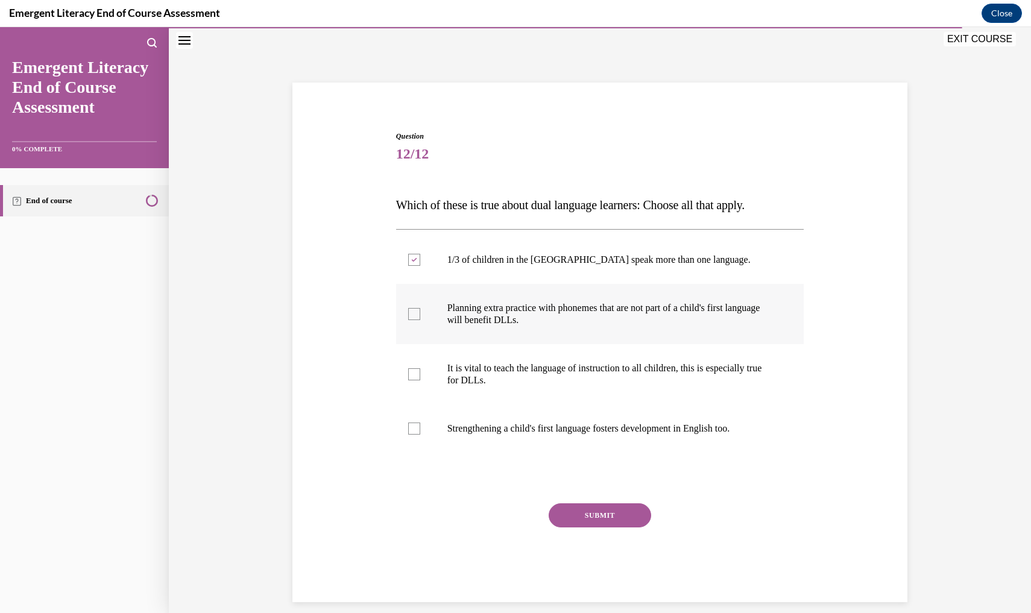
checkbox input "true"
click at [414, 379] on div at bounding box center [414, 374] width 12 height 12
click at [414, 379] on input "It is vital to teach the language of instruction to all children, this is espec…" at bounding box center [414, 374] width 12 height 12
checkbox input "true"
click at [413, 429] on div at bounding box center [414, 429] width 12 height 12
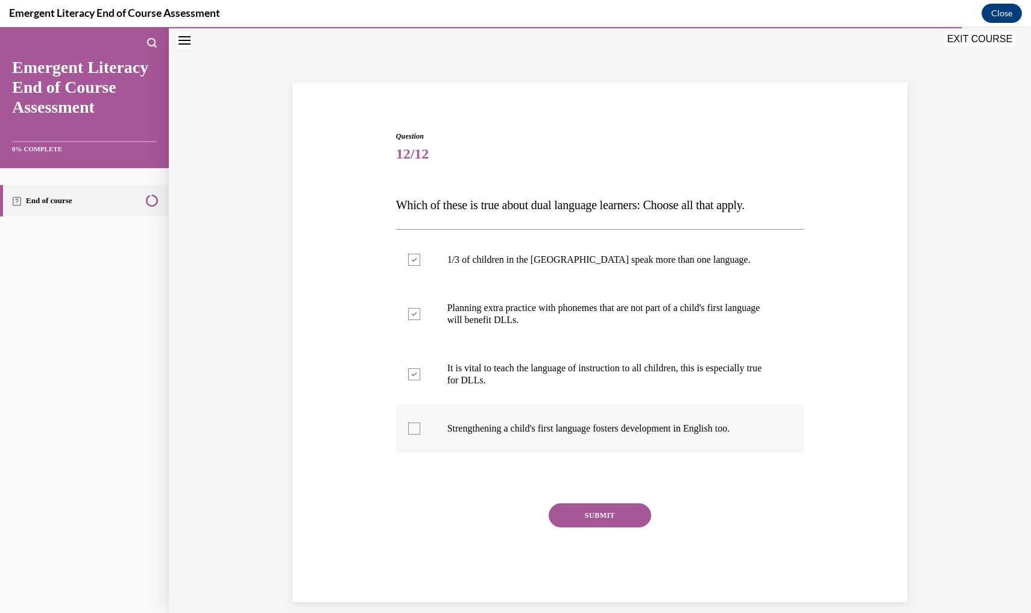
click at [413, 429] on input "Strengthening a child's first language fosters development in English too." at bounding box center [414, 429] width 12 height 12
checkbox input "true"
click at [592, 520] on button "SUBMIT" at bounding box center [600, 516] width 103 height 24
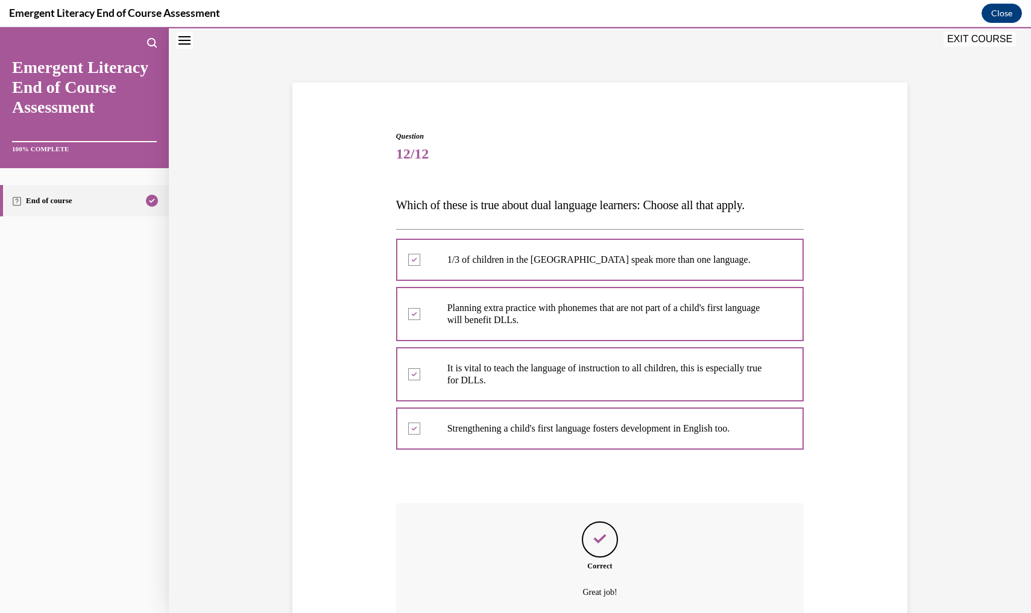
scroll to position [133, 0]
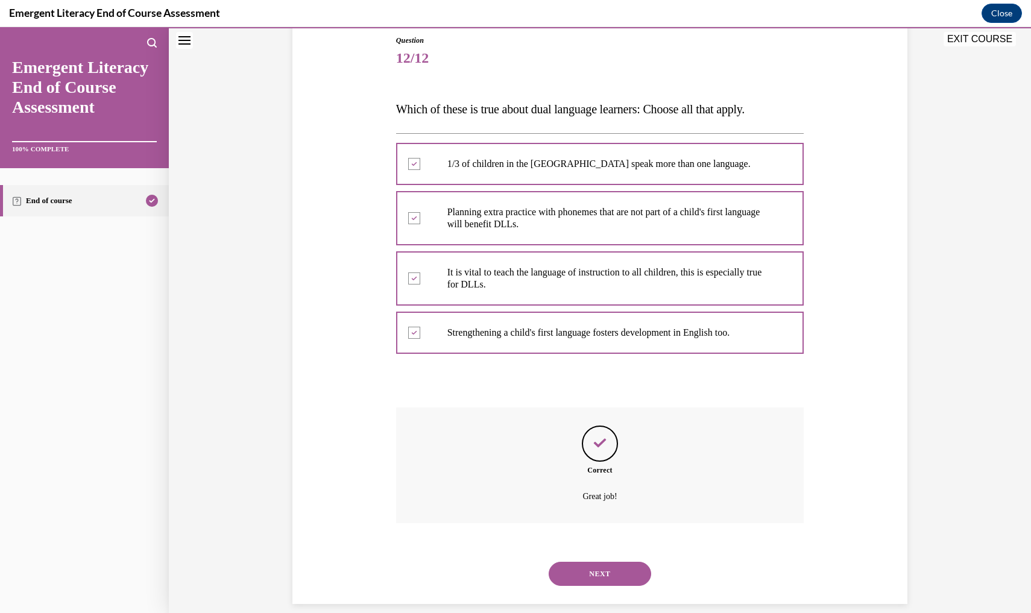
click at [601, 562] on button "NEXT" at bounding box center [600, 574] width 103 height 24
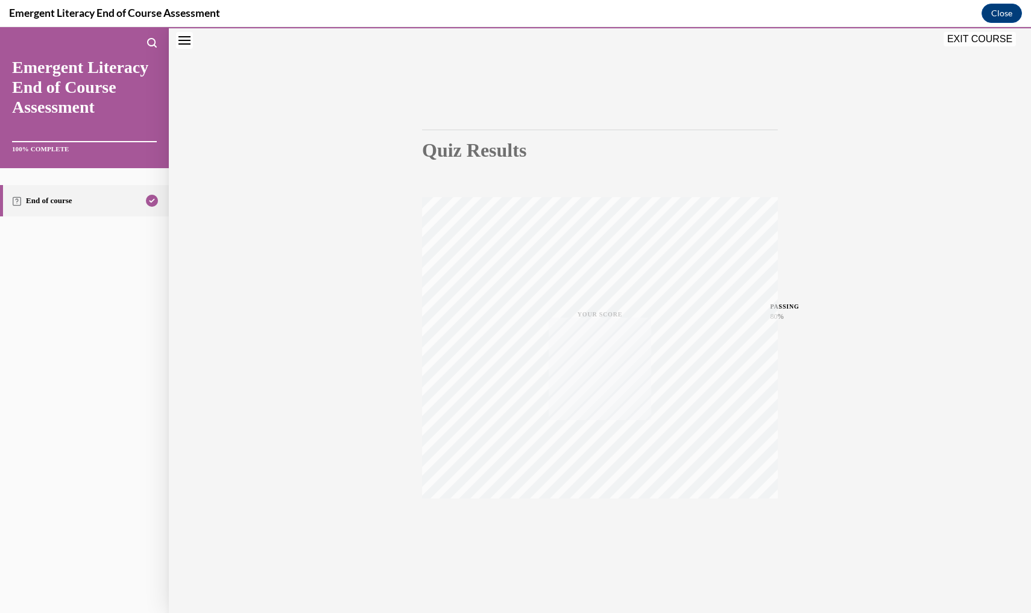
scroll to position [38, 0]
click at [975, 38] on button "EXIT COURSE" at bounding box center [980, 39] width 72 height 14
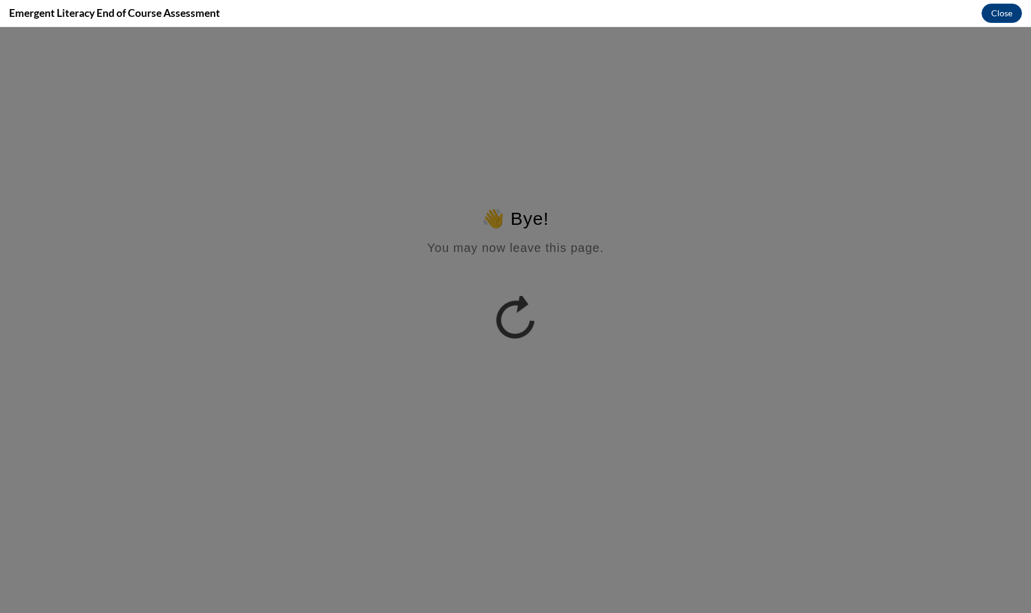
scroll to position [0, 0]
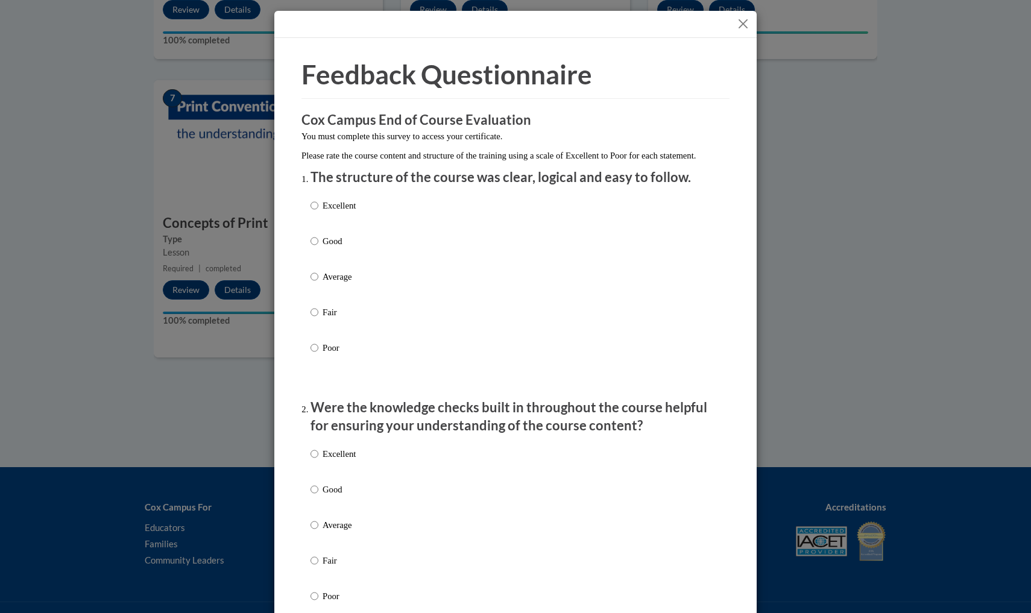
click at [315, 212] on input "Excellent" at bounding box center [315, 205] width 8 height 13
radio input "true"
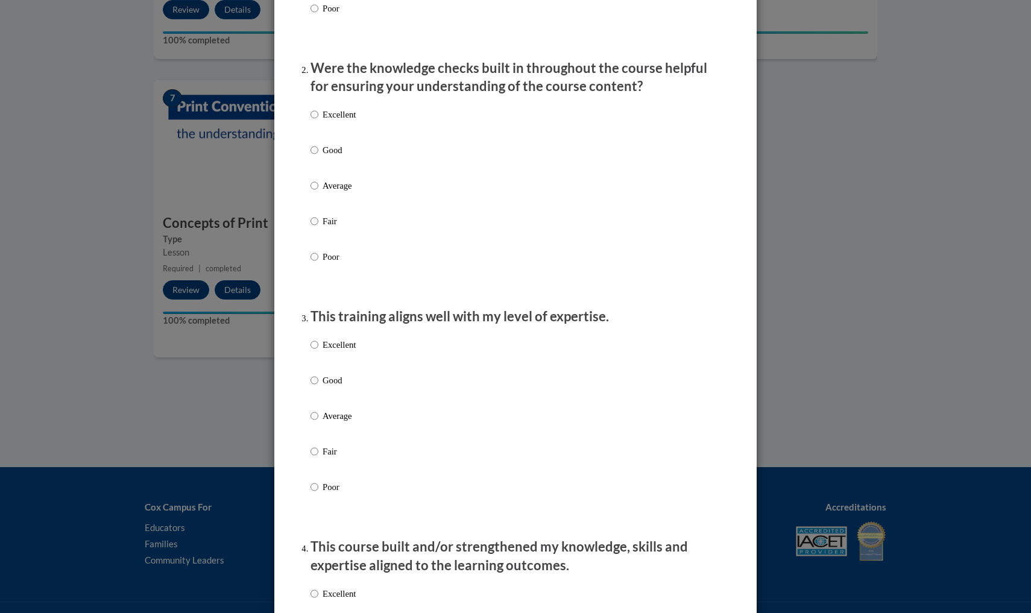
scroll to position [378, 0]
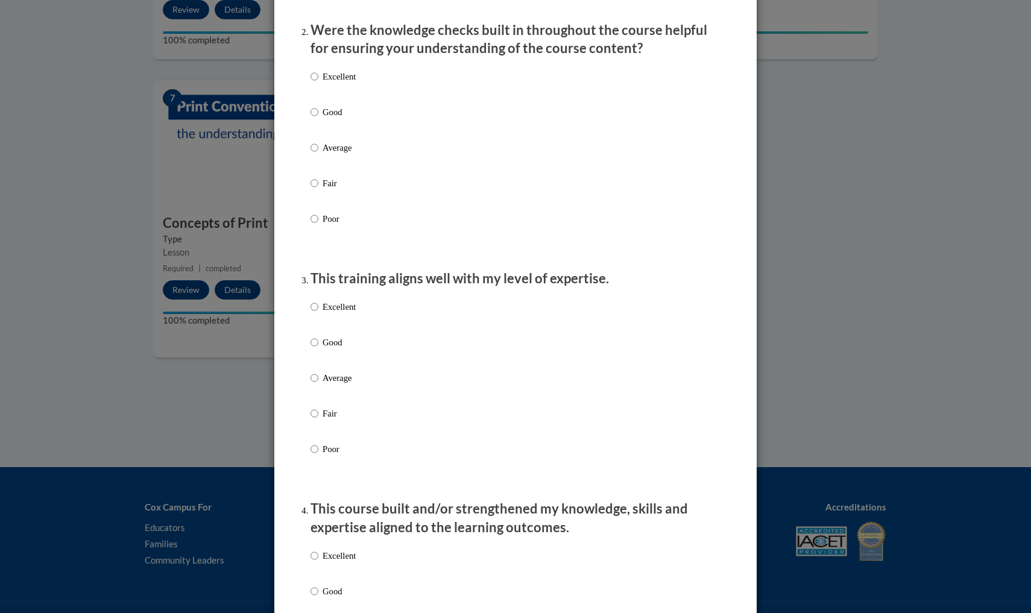
click at [315, 83] on input "Excellent" at bounding box center [315, 76] width 8 height 13
radio input "true"
click at [311, 312] on input "Excellent" at bounding box center [315, 306] width 8 height 13
radio input "true"
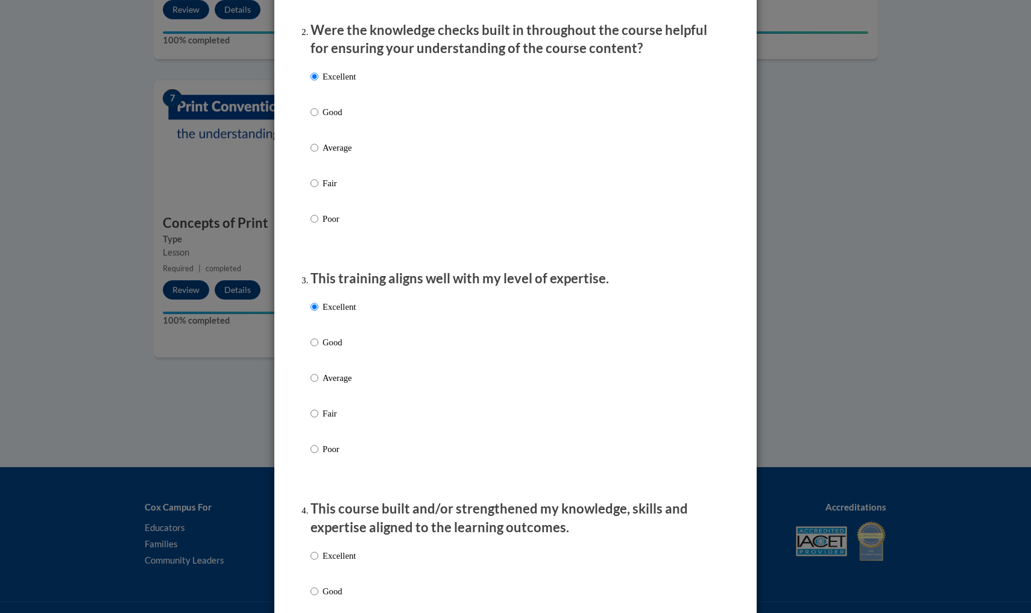
click at [313, 563] on input "Excellent" at bounding box center [315, 555] width 8 height 13
radio input "true"
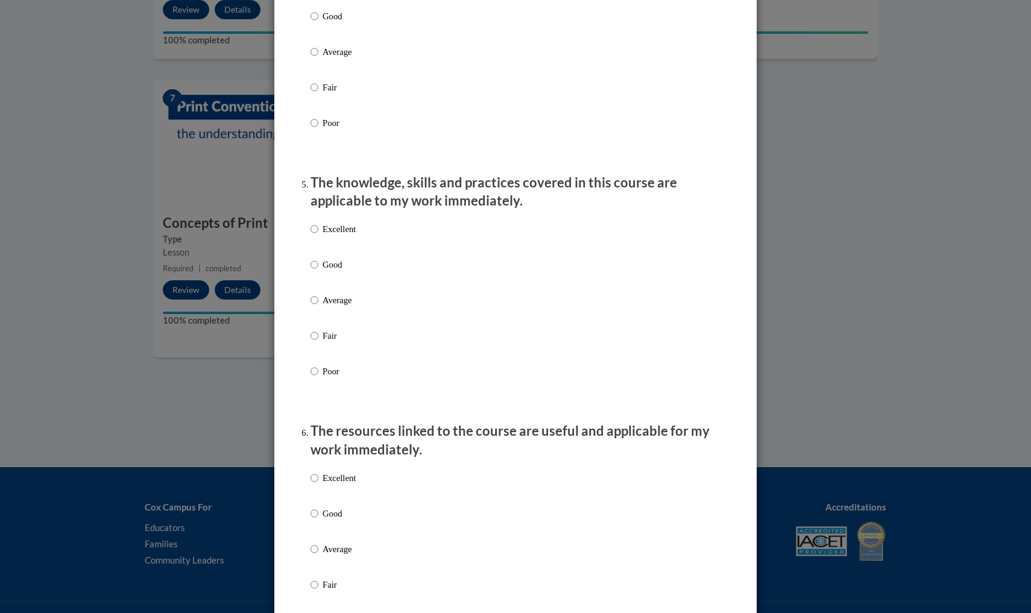
scroll to position [957, 0]
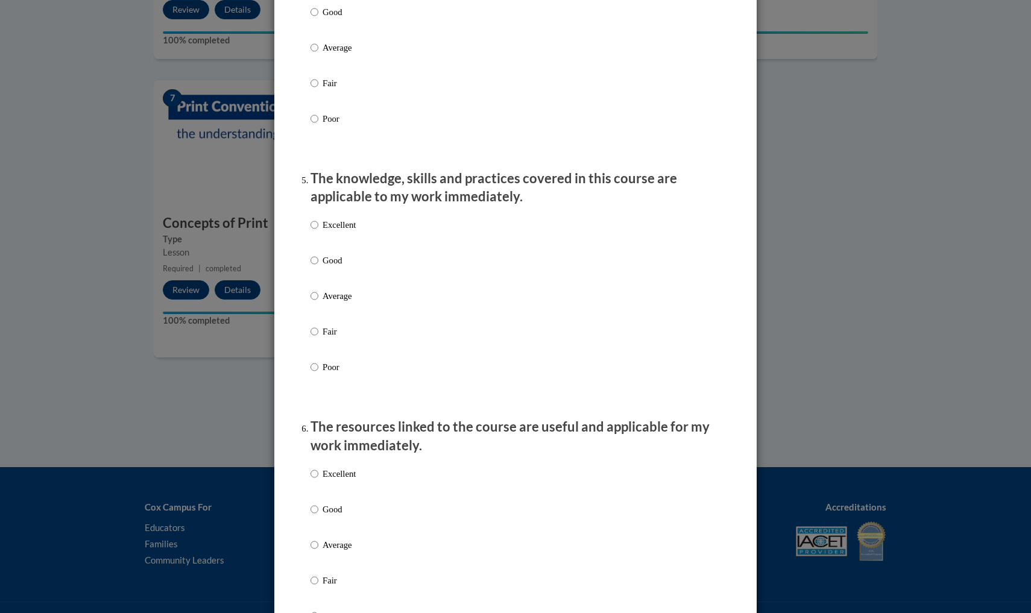
click at [312, 232] on input "Excellent" at bounding box center [315, 224] width 8 height 13
radio input "true"
click at [311, 480] on input "Excellent" at bounding box center [315, 473] width 8 height 13
radio input "true"
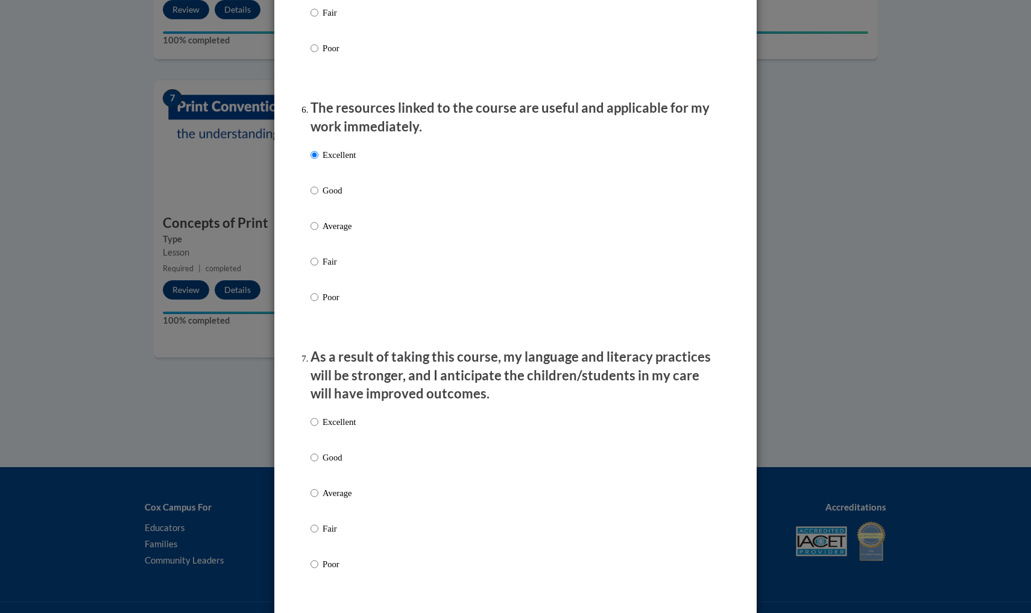
scroll to position [1281, 0]
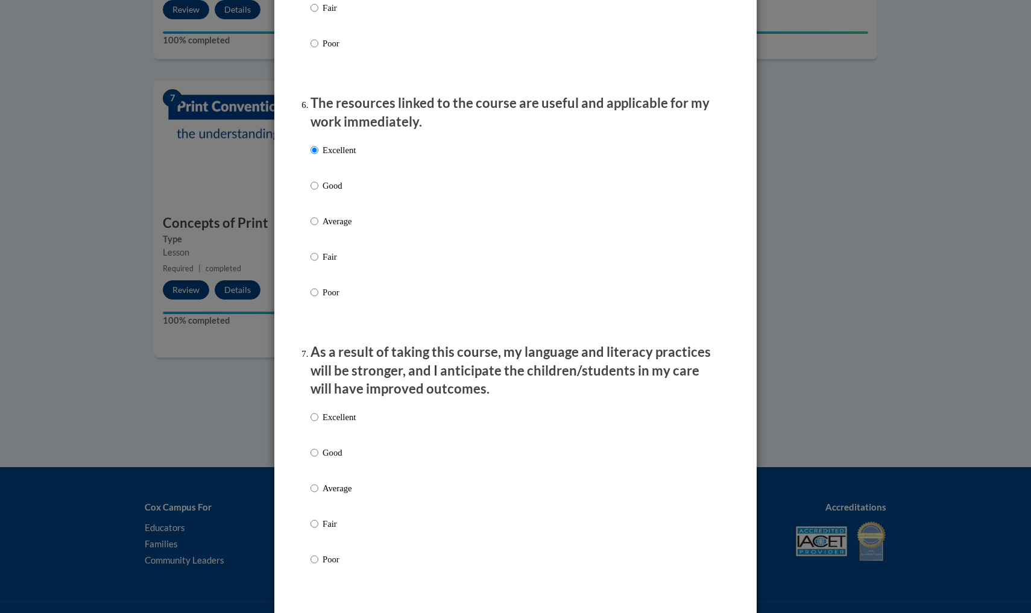
click at [315, 423] on input "Excellent" at bounding box center [315, 417] width 8 height 13
radio input "true"
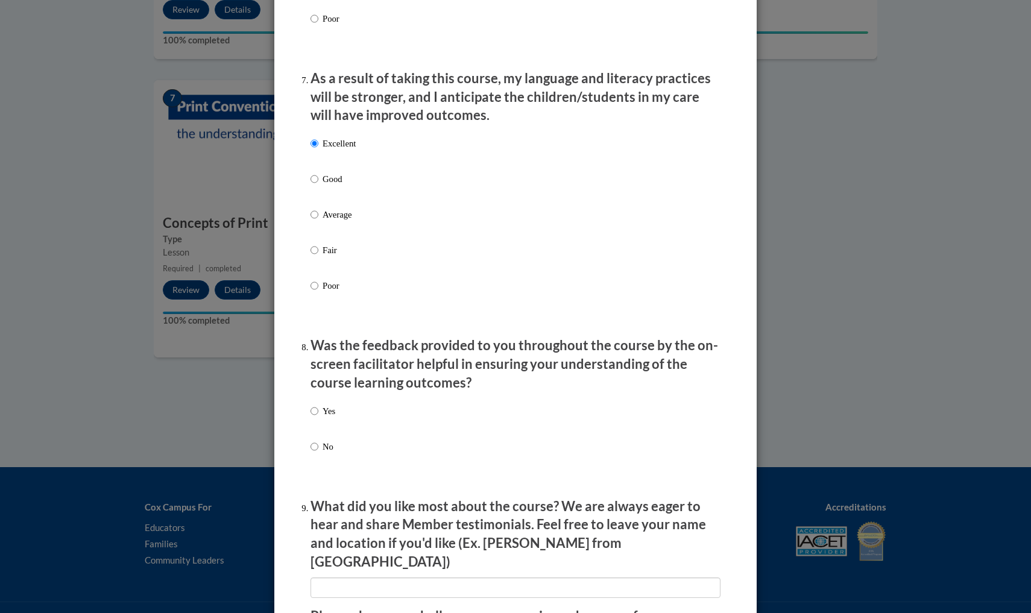
scroll to position [1561, 0]
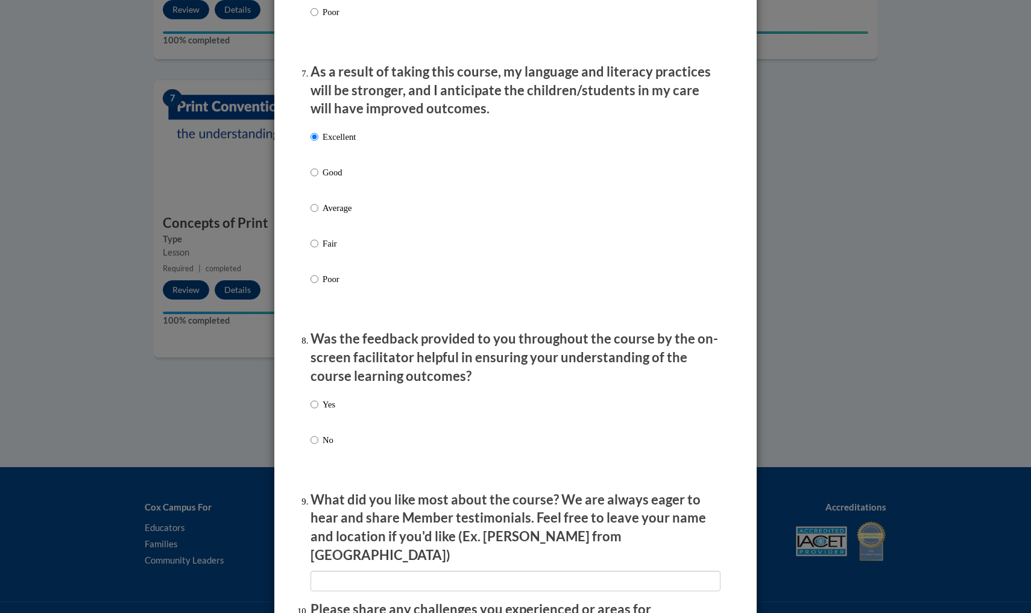
click at [315, 403] on input "Yes" at bounding box center [315, 404] width 8 height 13
radio input "true"
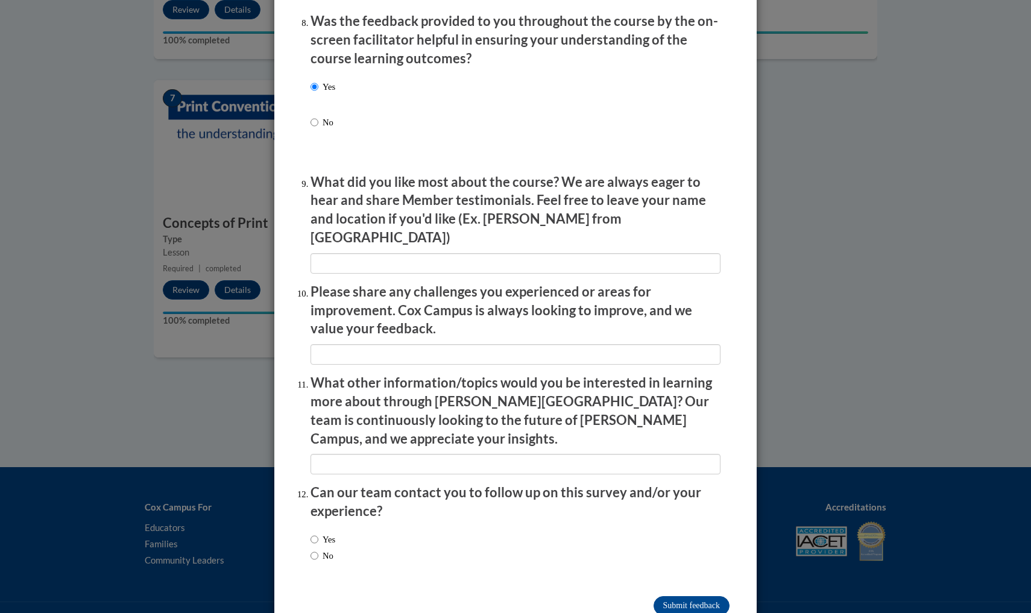
scroll to position [1879, 0]
click at [316, 550] on input "No" at bounding box center [315, 556] width 8 height 13
radio input "true"
click at [688, 597] on input "Submit feedback" at bounding box center [692, 606] width 76 height 19
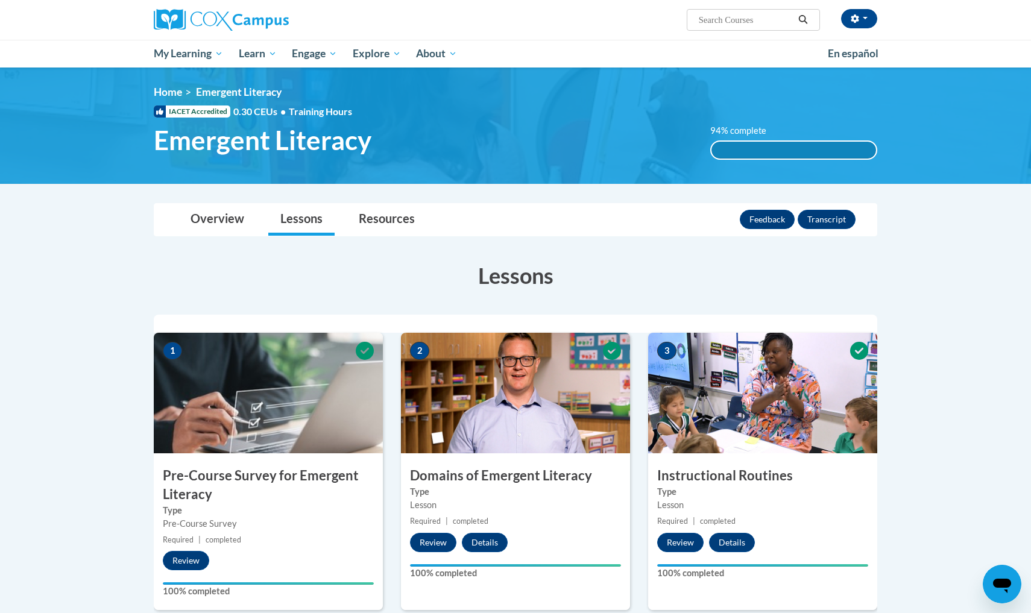
scroll to position [0, 0]
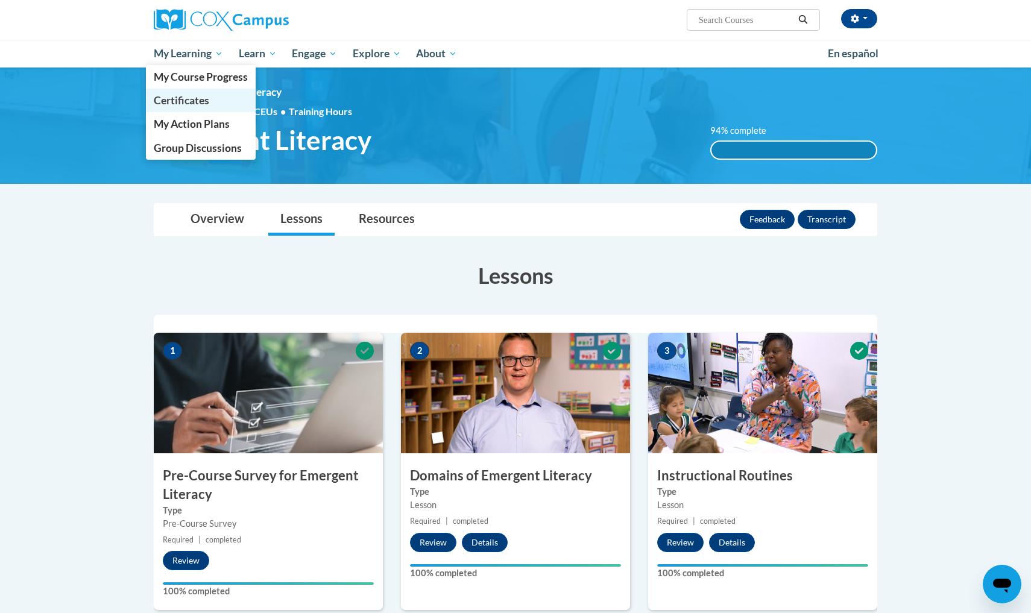
click at [187, 101] on span "Certificates" at bounding box center [181, 100] width 55 height 13
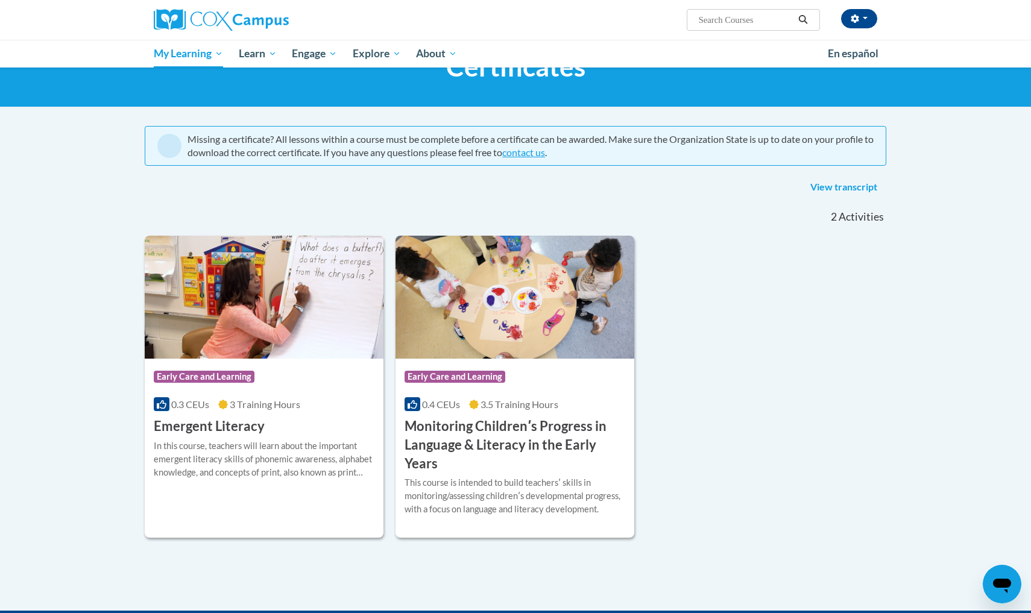
scroll to position [48, 0]
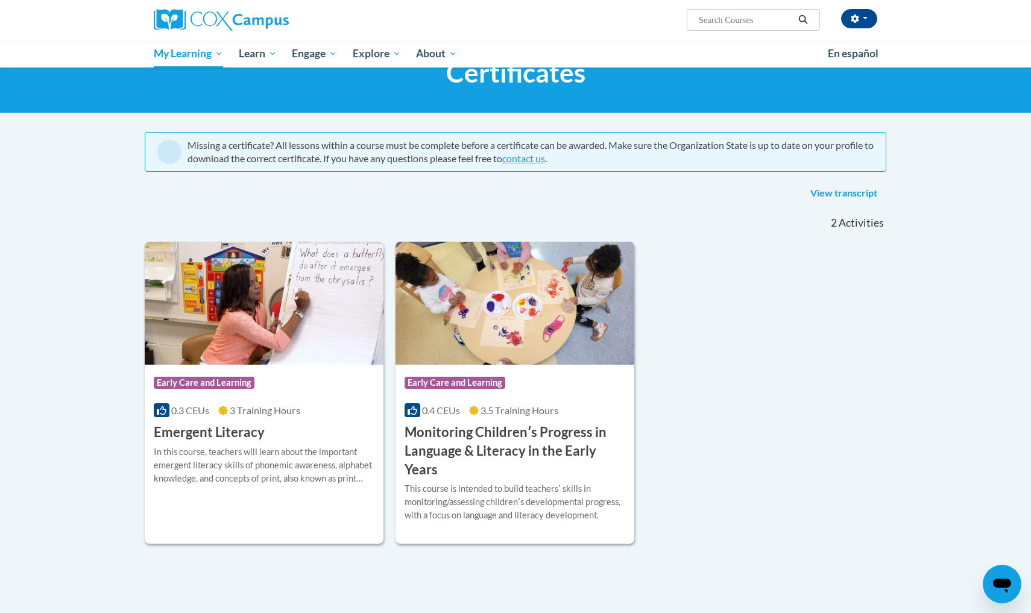
click at [252, 408] on span "3 Training Hours" at bounding box center [265, 410] width 71 height 11
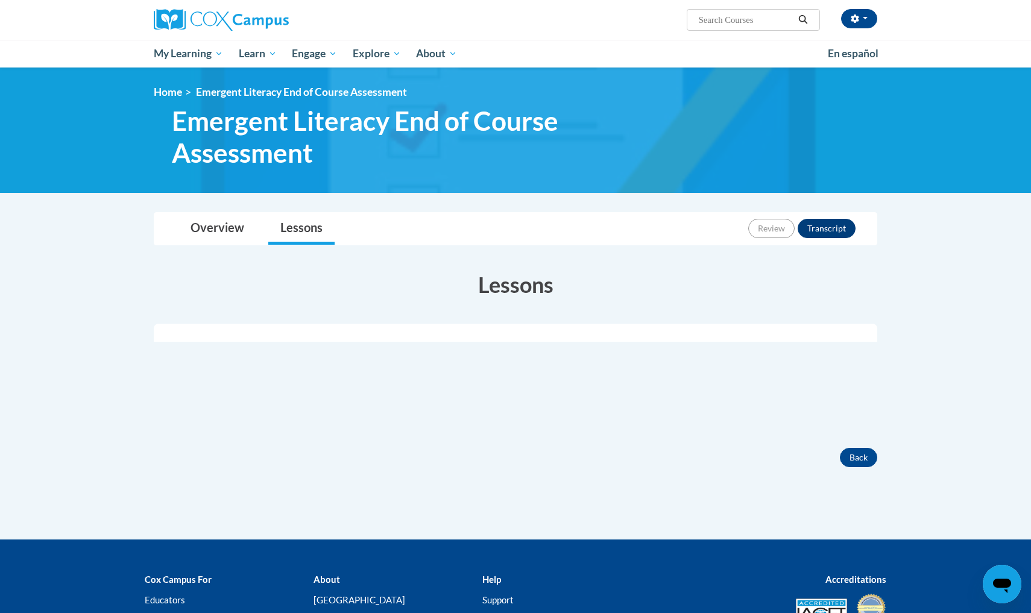
click at [833, 232] on button "Transcript" at bounding box center [827, 228] width 58 height 19
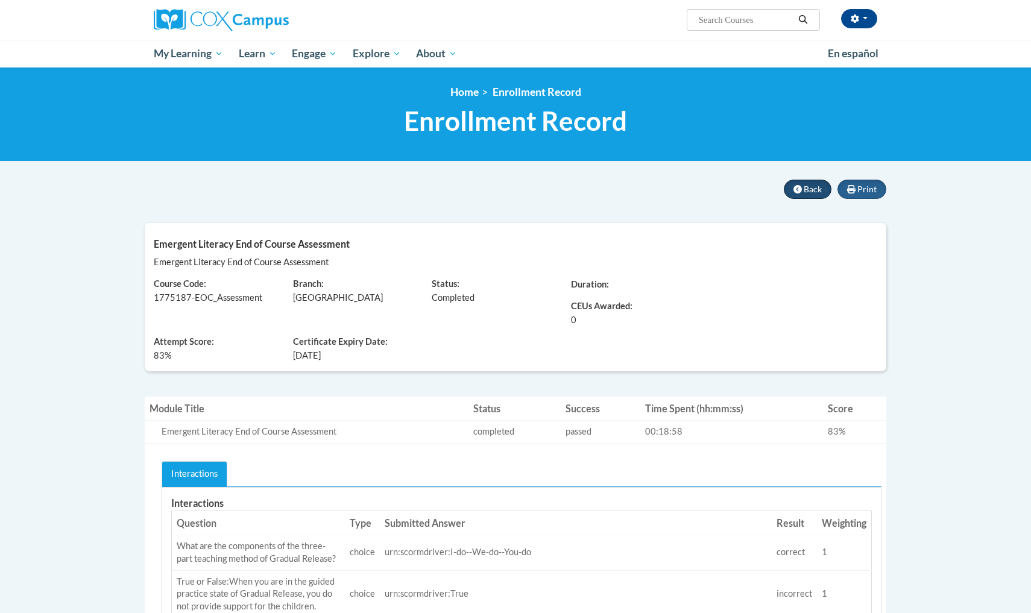
click at [818, 186] on span "Back" at bounding box center [813, 189] width 18 height 10
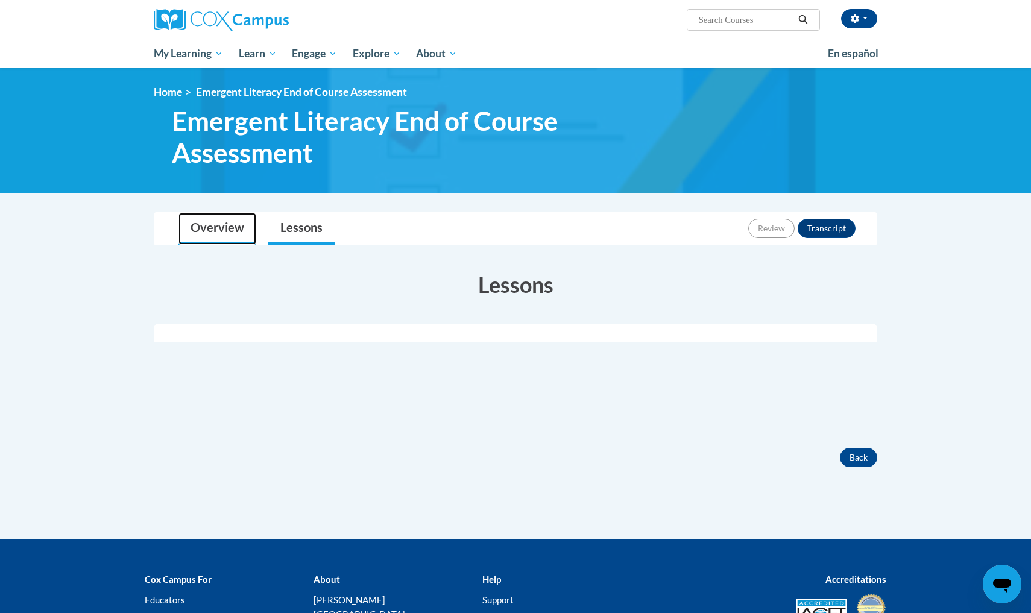
click at [215, 226] on link "Overview" at bounding box center [218, 229] width 78 height 32
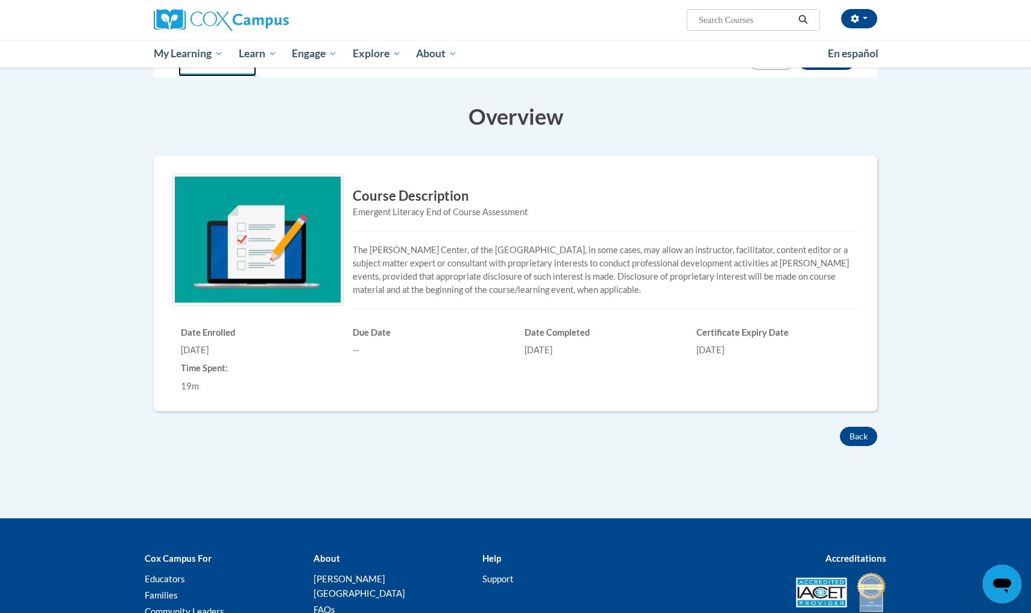
scroll to position [170, 0]
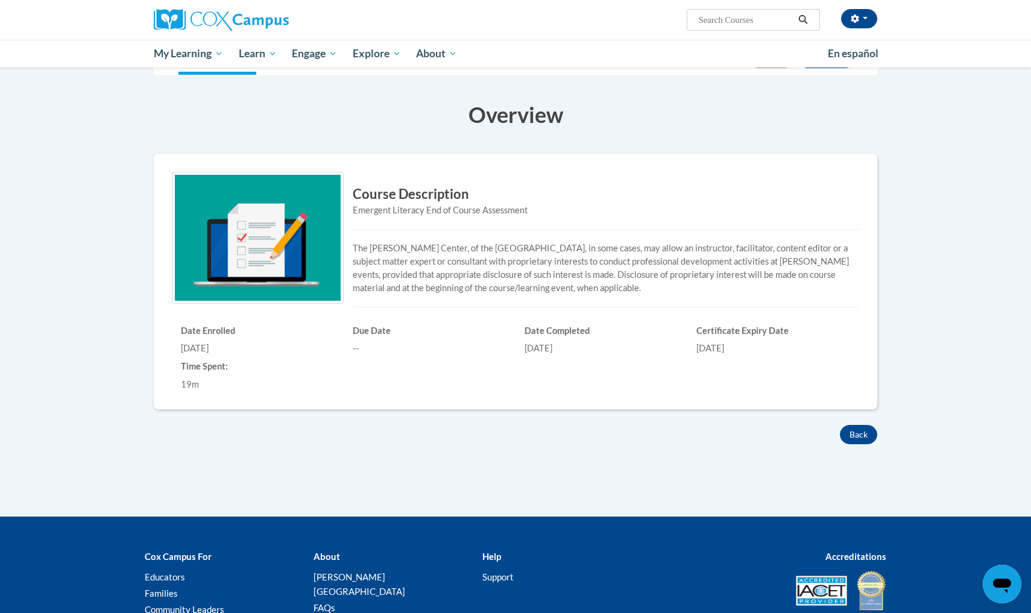
click at [307, 251] on img at bounding box center [258, 238] width 172 height 132
click at [297, 249] on img at bounding box center [258, 238] width 172 height 132
click at [198, 78] on span "My Course Progress" at bounding box center [201, 77] width 94 height 13
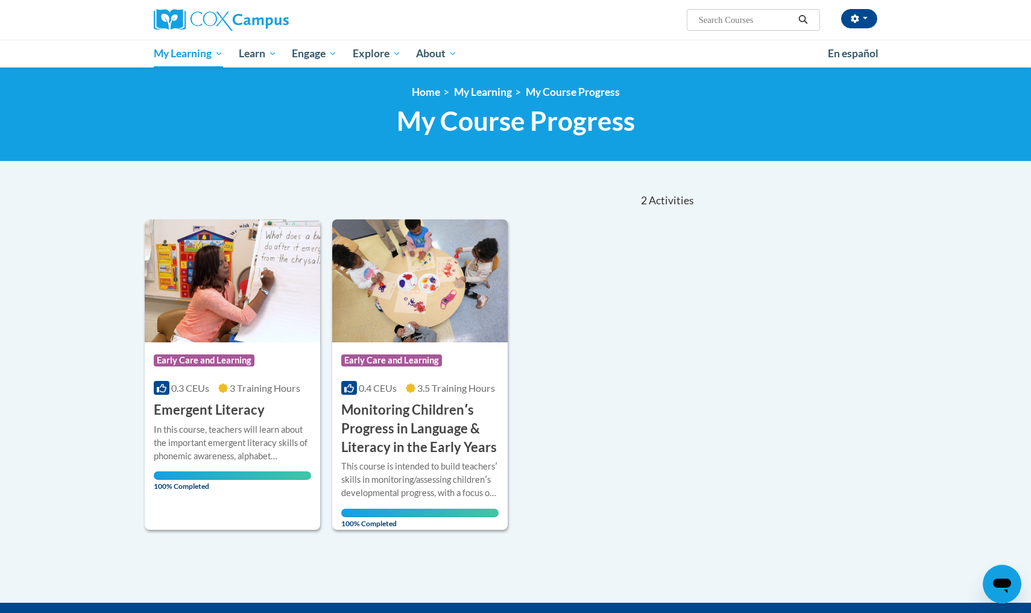
click at [677, 200] on span "Activities" at bounding box center [671, 200] width 45 height 13
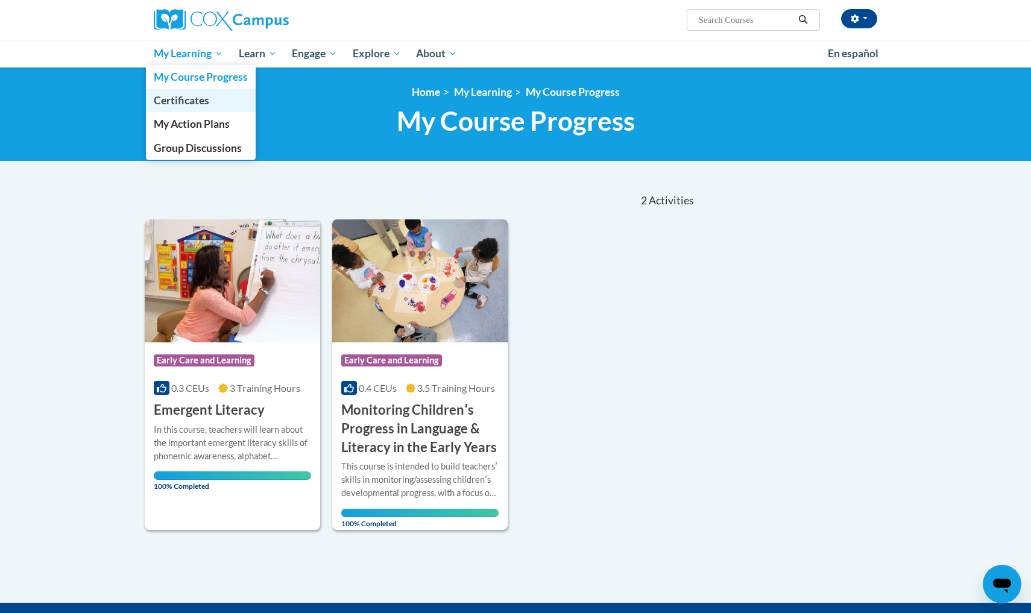
click at [183, 104] on span "Certificates" at bounding box center [181, 100] width 55 height 13
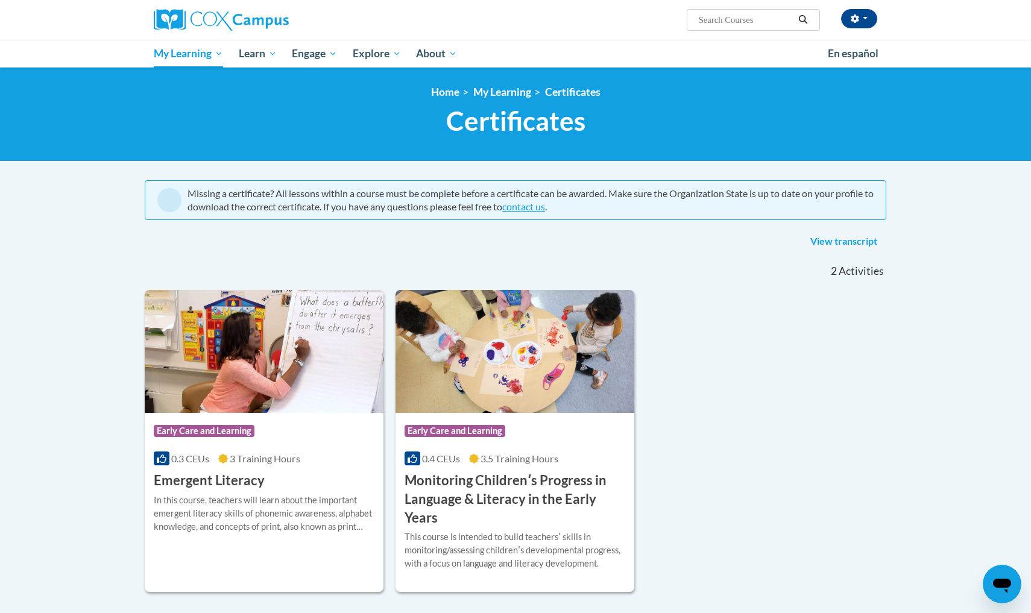
click at [247, 456] on span "3 Training Hours" at bounding box center [265, 458] width 71 height 11
